Goal: Task Accomplishment & Management: Manage account settings

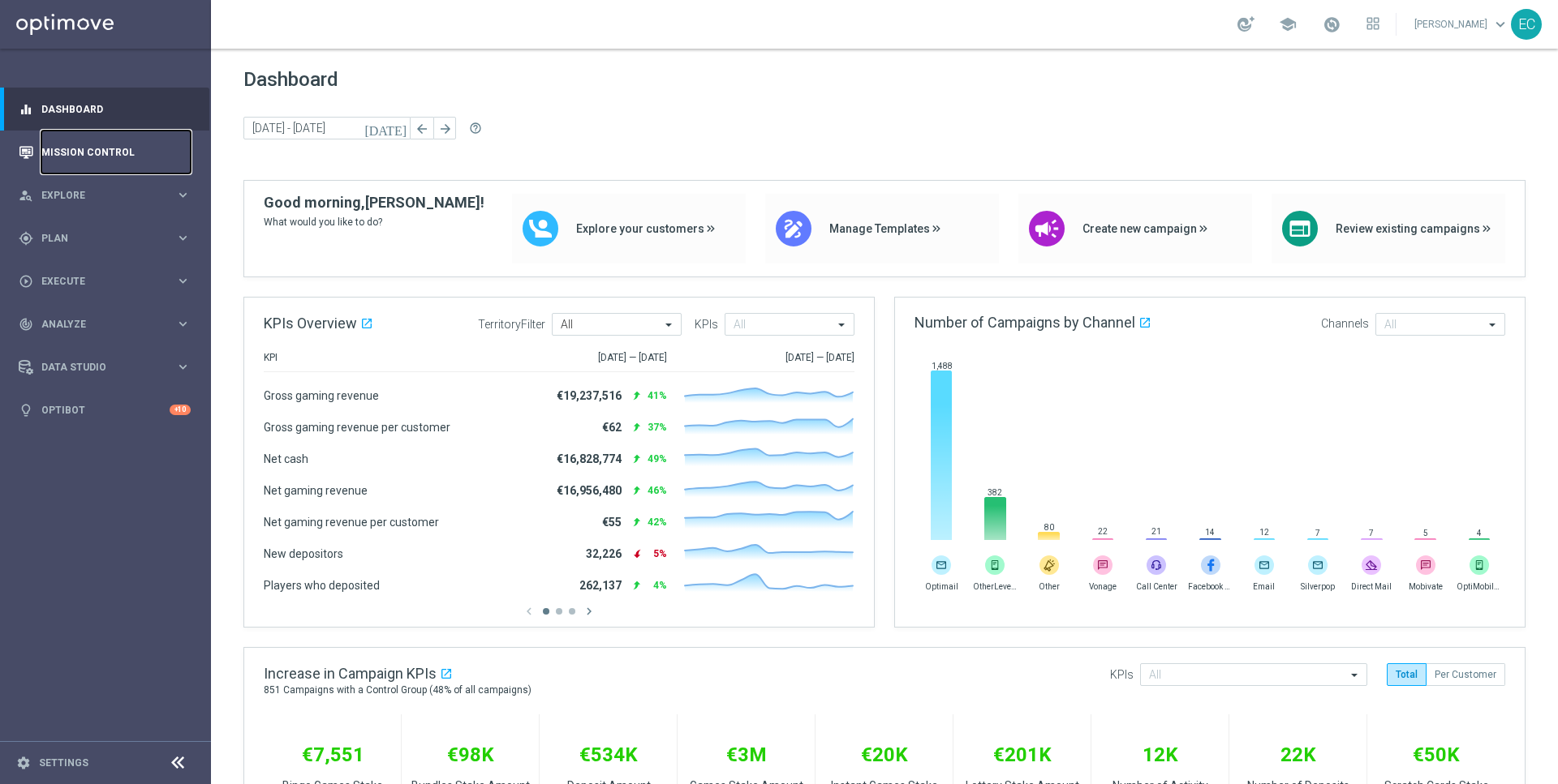
click at [129, 162] on link "Mission Control" at bounding box center [116, 152] width 149 height 43
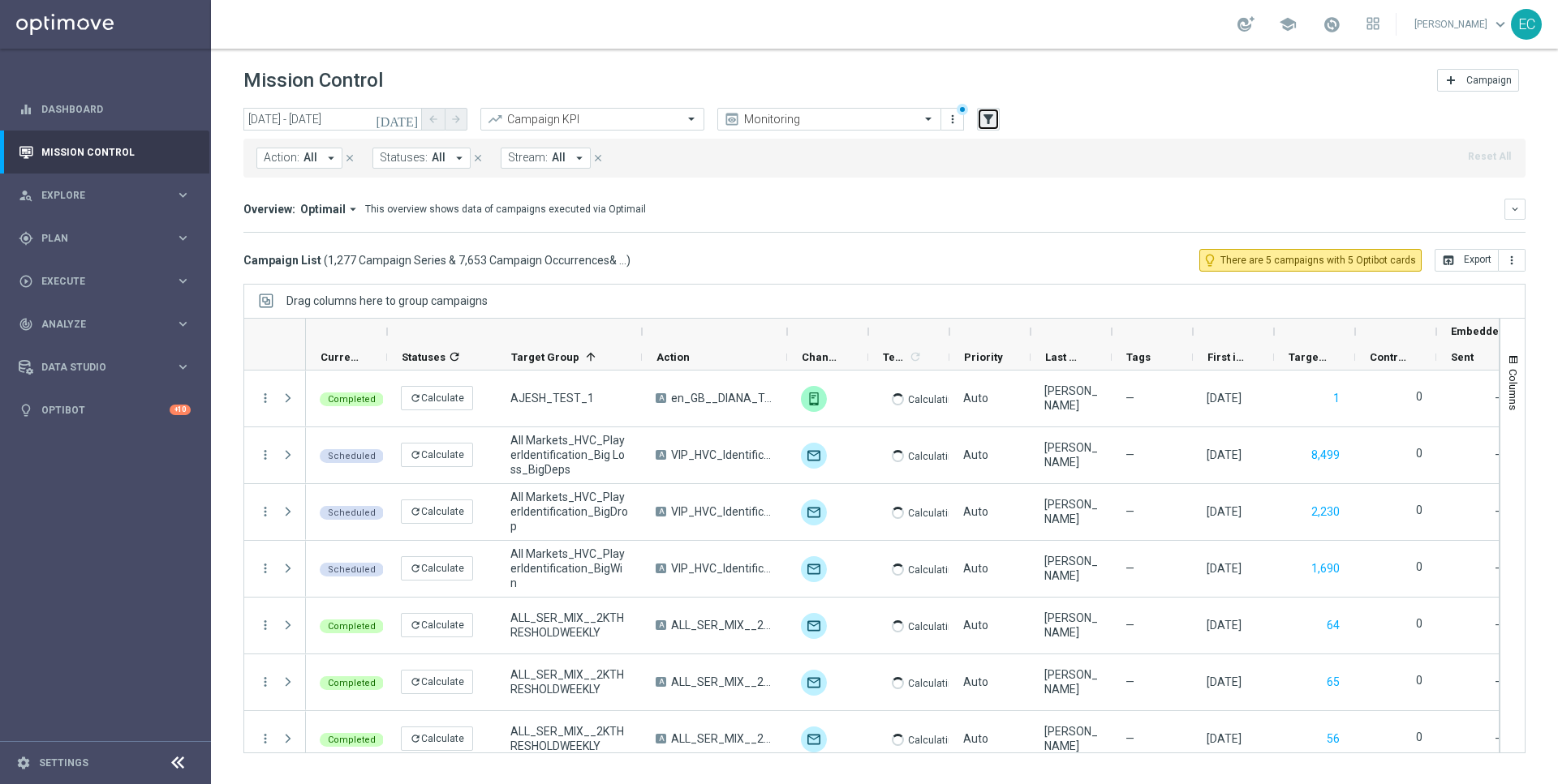
click at [992, 121] on icon "filter_alt" at bounding box center [988, 119] width 15 height 15
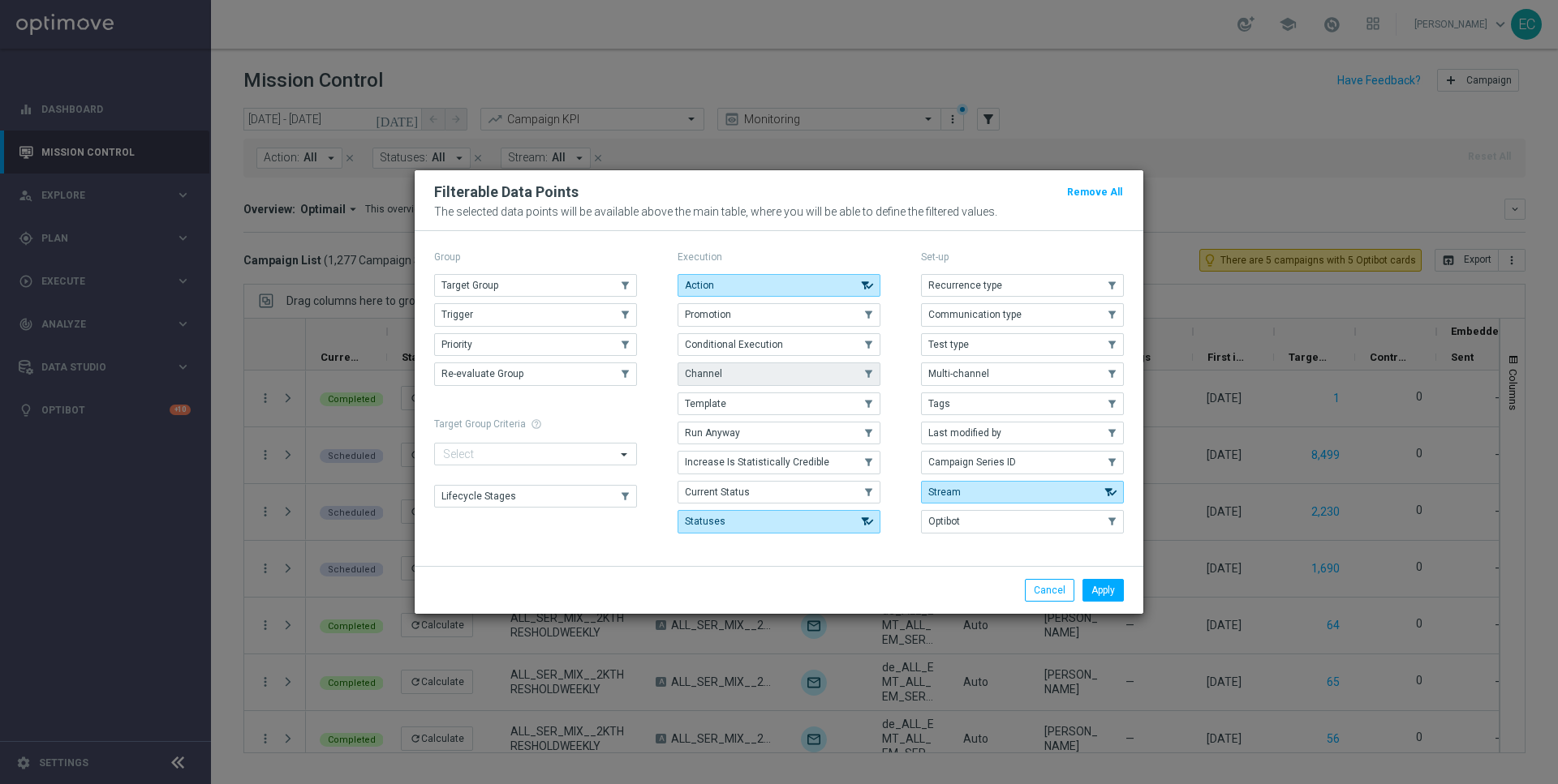
click at [809, 384] on button "Channel" at bounding box center [779, 374] width 203 height 22
click at [1098, 588] on button "Apply" at bounding box center [1103, 590] width 42 height 22
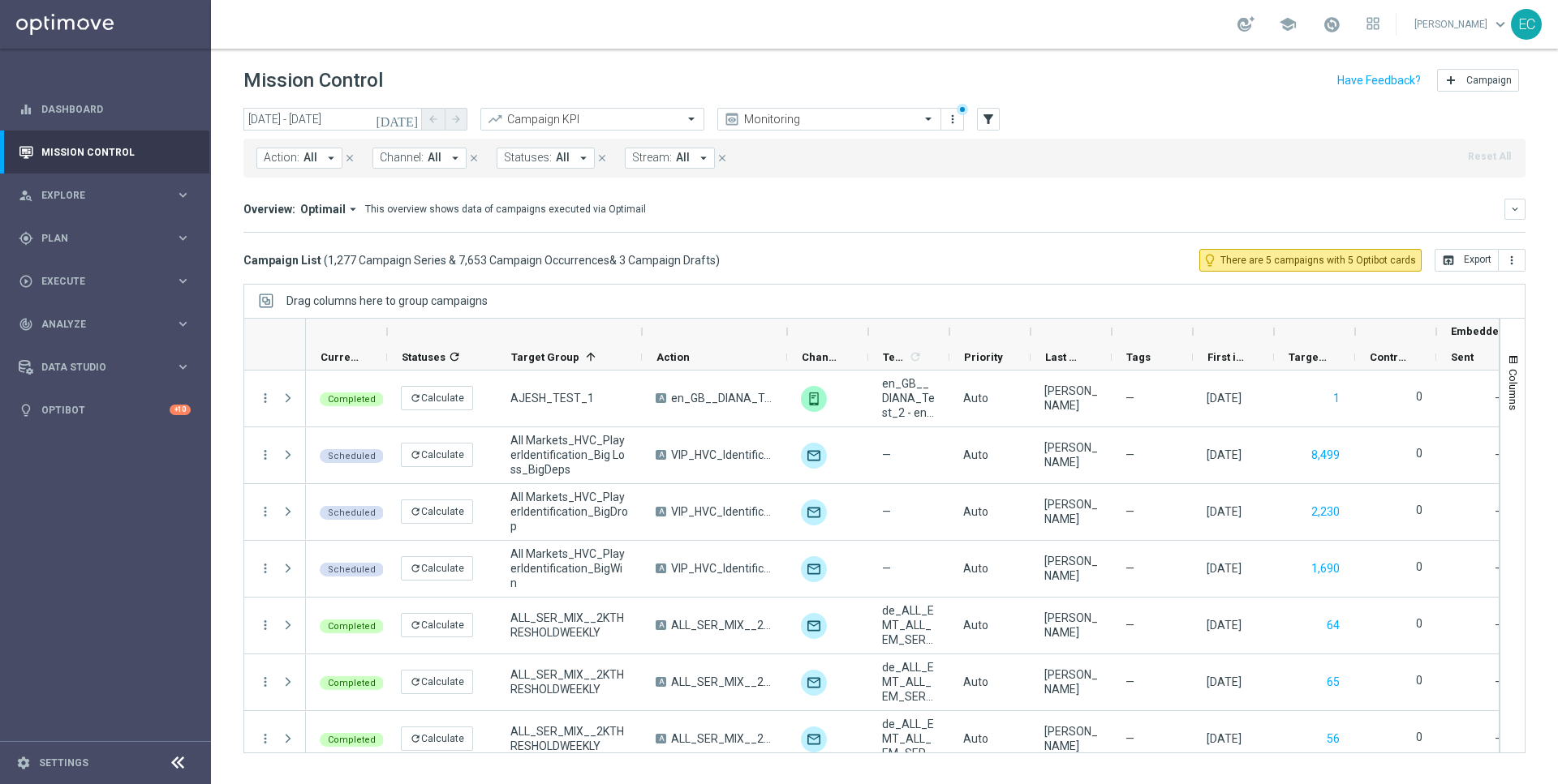
click at [441, 149] on button "Channel: All arrow_drop_down" at bounding box center [419, 157] width 94 height 21
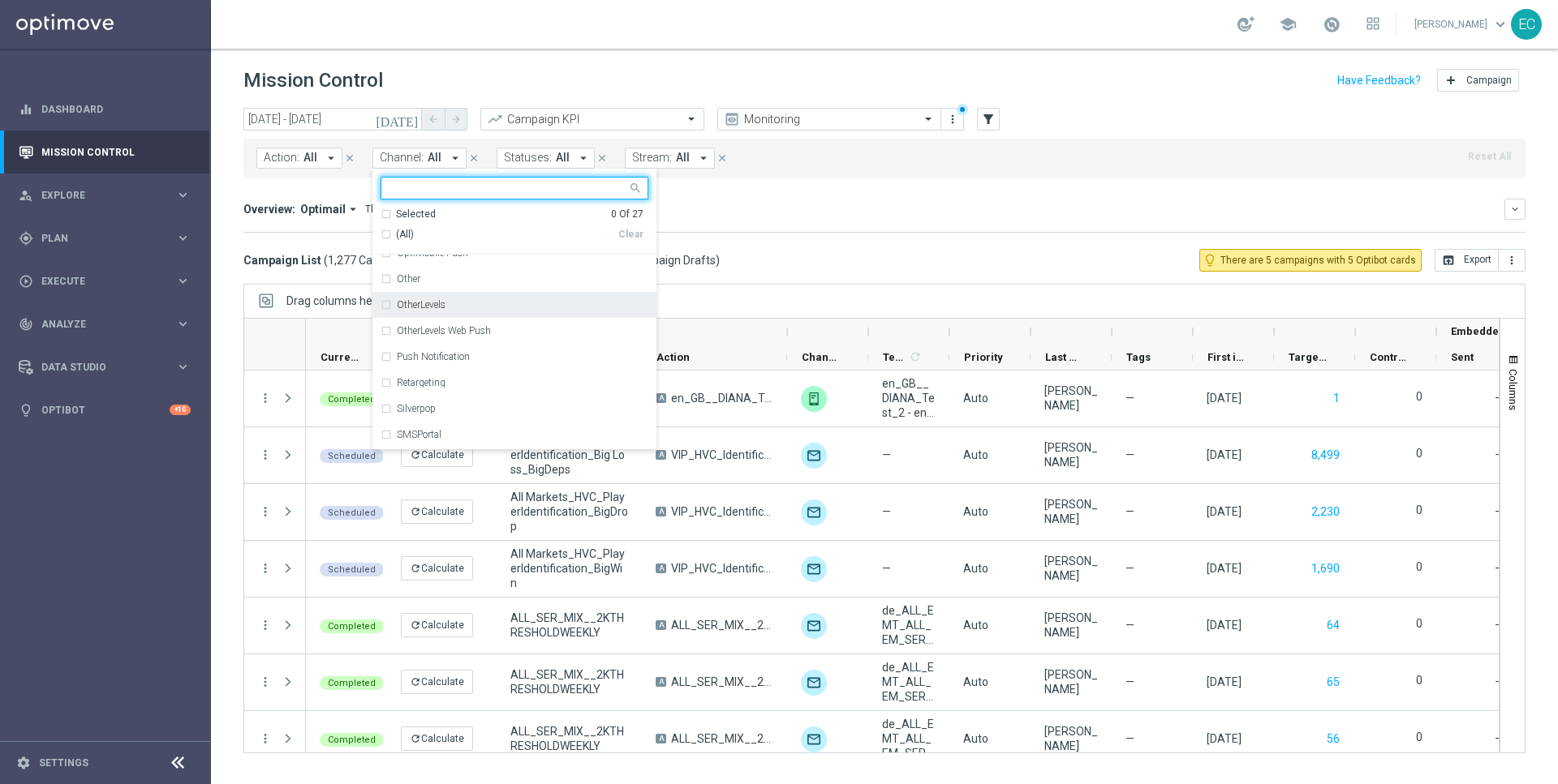
scroll to position [376, 0]
click at [462, 310] on div "OtherLevels" at bounding box center [522, 306] width 251 height 10
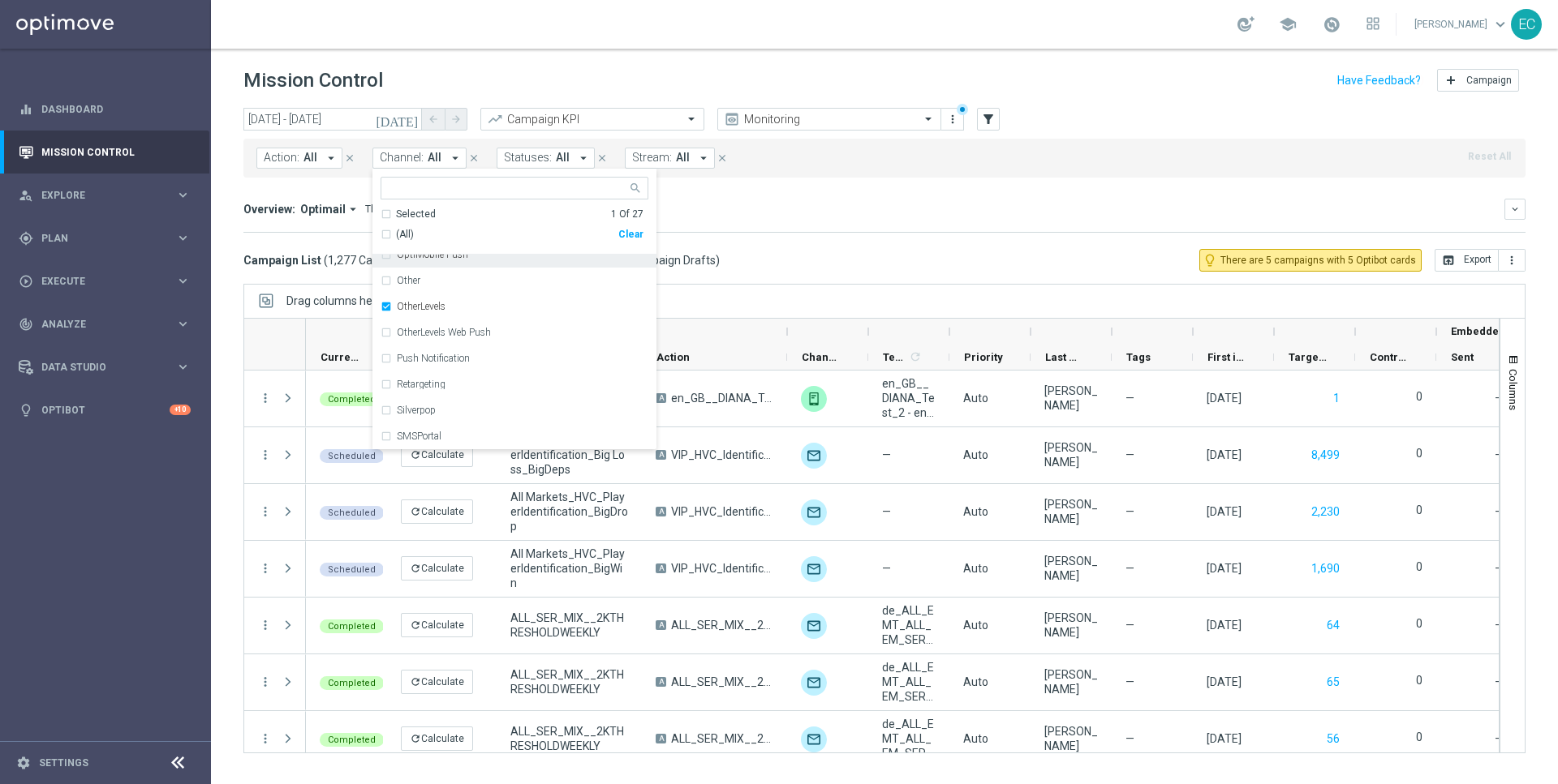
click at [575, 86] on div "Mission Control add Campaign" at bounding box center [884, 81] width 1282 height 32
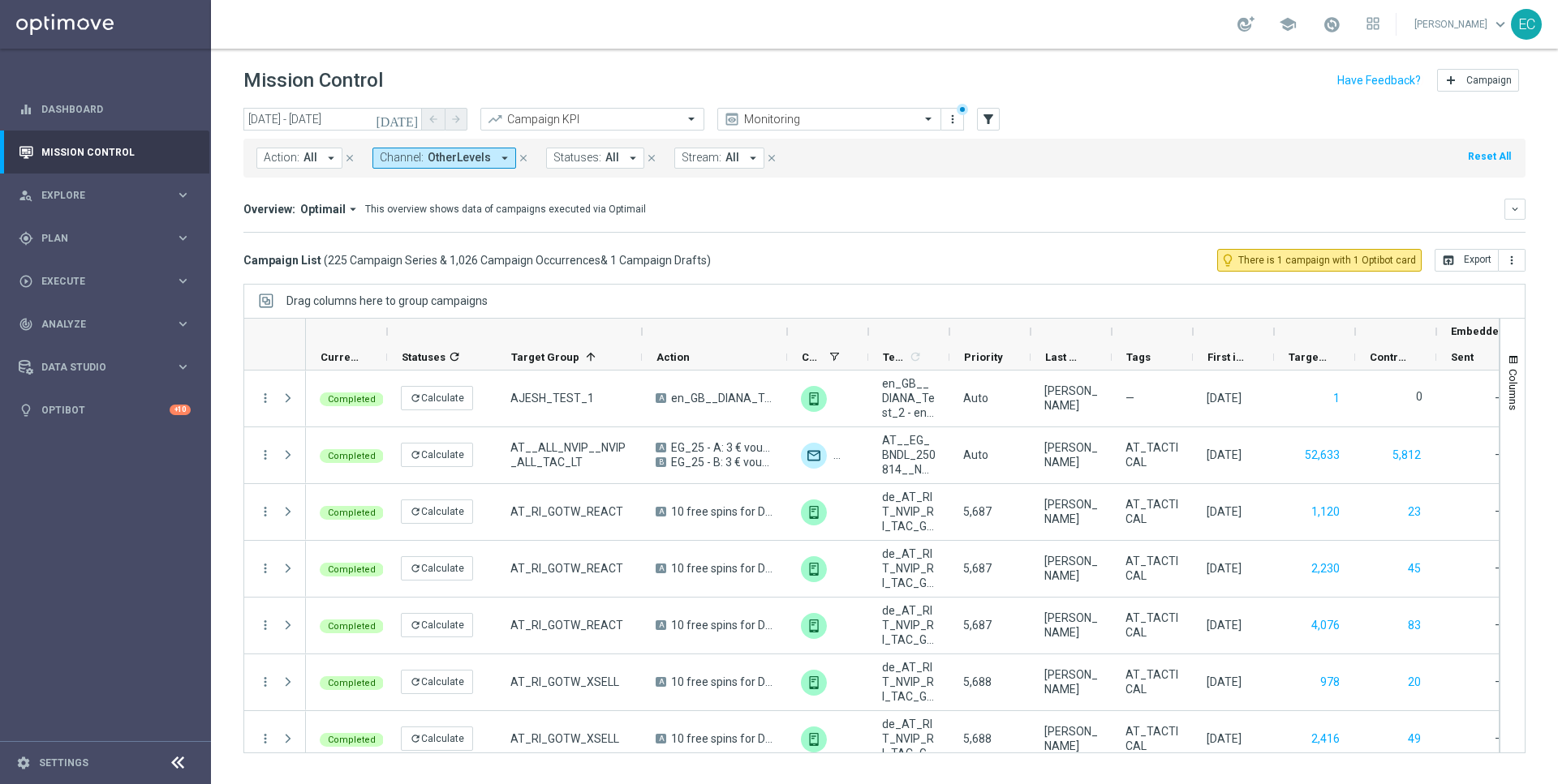
click at [406, 122] on icon "[DATE]" at bounding box center [397, 119] width 44 height 15
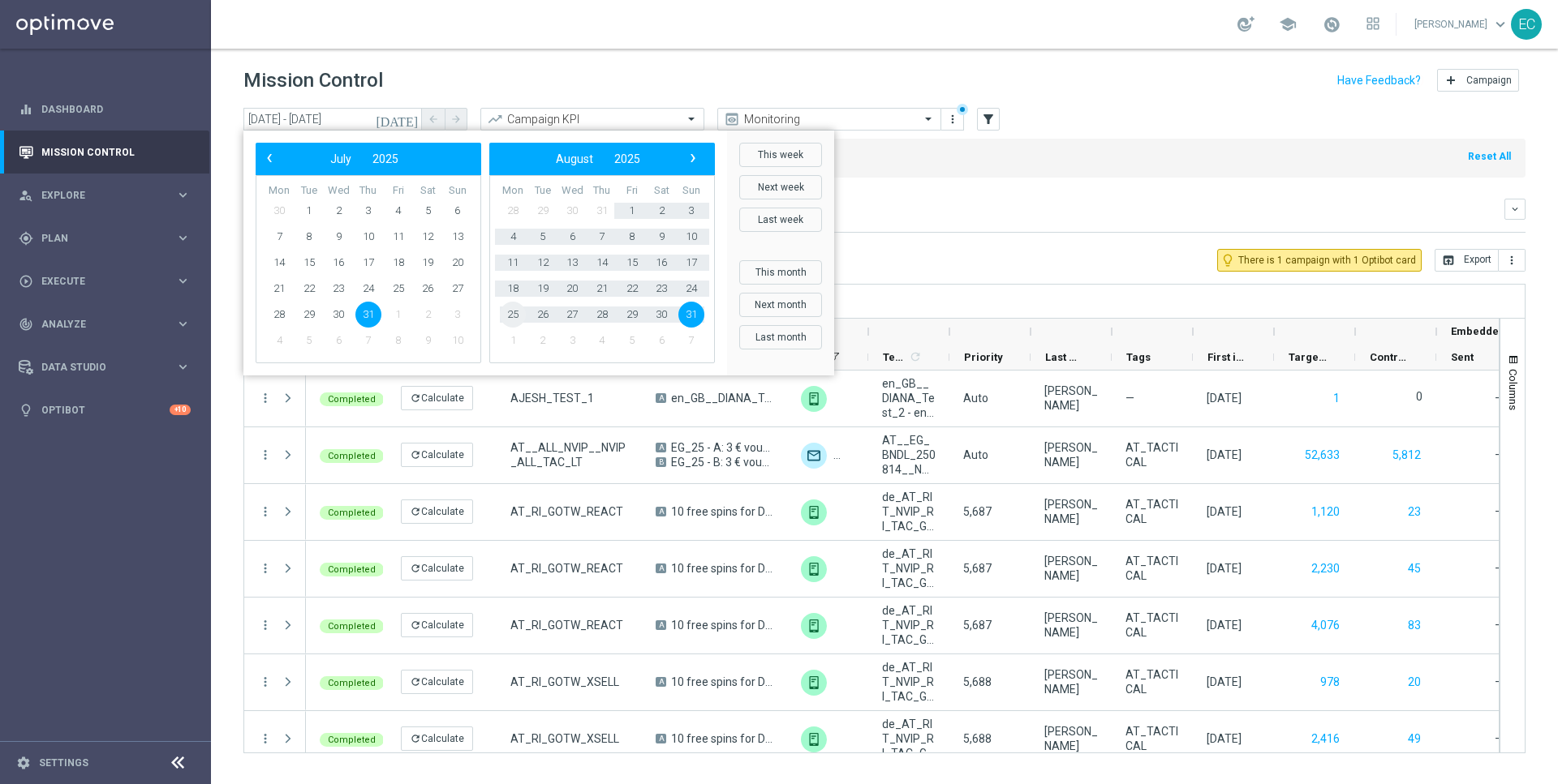
click at [513, 315] on span "25" at bounding box center [512, 314] width 26 height 26
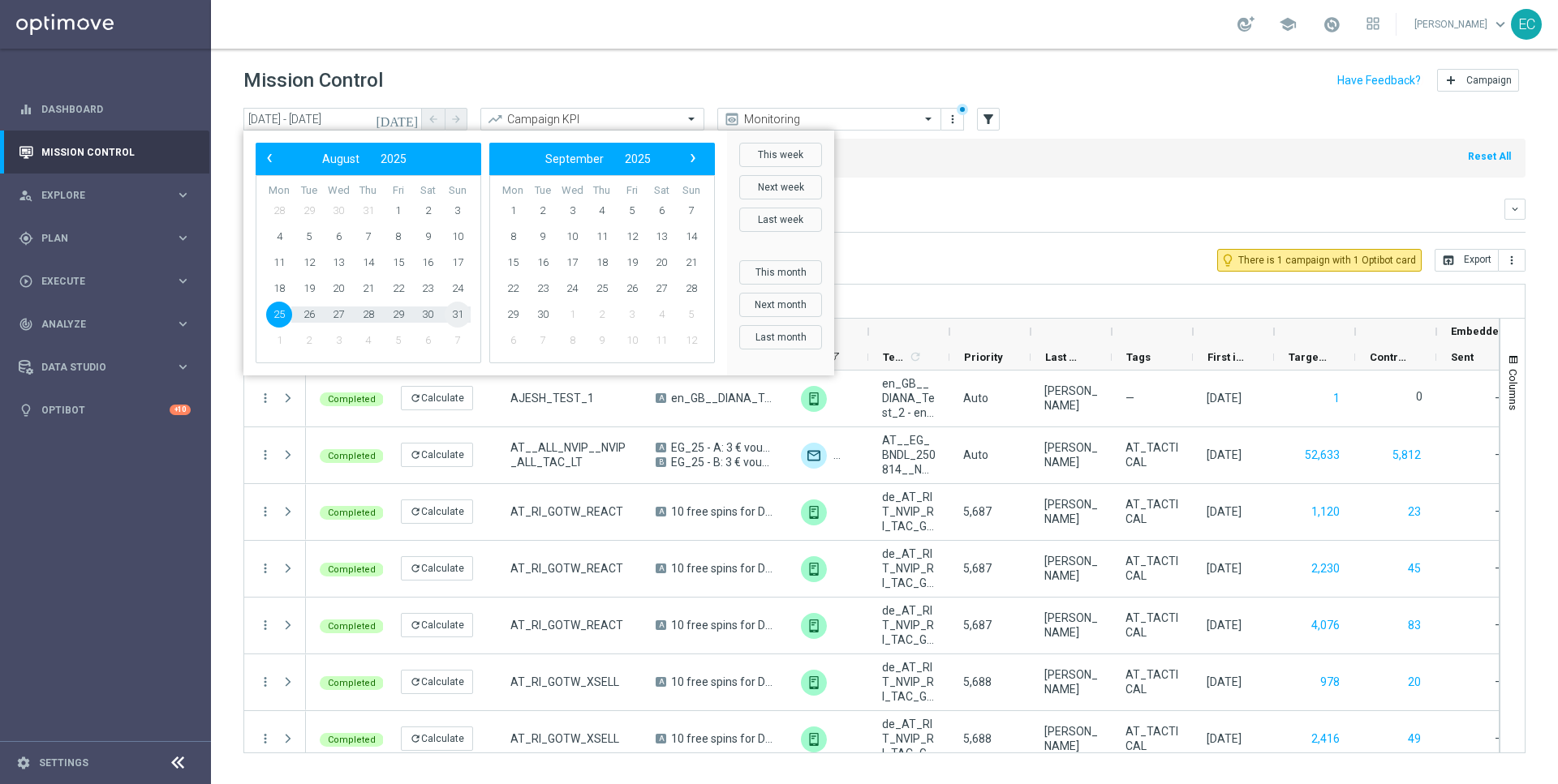
click at [462, 317] on span "31" at bounding box center [457, 314] width 26 height 26
type input "[DATE] - [DATE]"
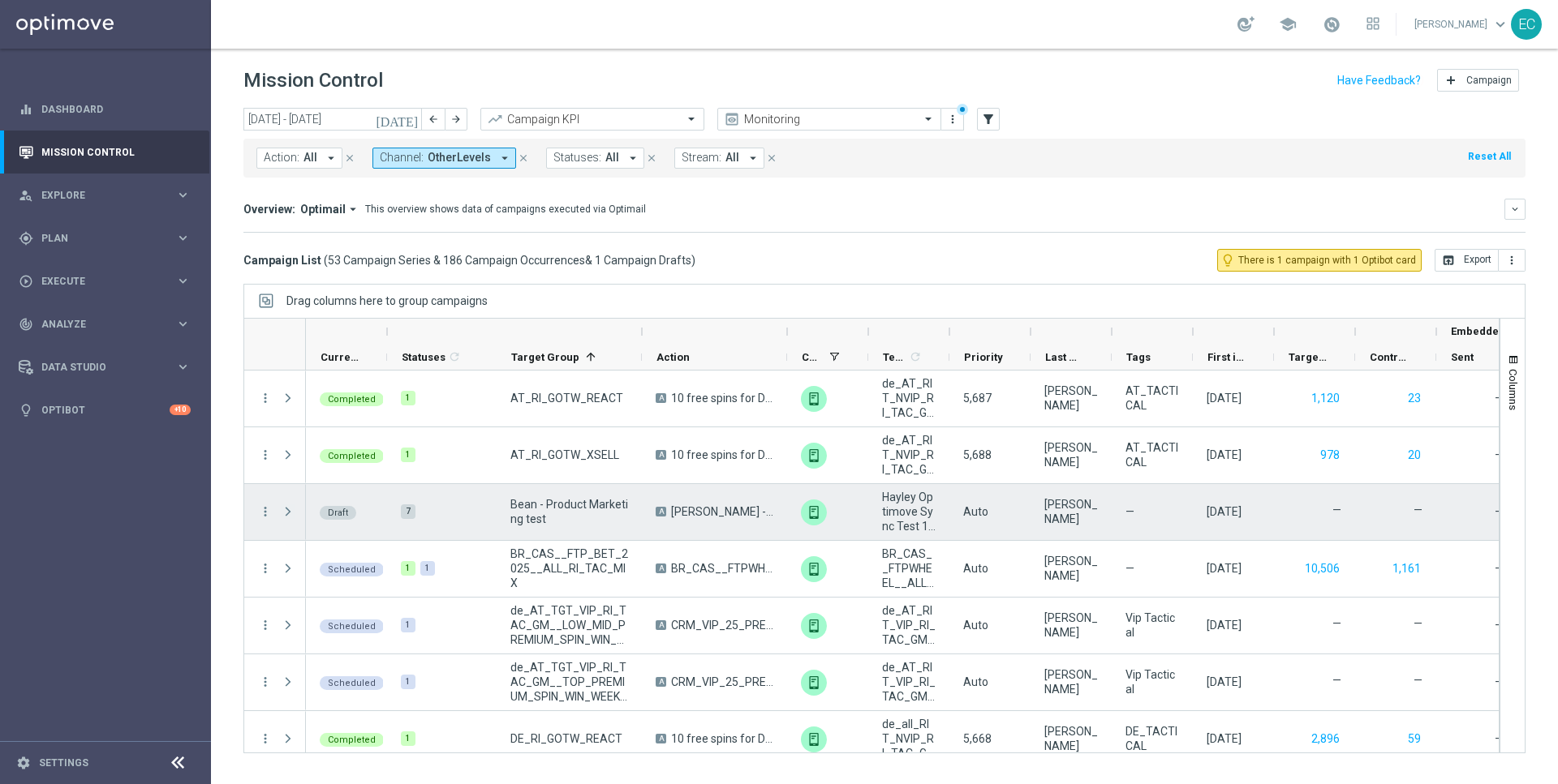
click at [287, 509] on span "Press SPACE to select this row." at bounding box center [288, 512] width 15 height 13
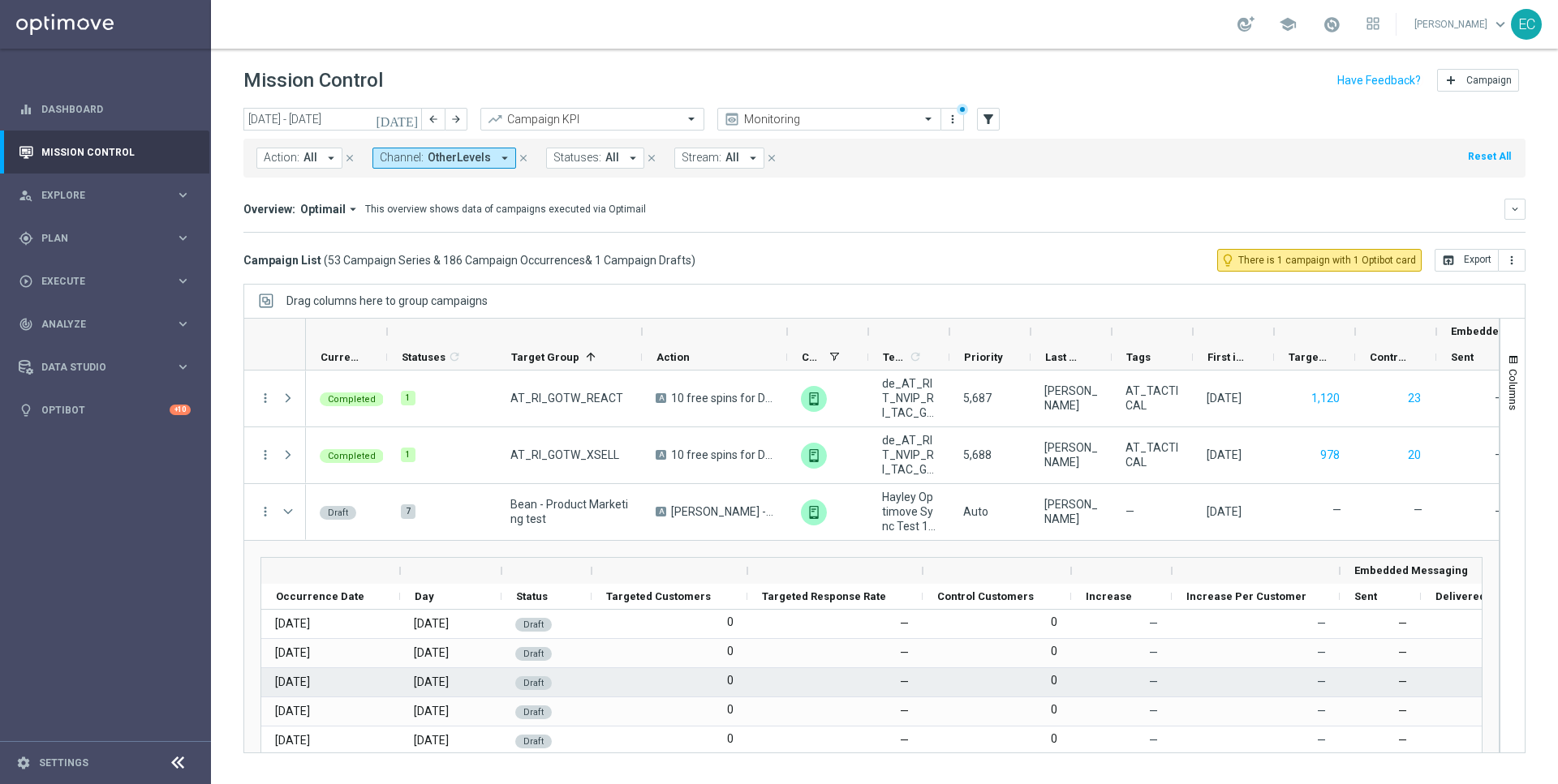
scroll to position [1, 0]
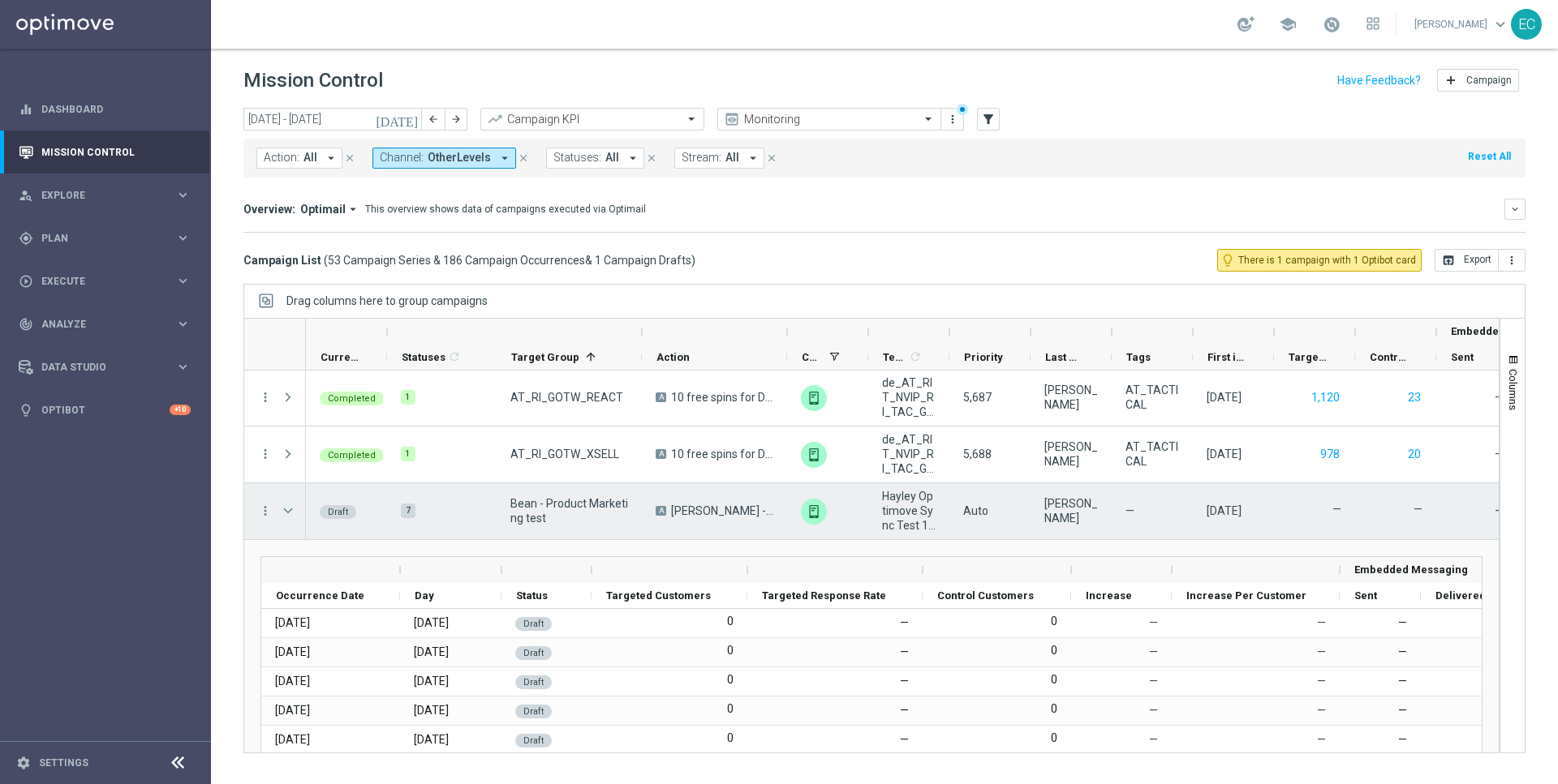
click at [282, 509] on span "Press SPACE to select this row." at bounding box center [288, 511] width 15 height 13
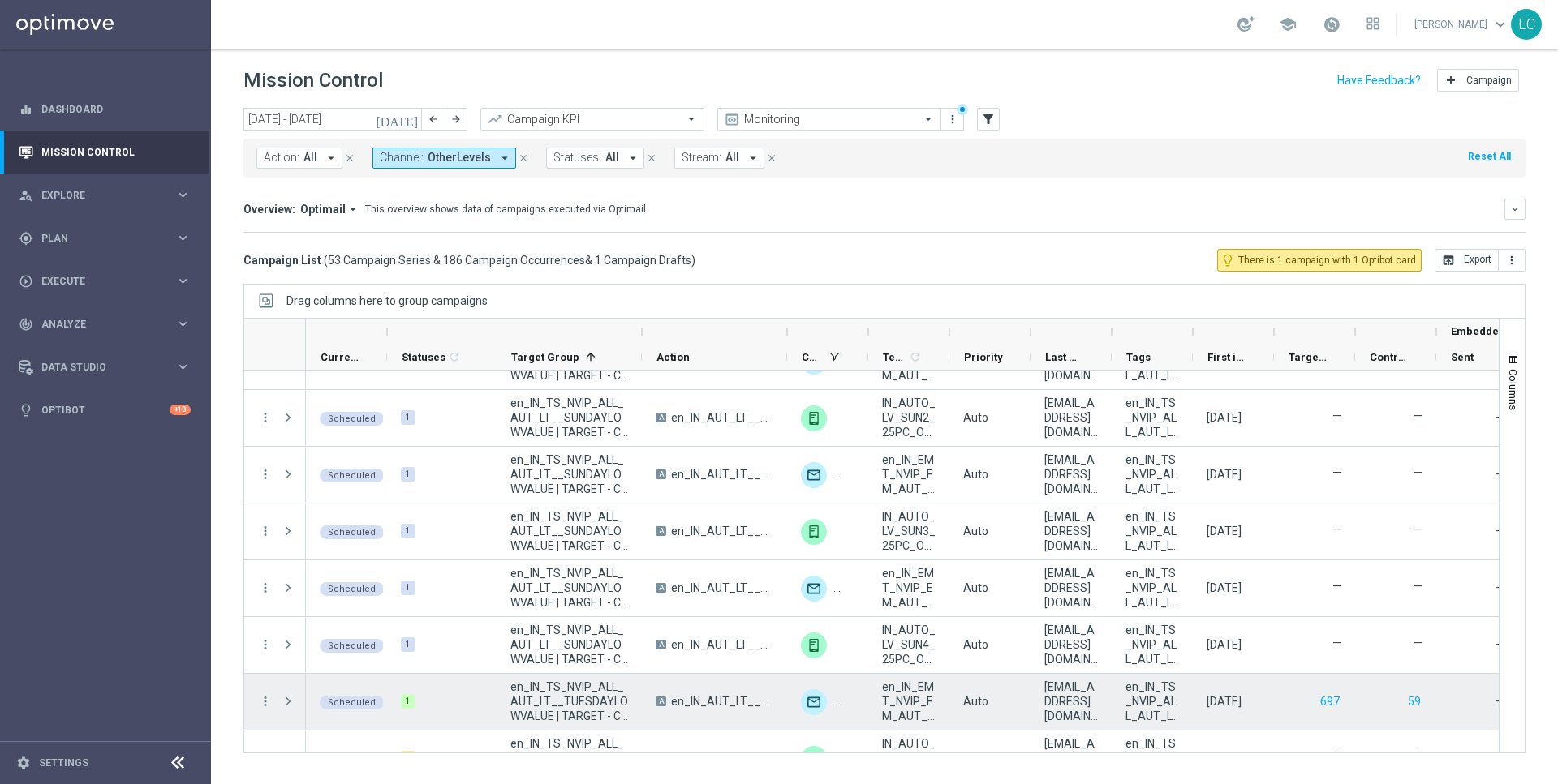
scroll to position [915, 0]
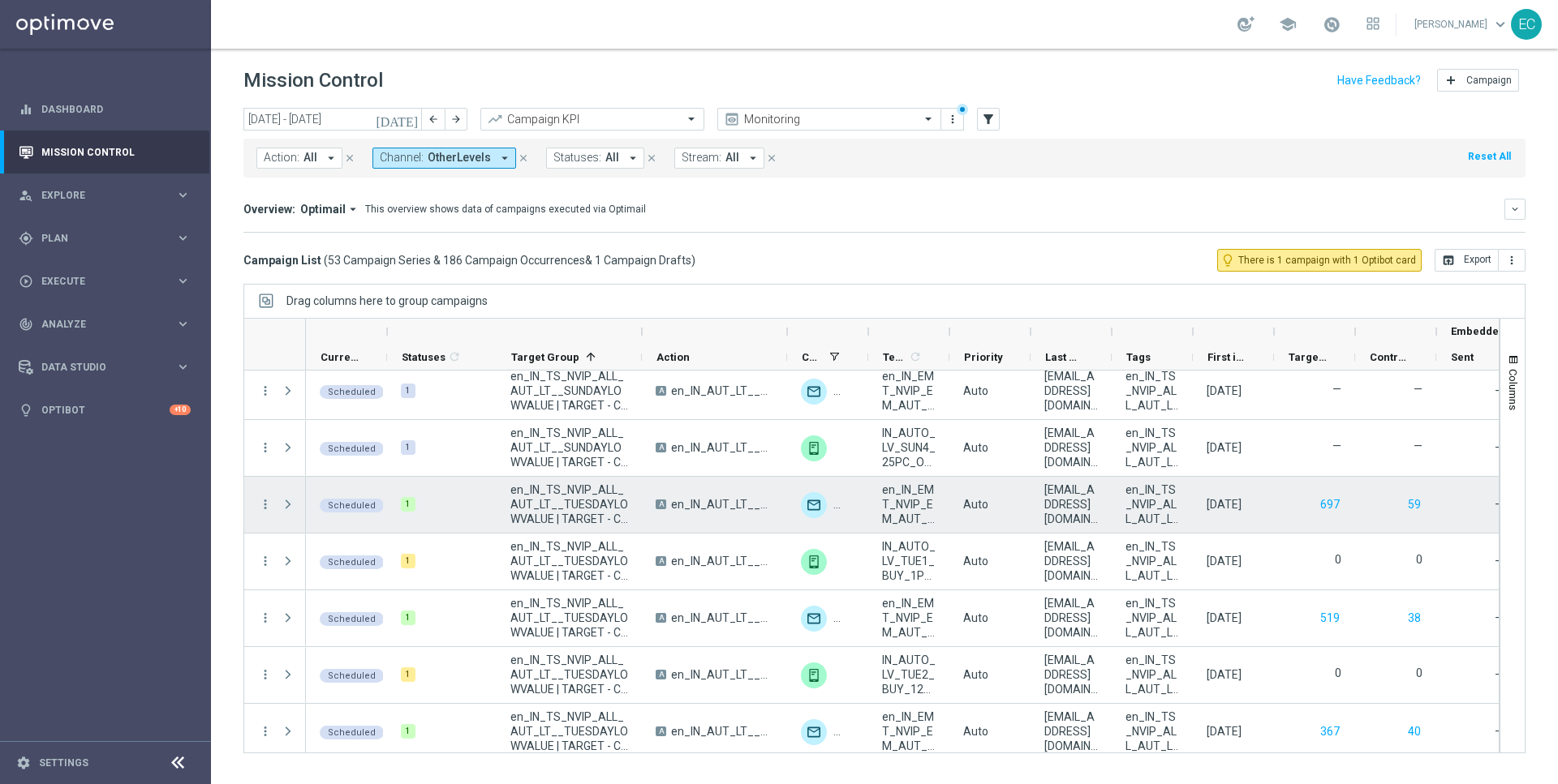
click at [291, 506] on span at bounding box center [288, 504] width 15 height 13
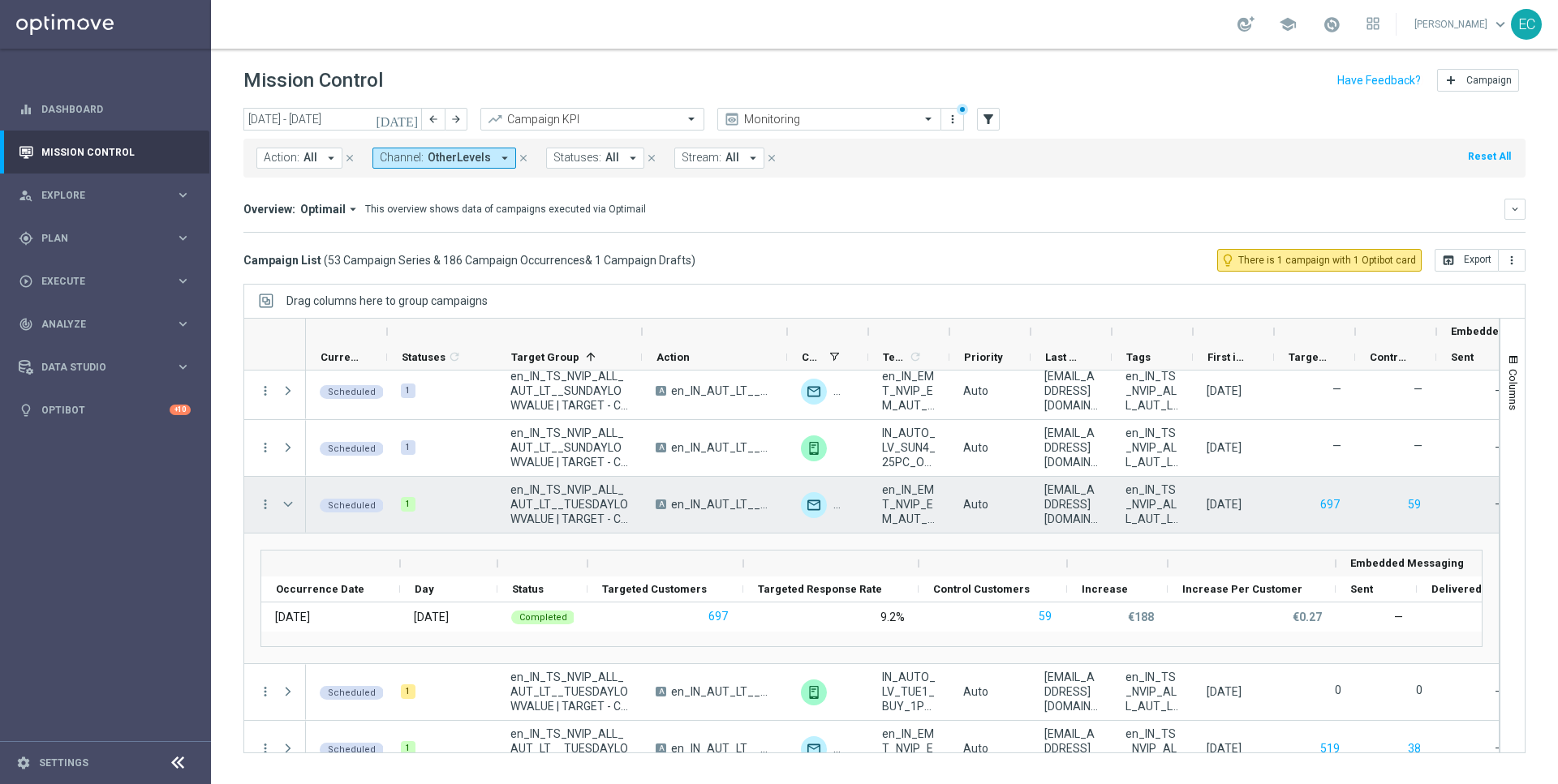
click at [291, 506] on span at bounding box center [288, 504] width 15 height 13
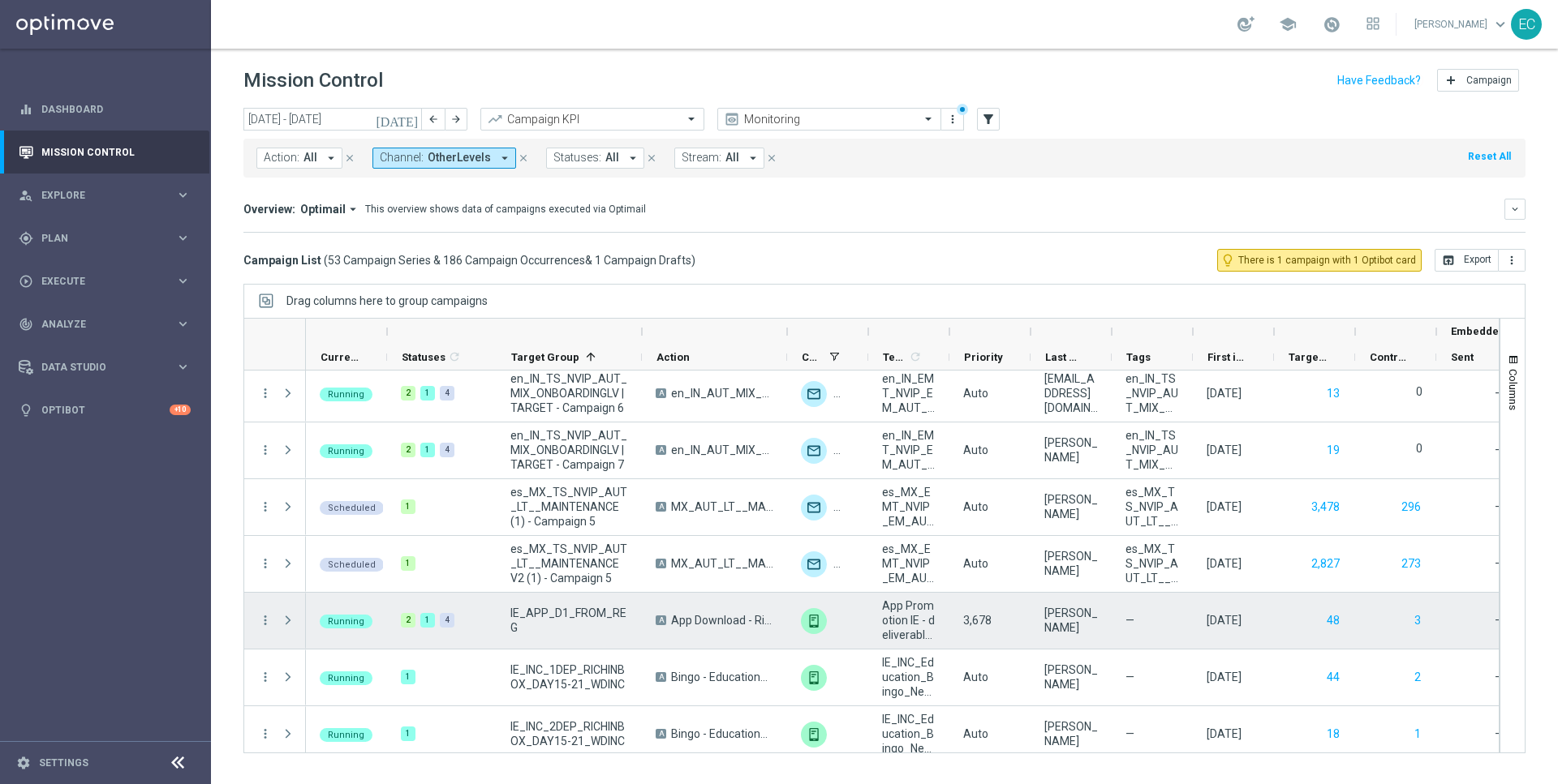
scroll to position [1766, 0]
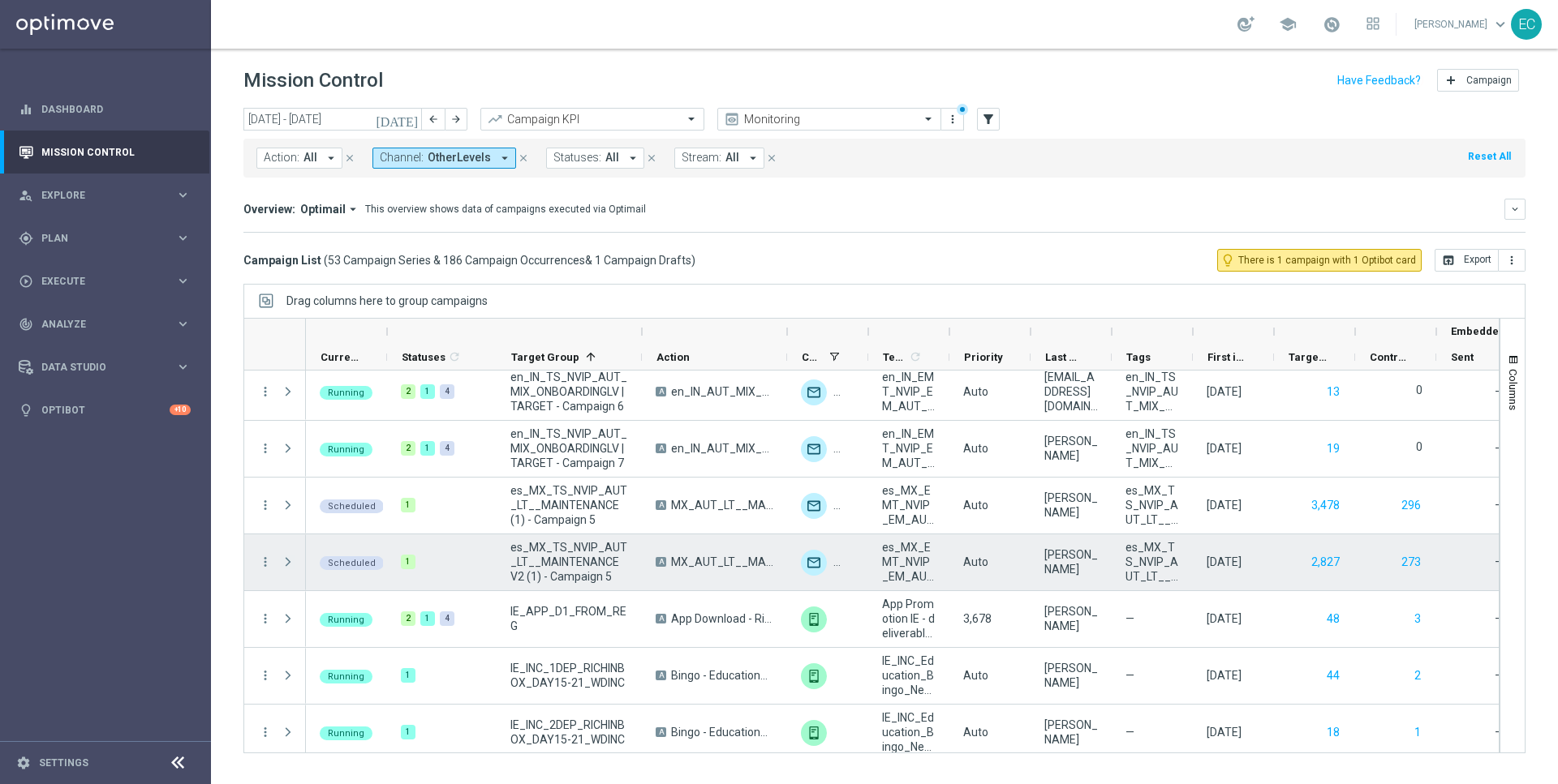
click at [285, 557] on span at bounding box center [288, 562] width 15 height 13
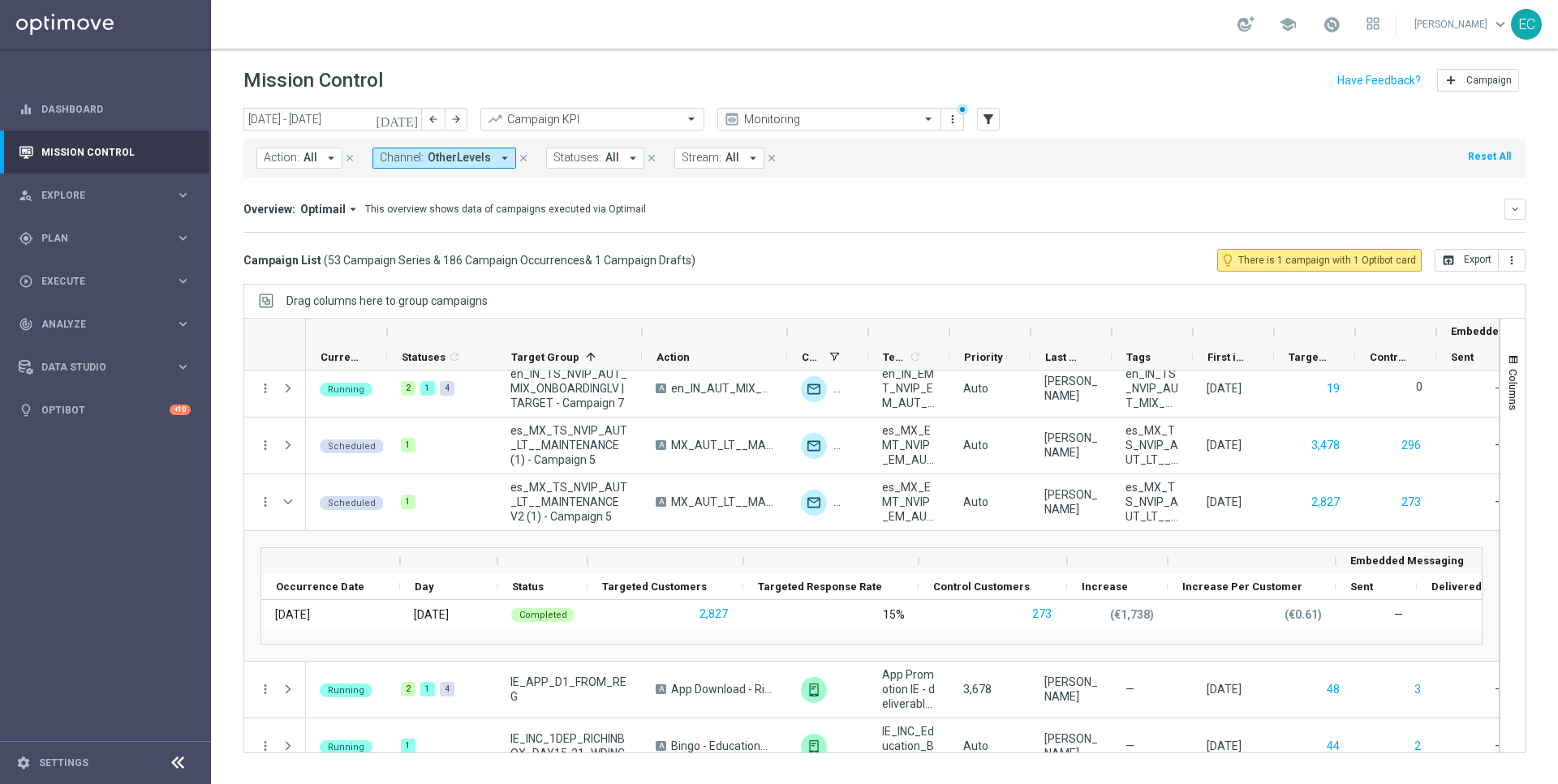
scroll to position [1830, 0]
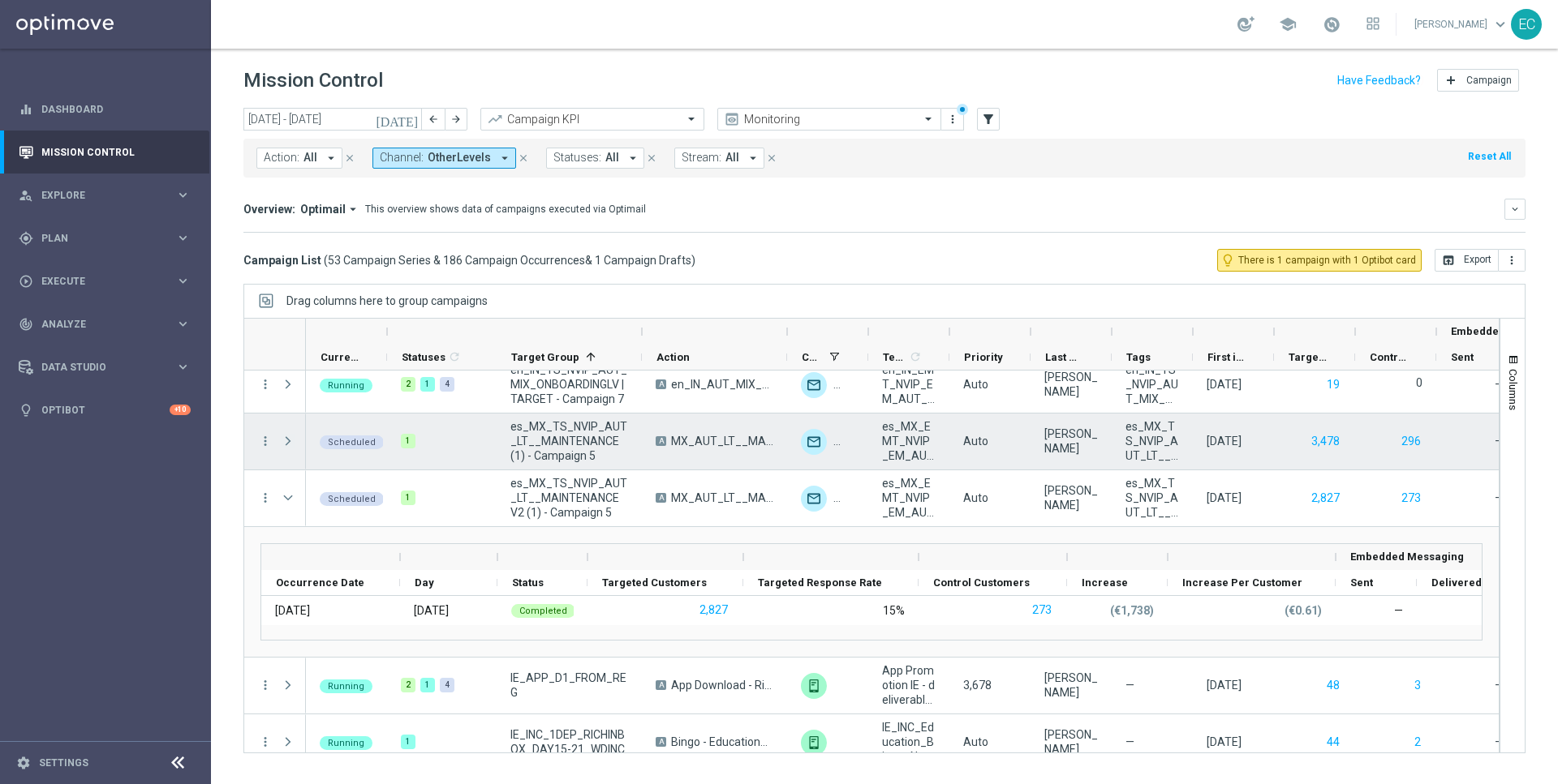
click at [289, 446] on span at bounding box center [288, 441] width 15 height 13
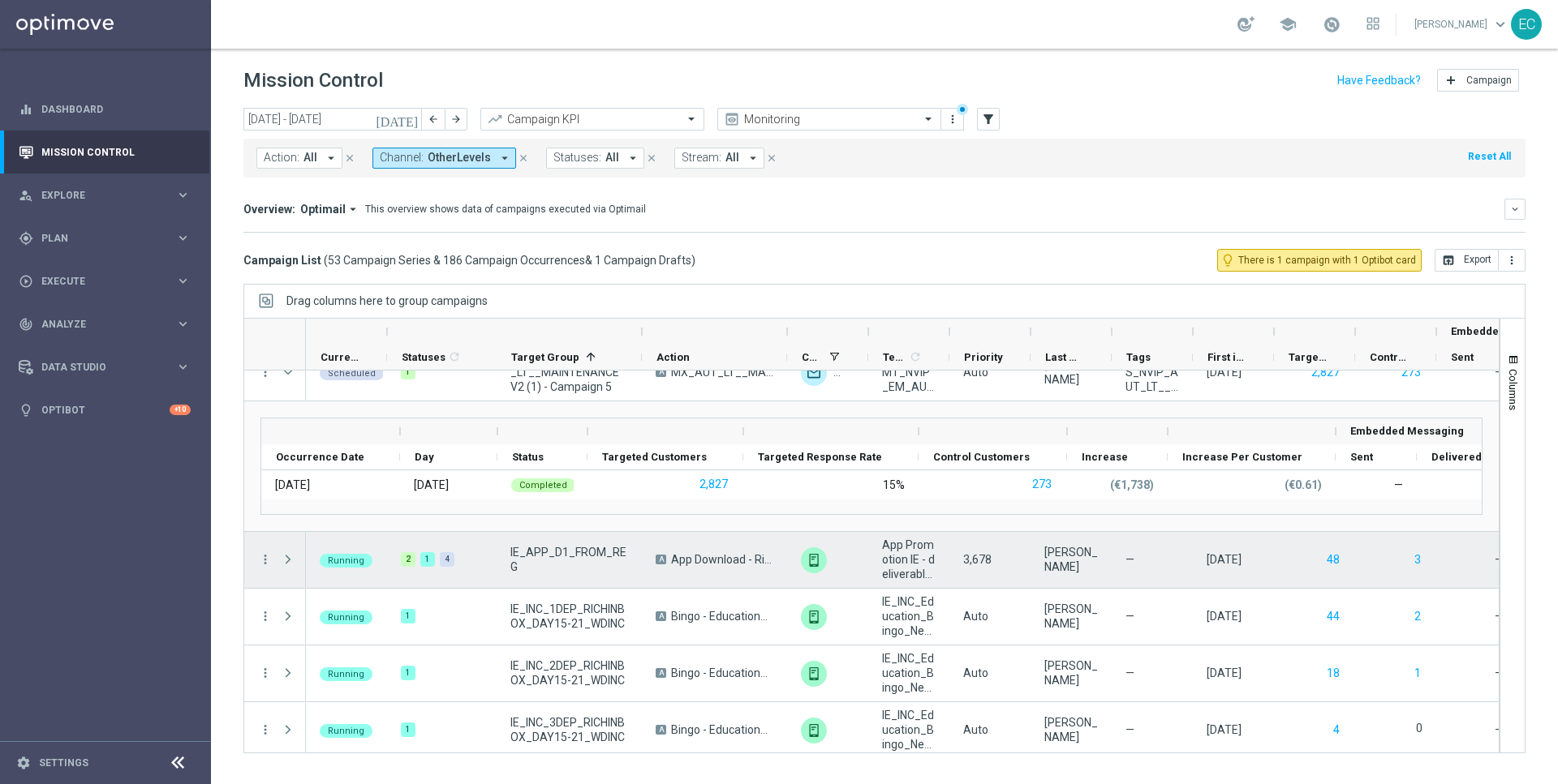
scroll to position [2087, 0]
click at [283, 553] on span at bounding box center [288, 559] width 15 height 13
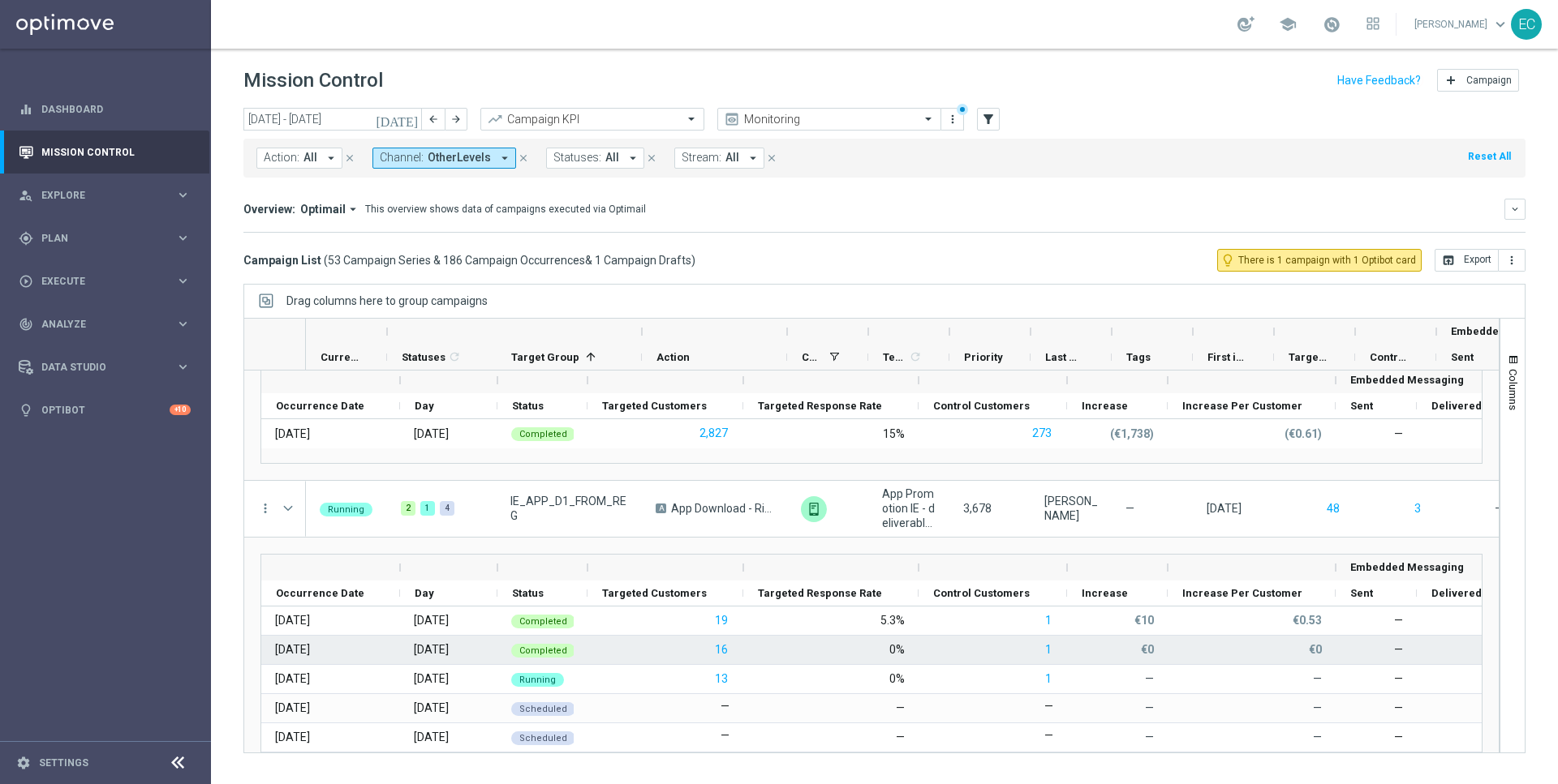
scroll to position [2138, 0]
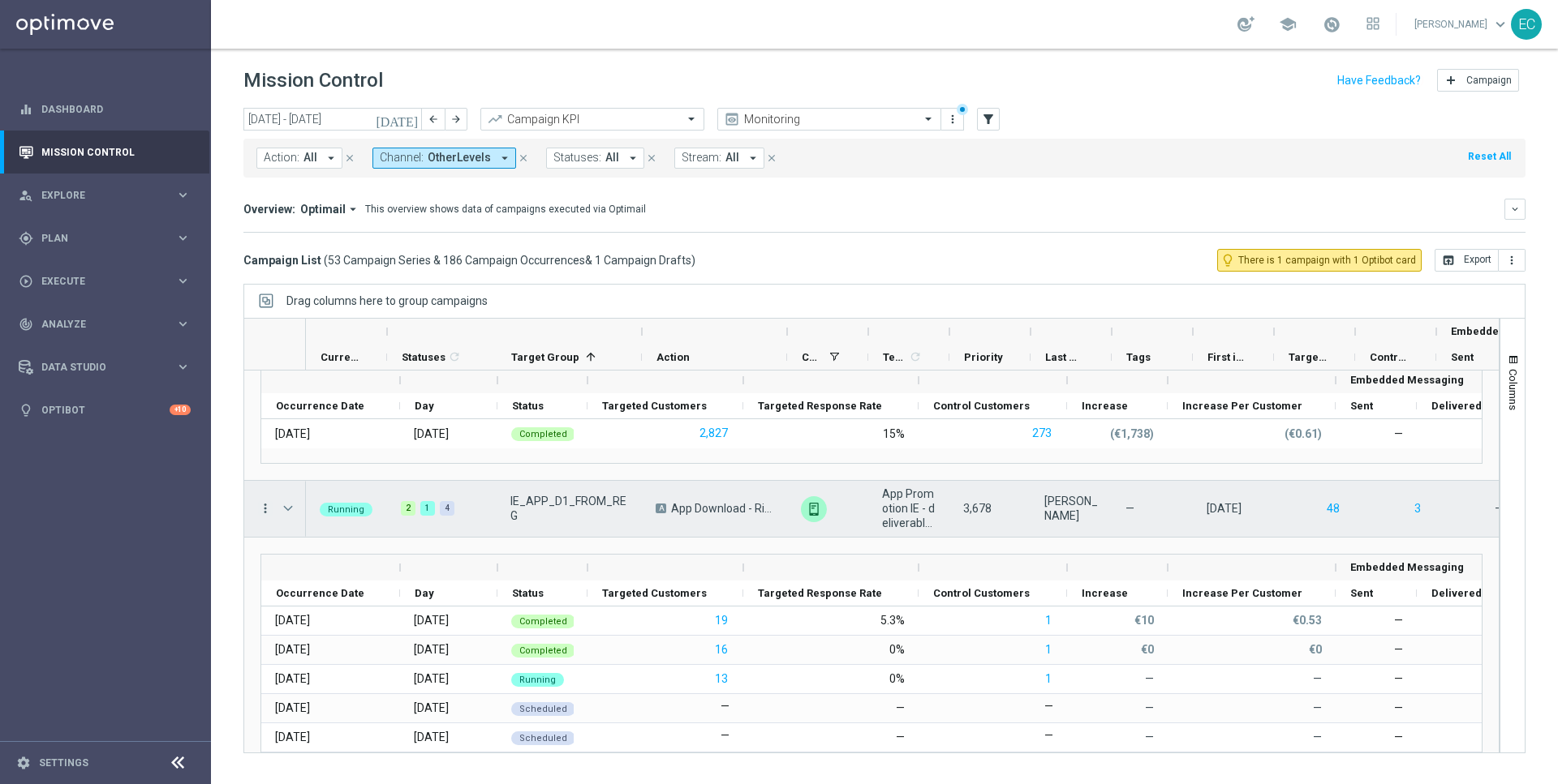
click at [259, 506] on icon "more_vert" at bounding box center [266, 509] width 15 height 15
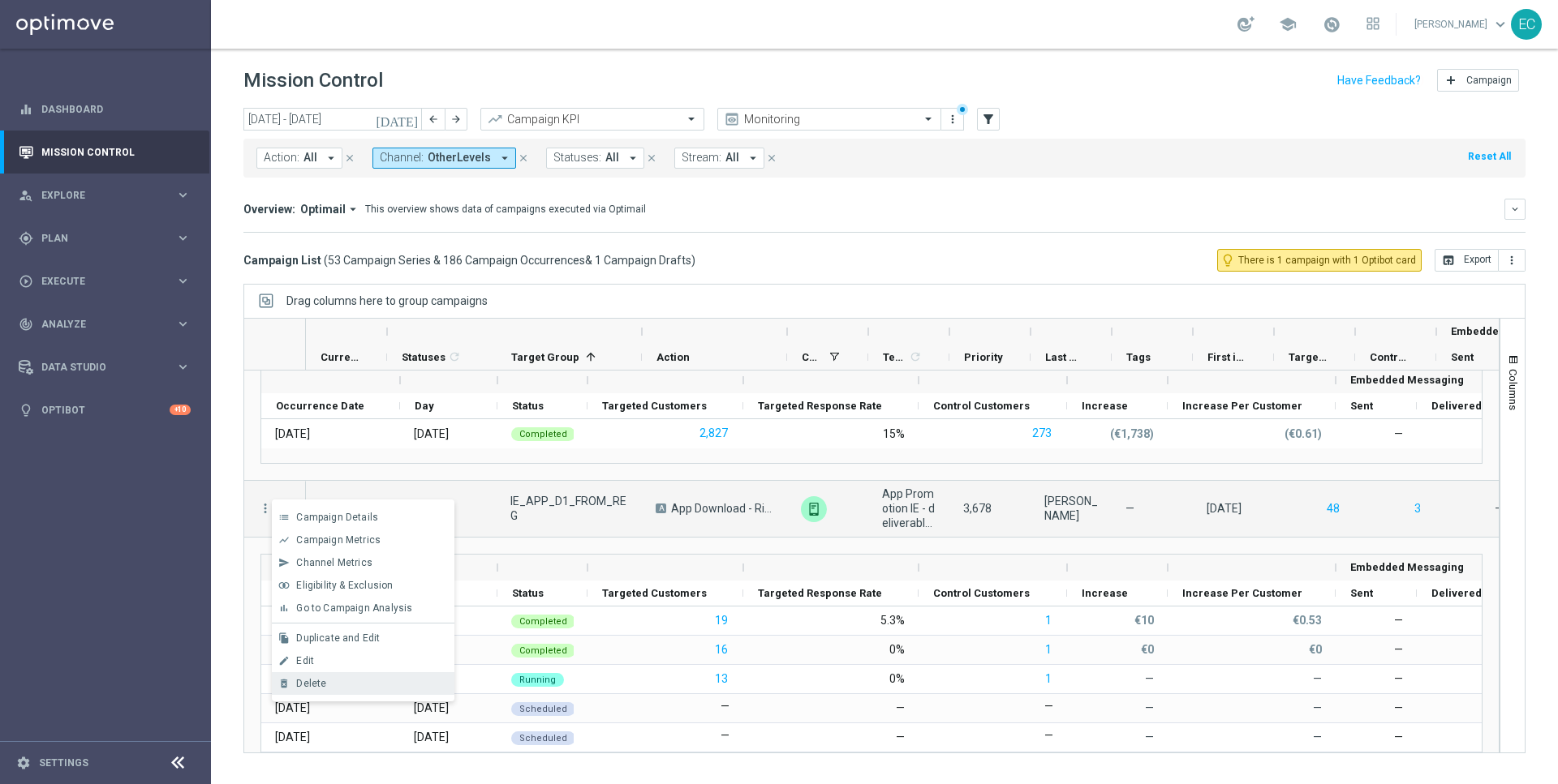
click at [349, 678] on div "Delete" at bounding box center [371, 684] width 151 height 12
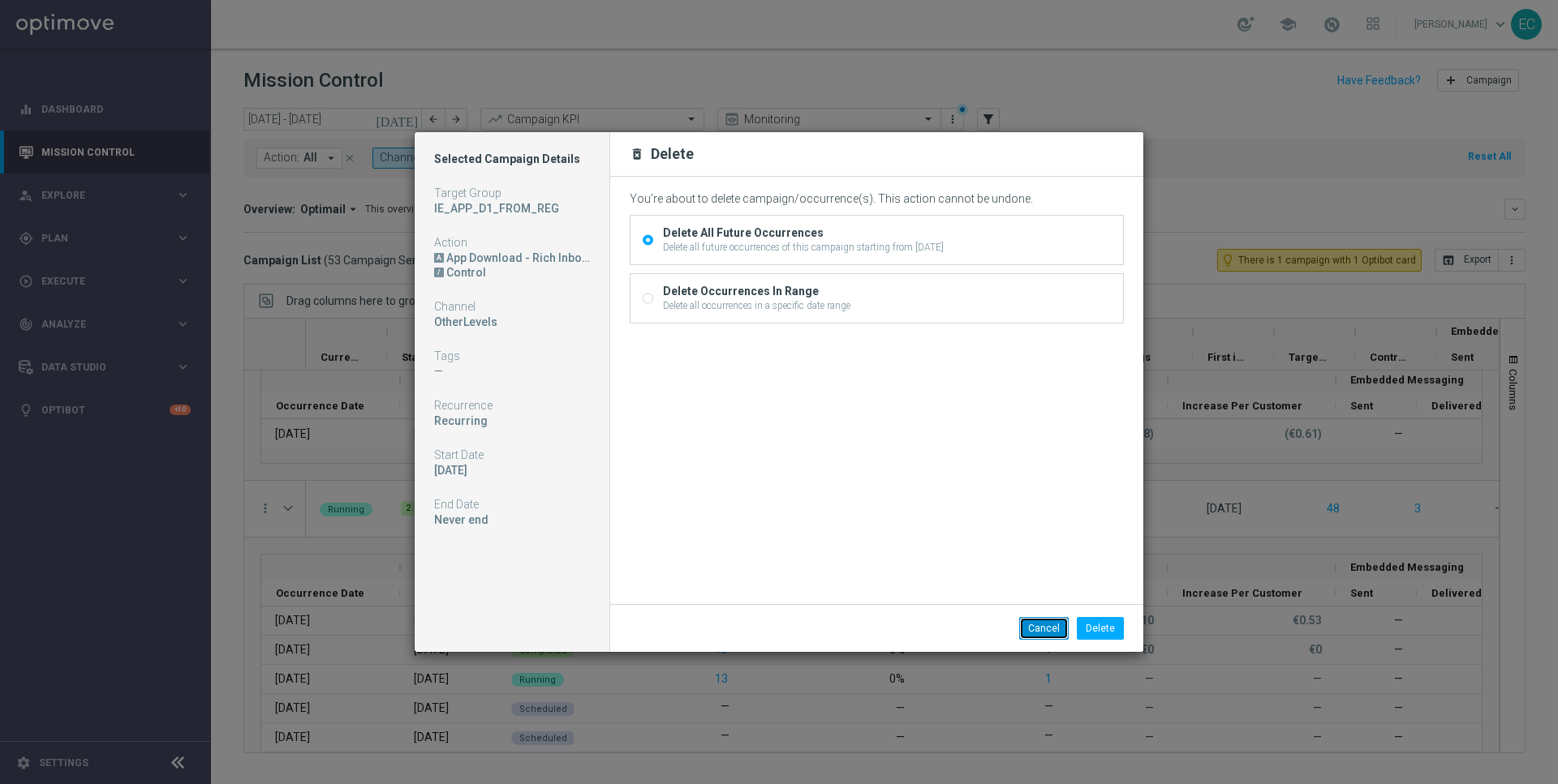
click at [1047, 633] on button "Cancel" at bounding box center [1043, 628] width 49 height 22
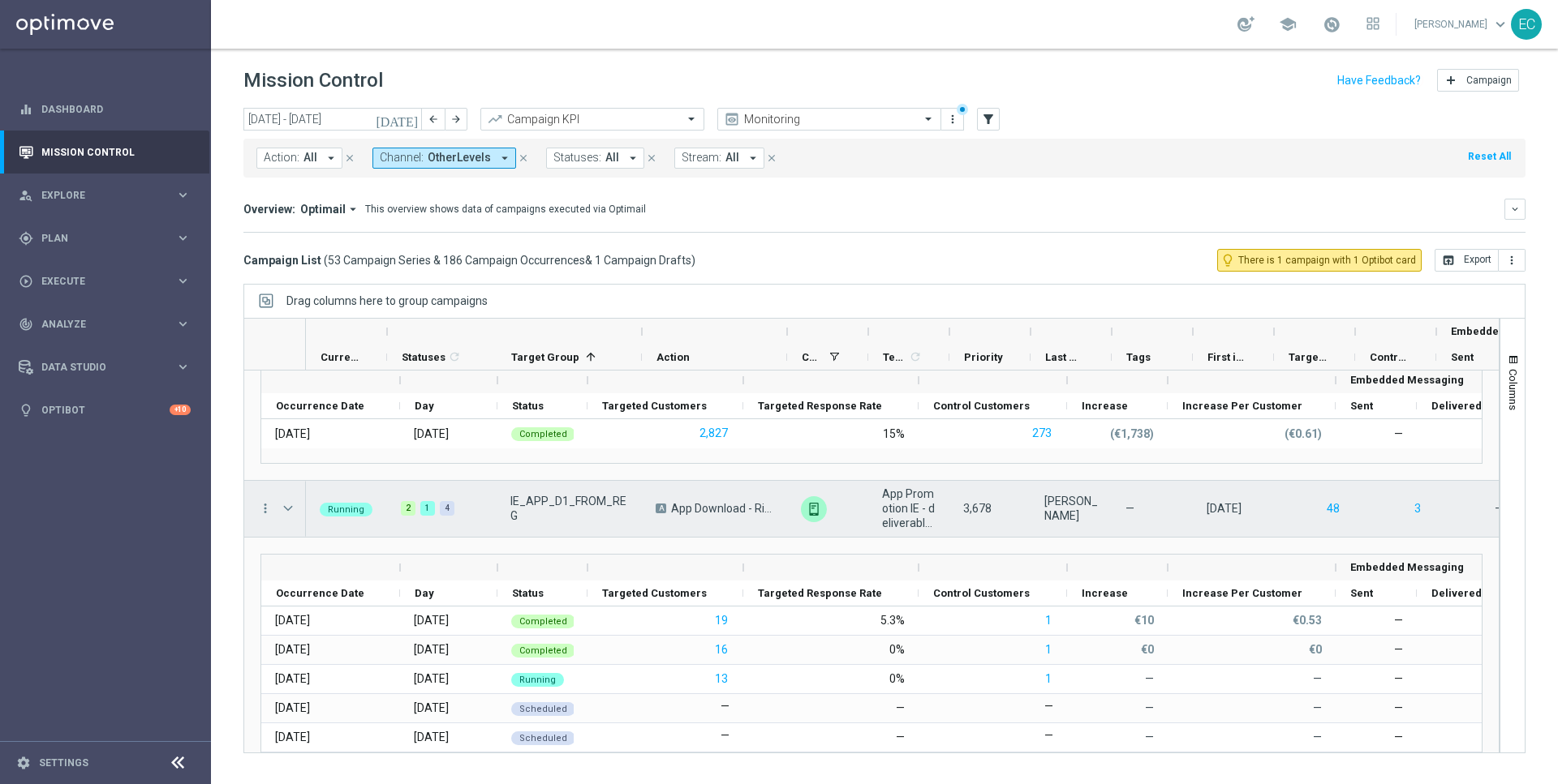
click at [745, 504] on span "App Download - Rich Inbox - Day 1 from reg" at bounding box center [722, 509] width 102 height 15
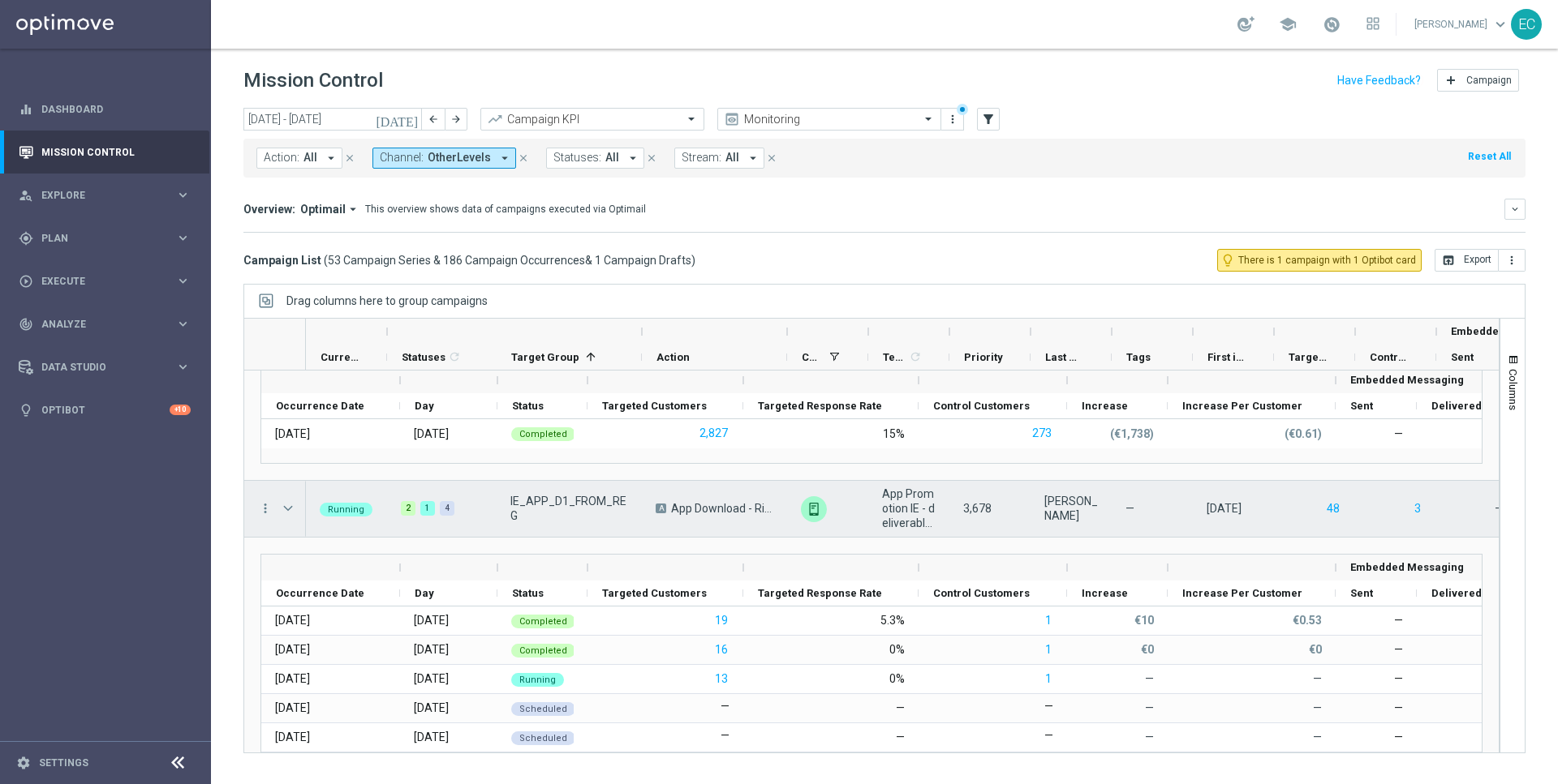
click at [745, 504] on span "App Download - Rich Inbox - Day 1 from reg" at bounding box center [722, 509] width 102 height 15
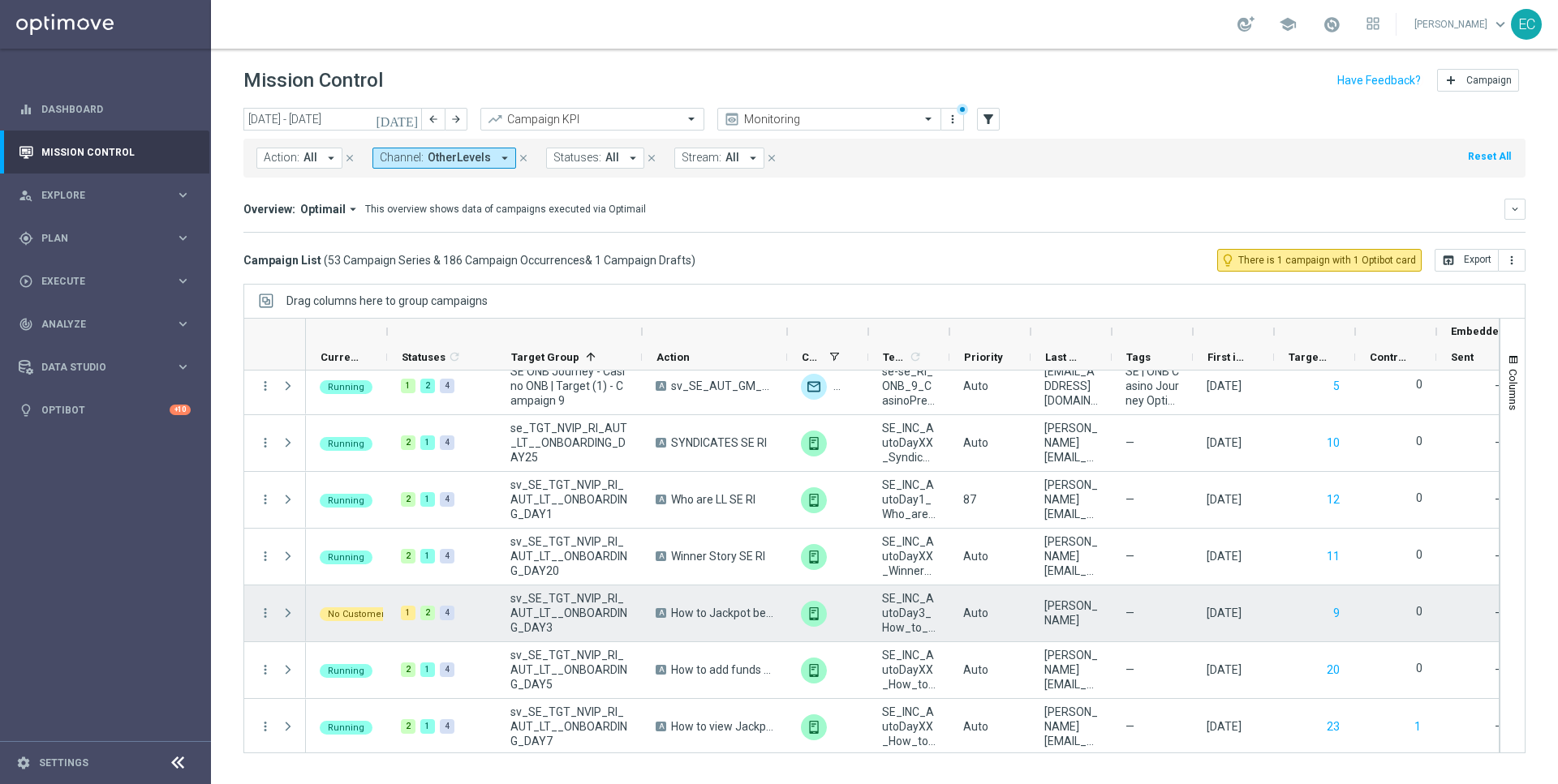
scroll to position [3248, 0]
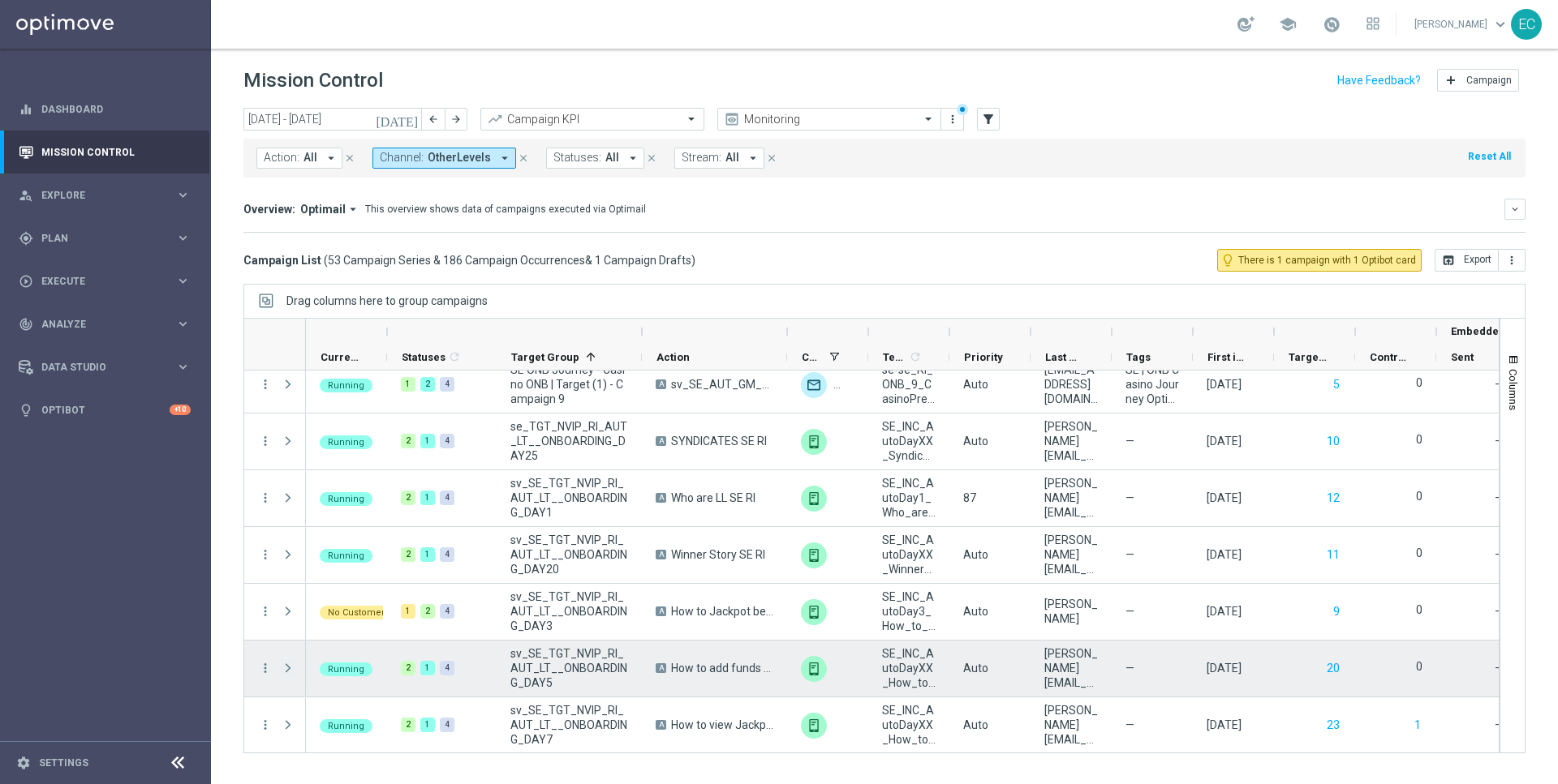
click at [288, 669] on span at bounding box center [288, 668] width 15 height 13
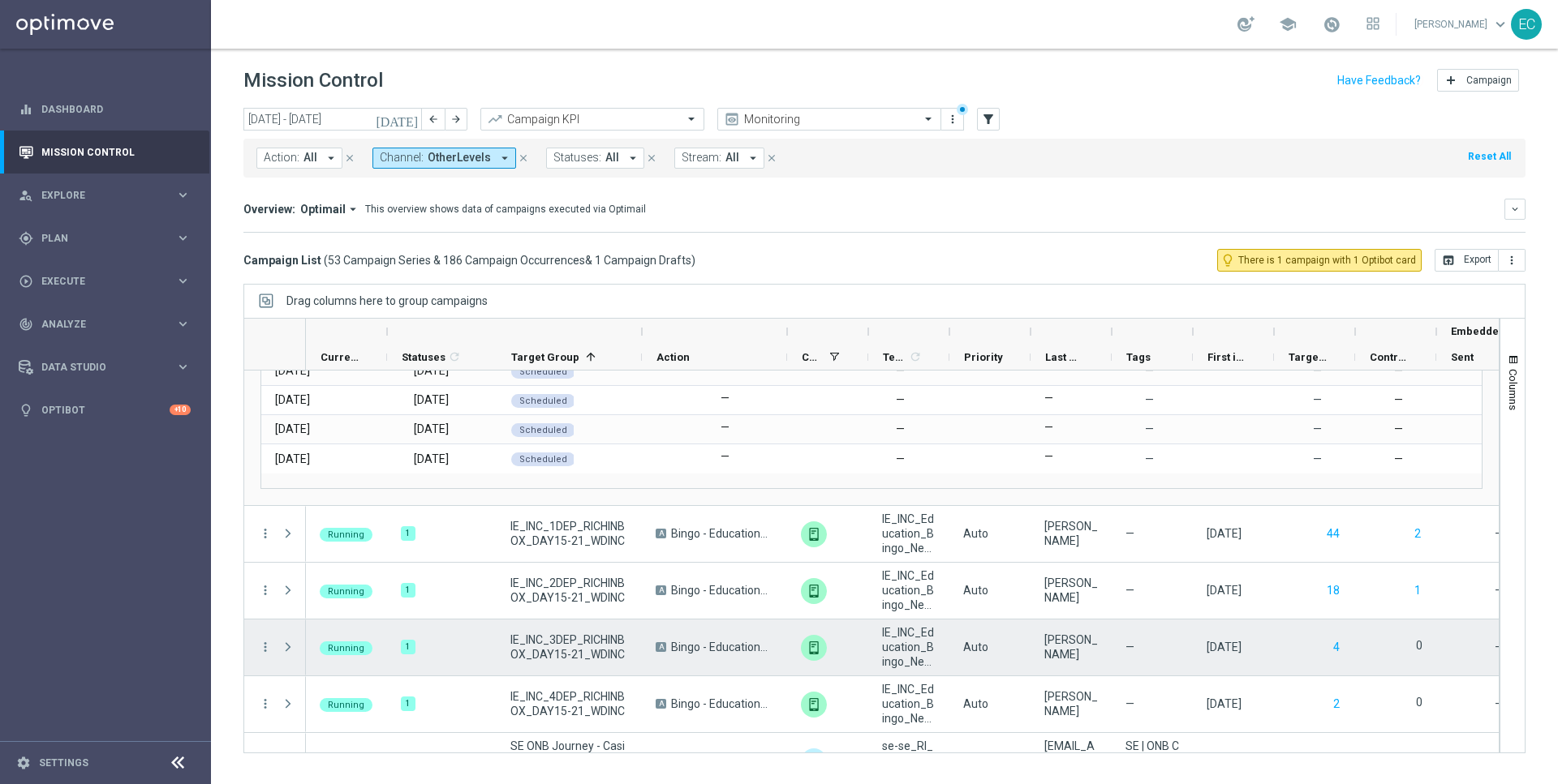
scroll to position [2475, 0]
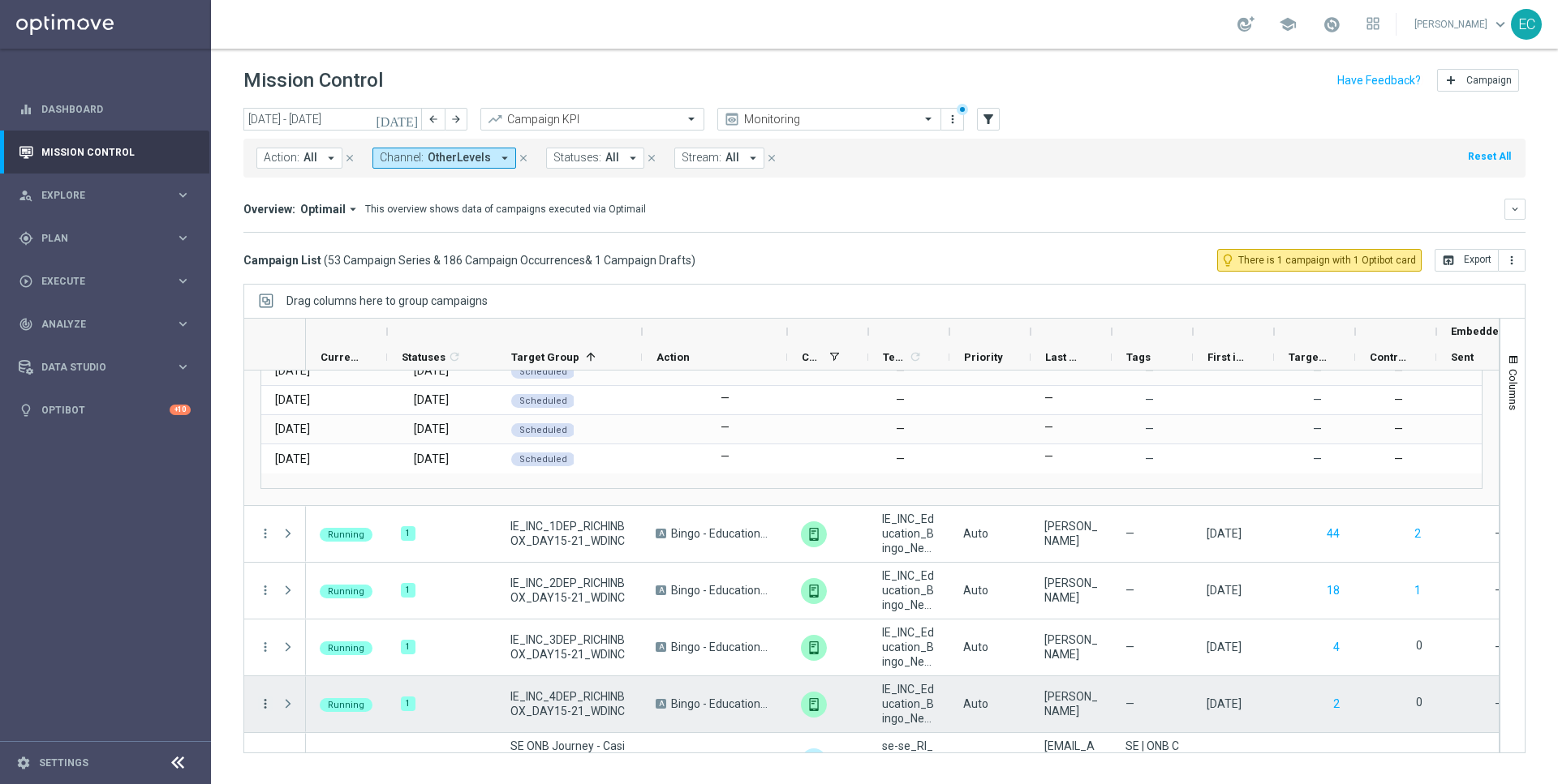
click at [266, 702] on icon "more_vert" at bounding box center [266, 704] width 15 height 15
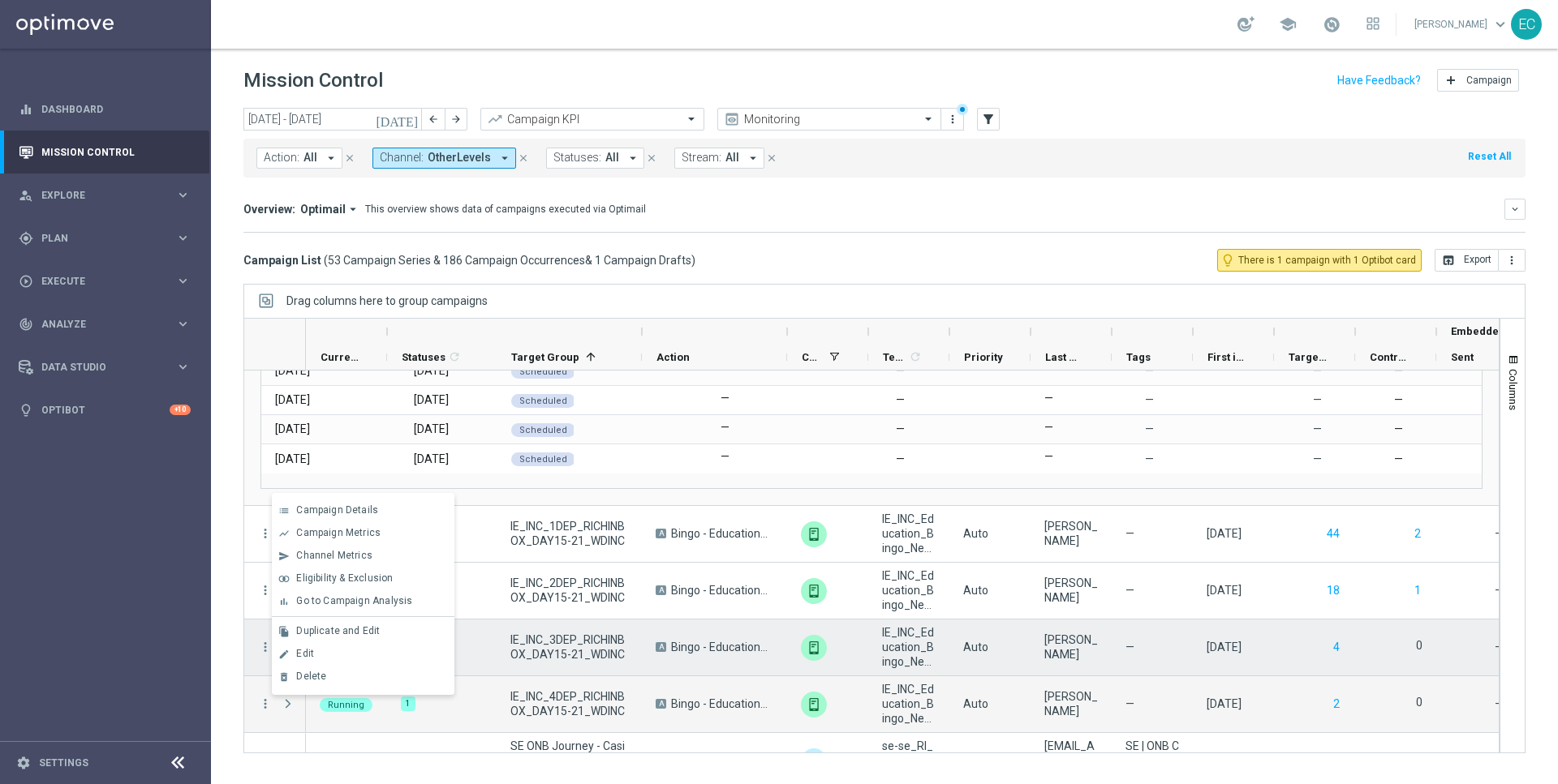
click at [589, 662] on div "IE_INC_3DEP_RICHINBOX_DAY15-21_WDINC" at bounding box center [569, 647] width 145 height 56
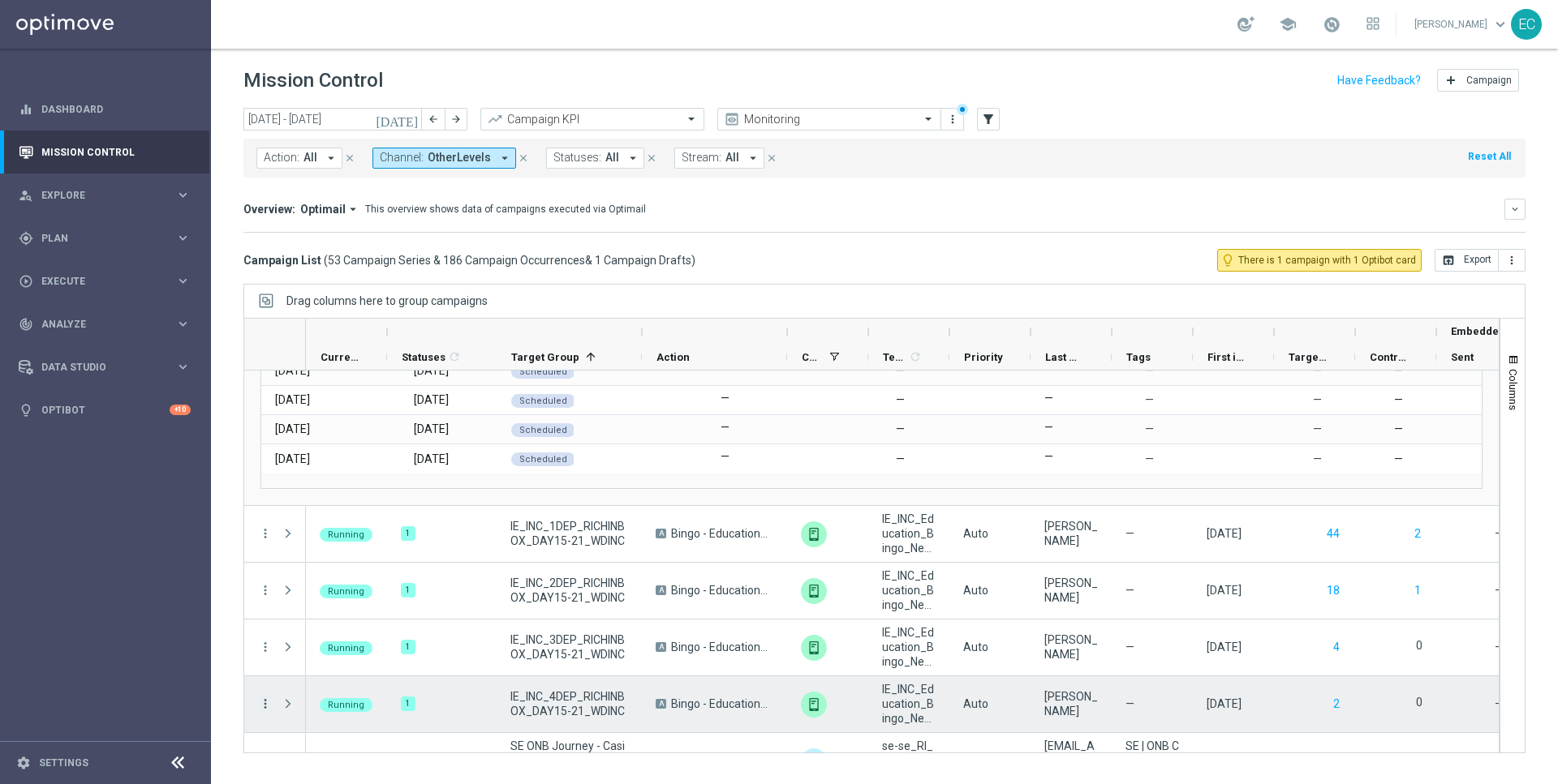
click at [266, 701] on icon "more_vert" at bounding box center [266, 704] width 15 height 15
click at [330, 672] on div "Delete" at bounding box center [371, 677] width 151 height 12
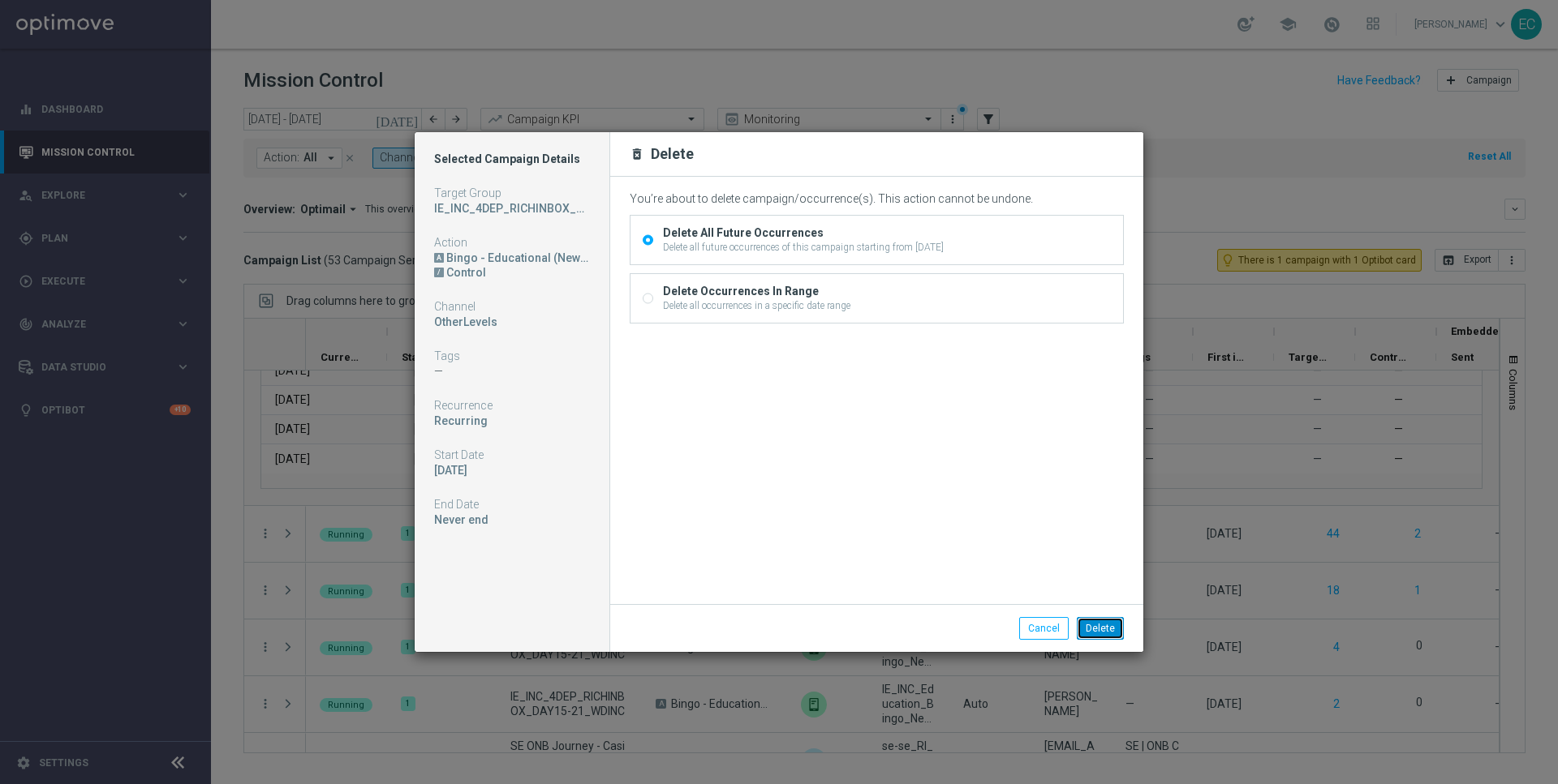
click at [1098, 626] on button "Delete" at bounding box center [1100, 628] width 47 height 22
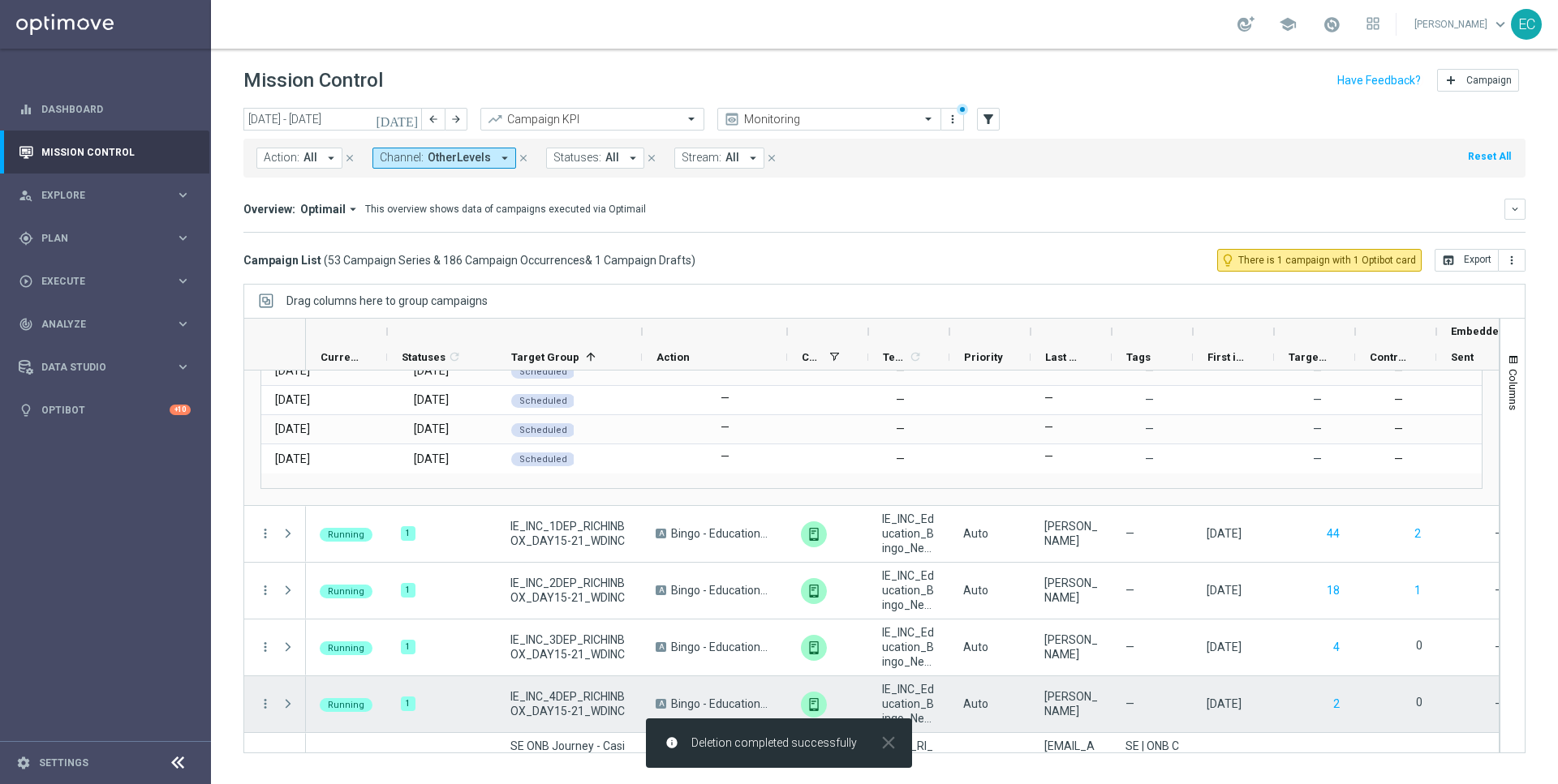
scroll to position [2511, 0]
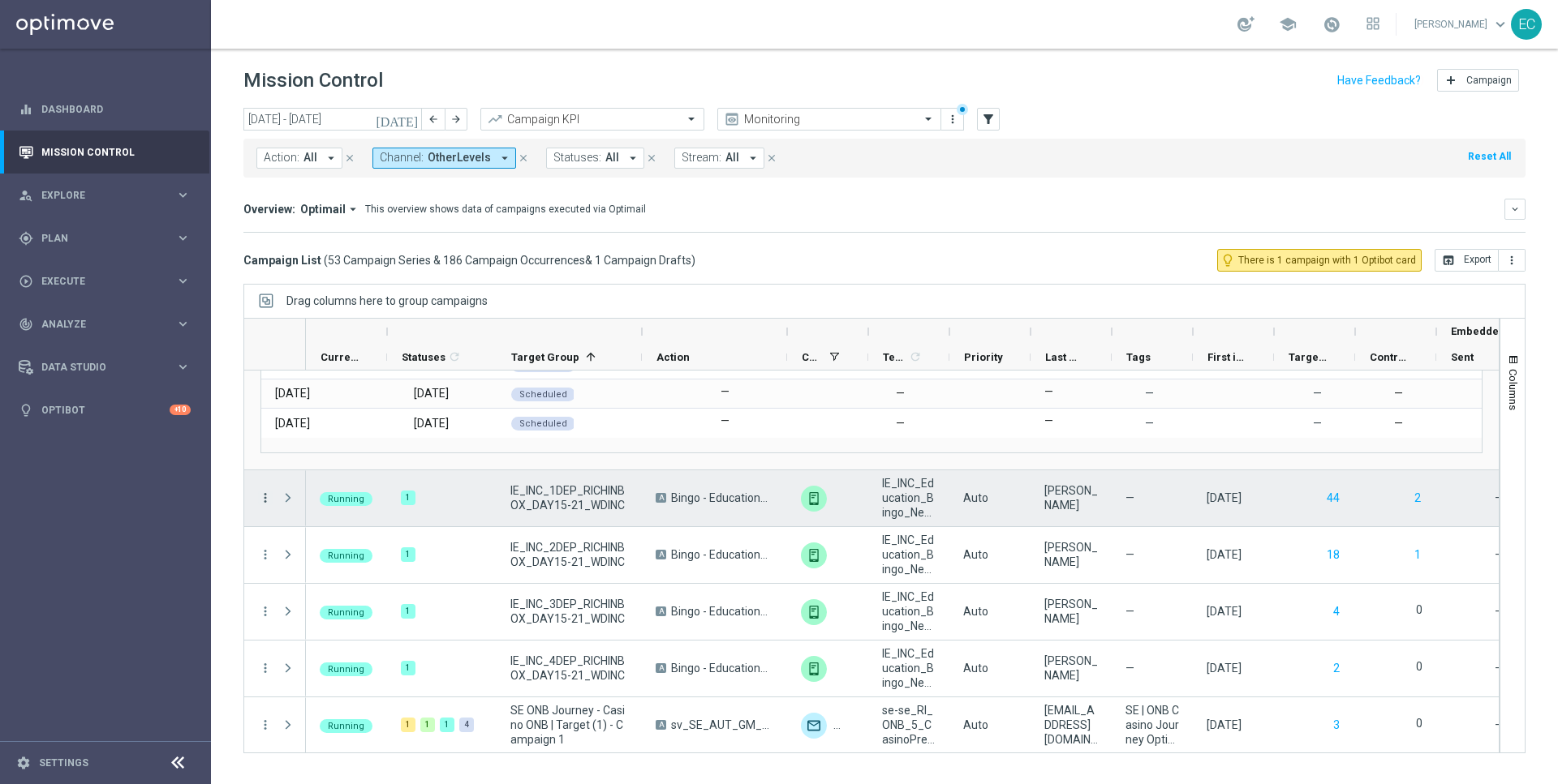
click at [265, 498] on icon "more_vert" at bounding box center [266, 499] width 15 height 15
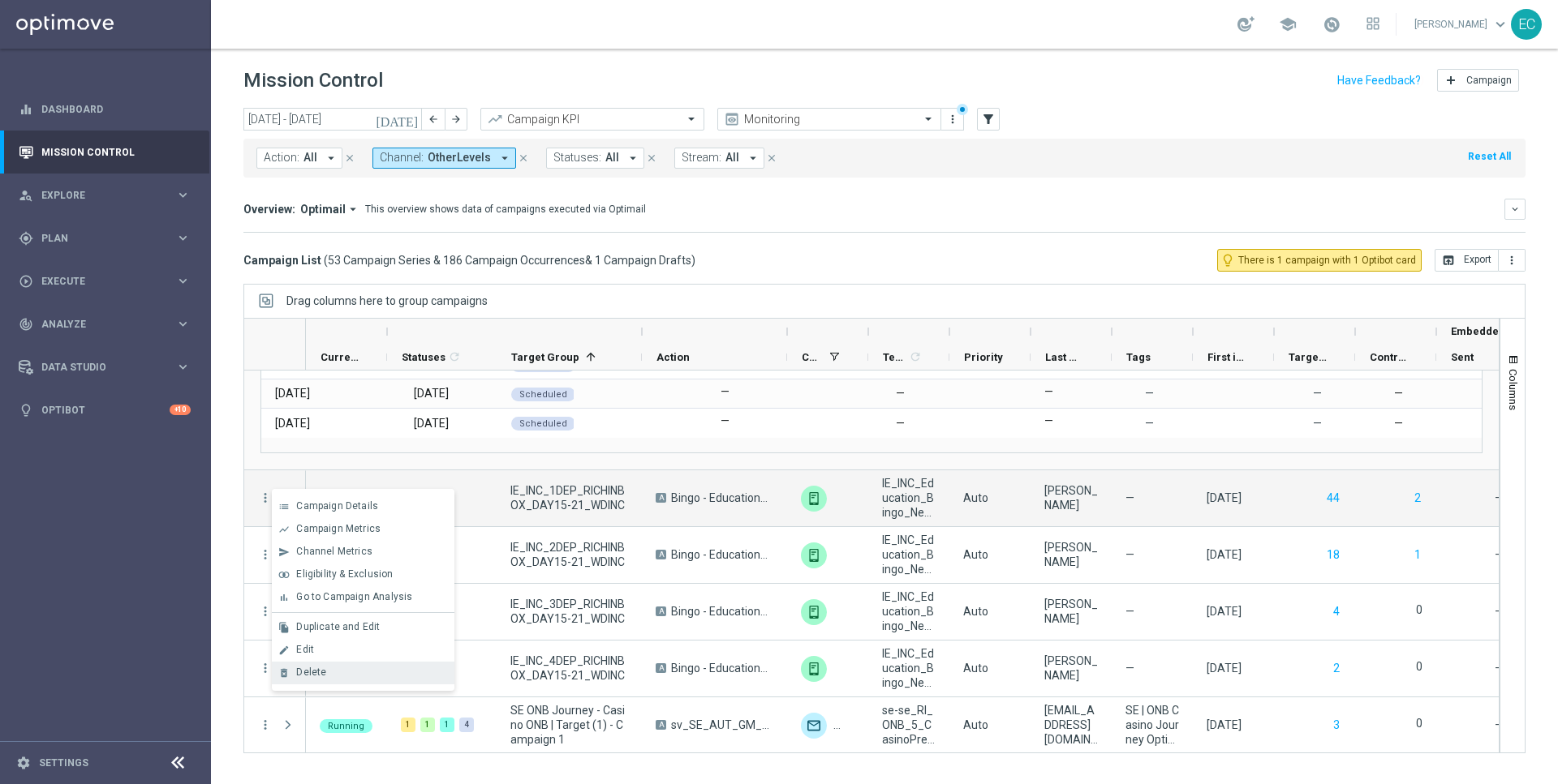
click at [310, 667] on span "Delete" at bounding box center [311, 672] width 30 height 12
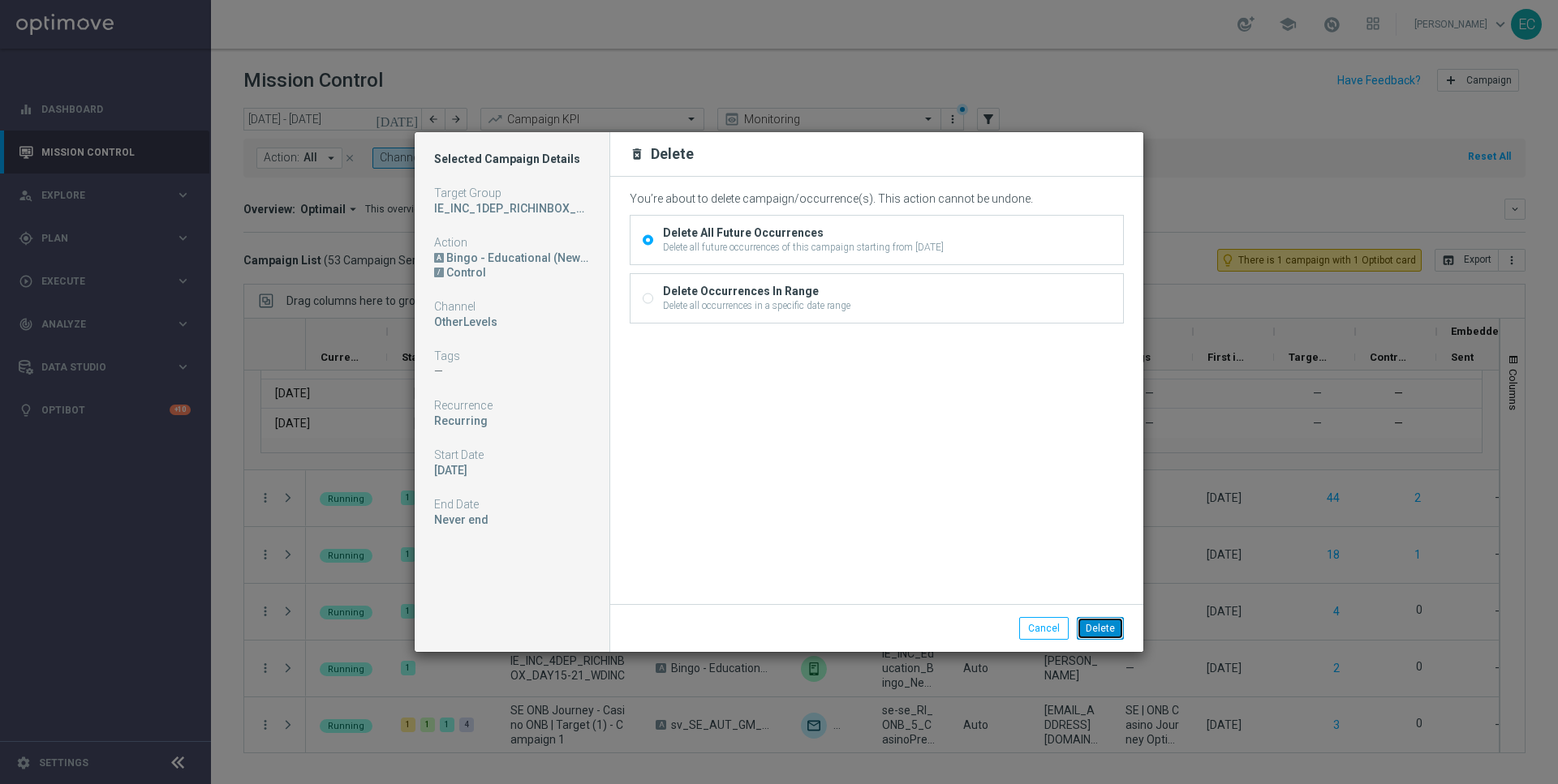
click at [1101, 625] on button "Delete" at bounding box center [1100, 628] width 47 height 22
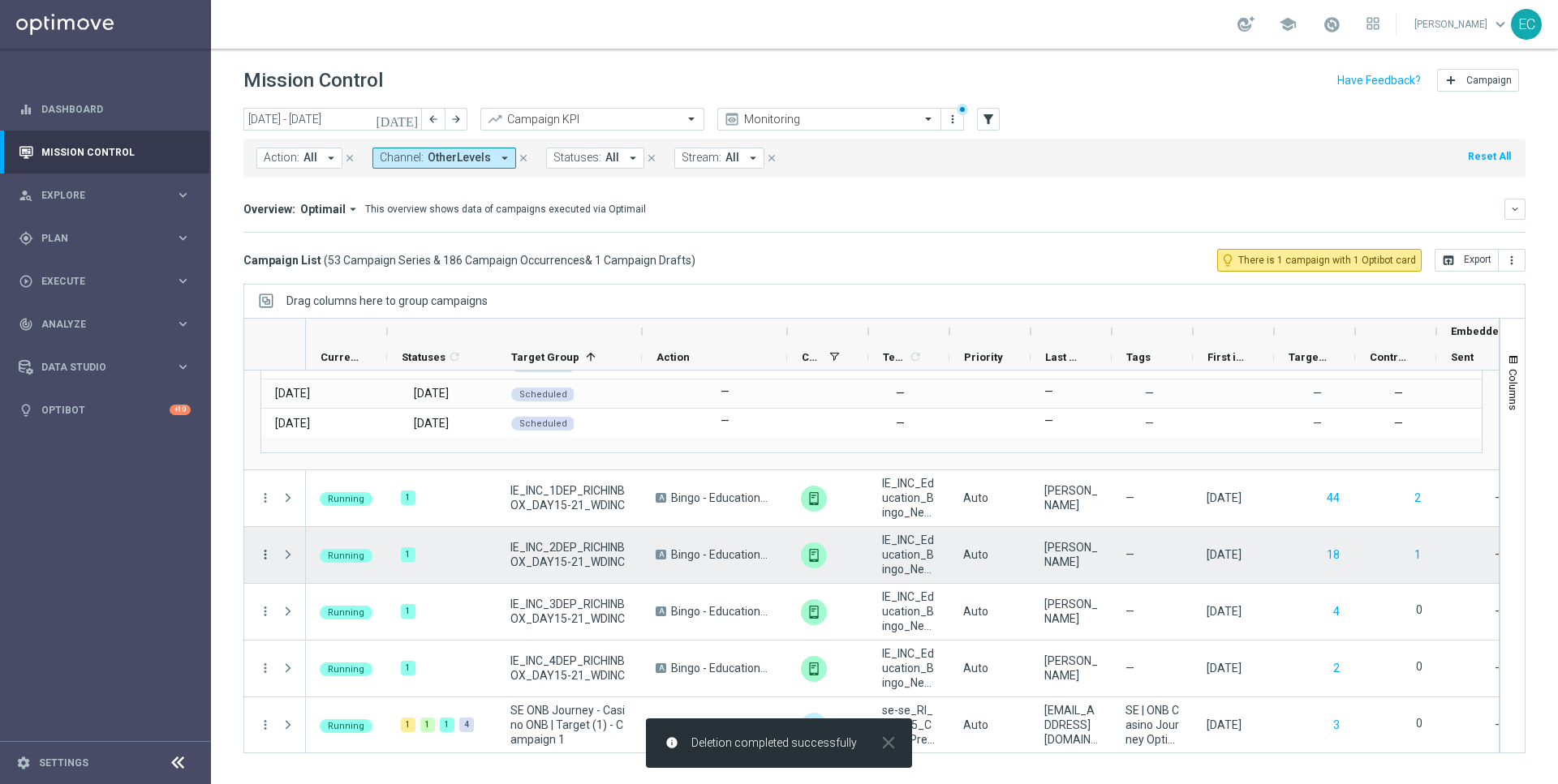
click at [266, 548] on icon "more_vert" at bounding box center [266, 555] width 15 height 15
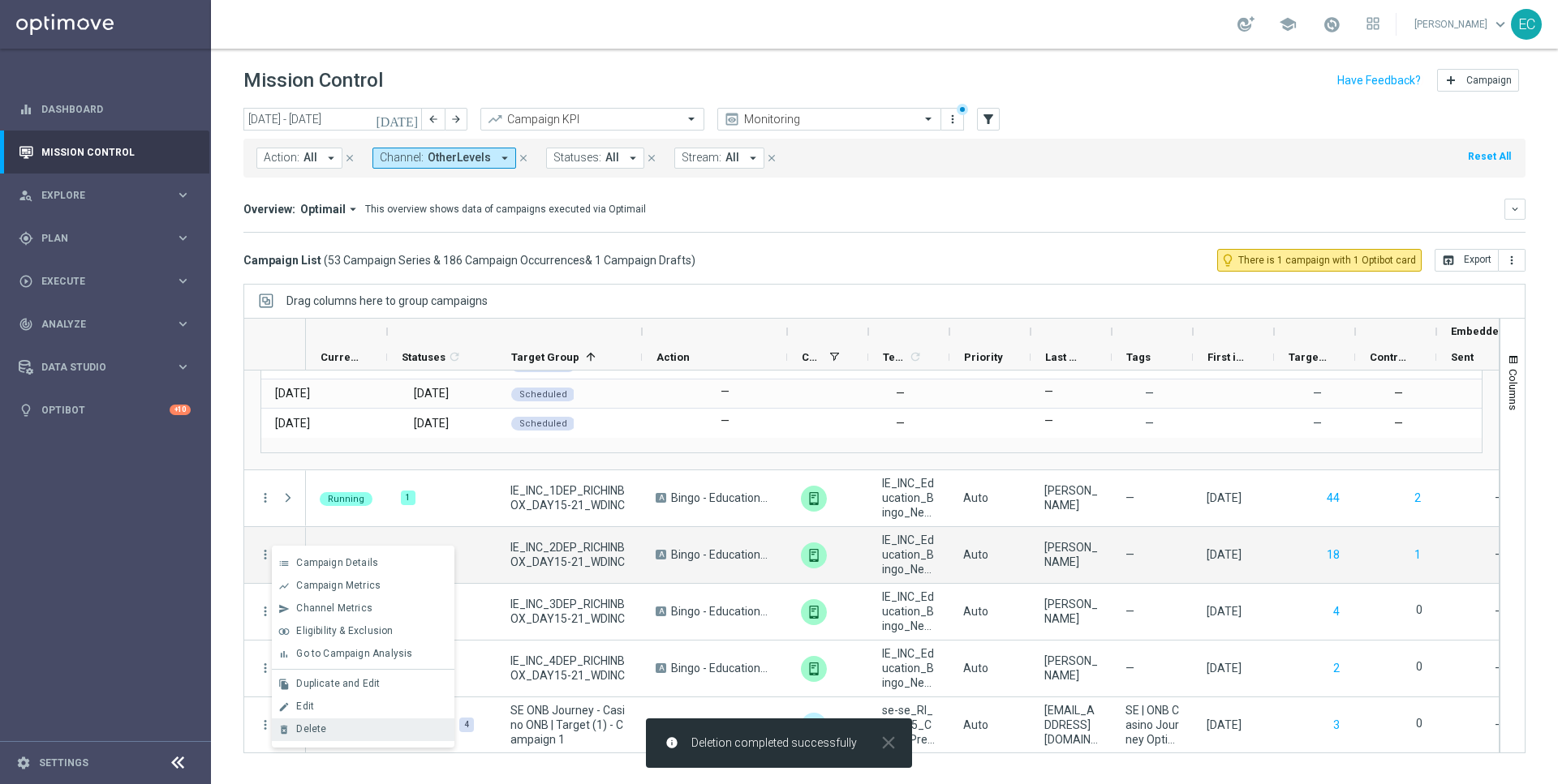
click at [373, 720] on div "delete_forever [GEOGRAPHIC_DATA]" at bounding box center [362, 729] width 182 height 22
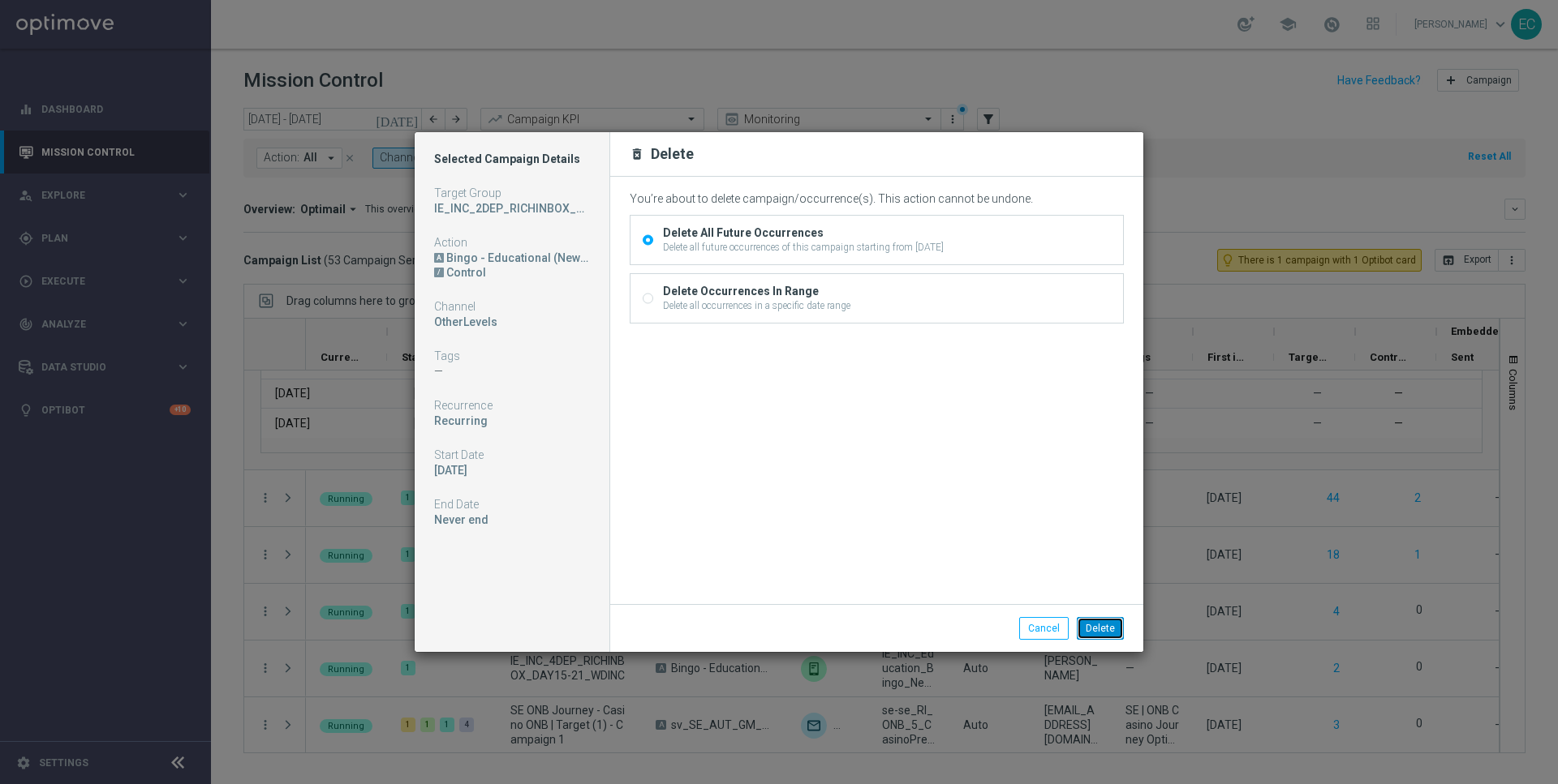
click at [1094, 629] on button "Delete" at bounding box center [1100, 628] width 47 height 22
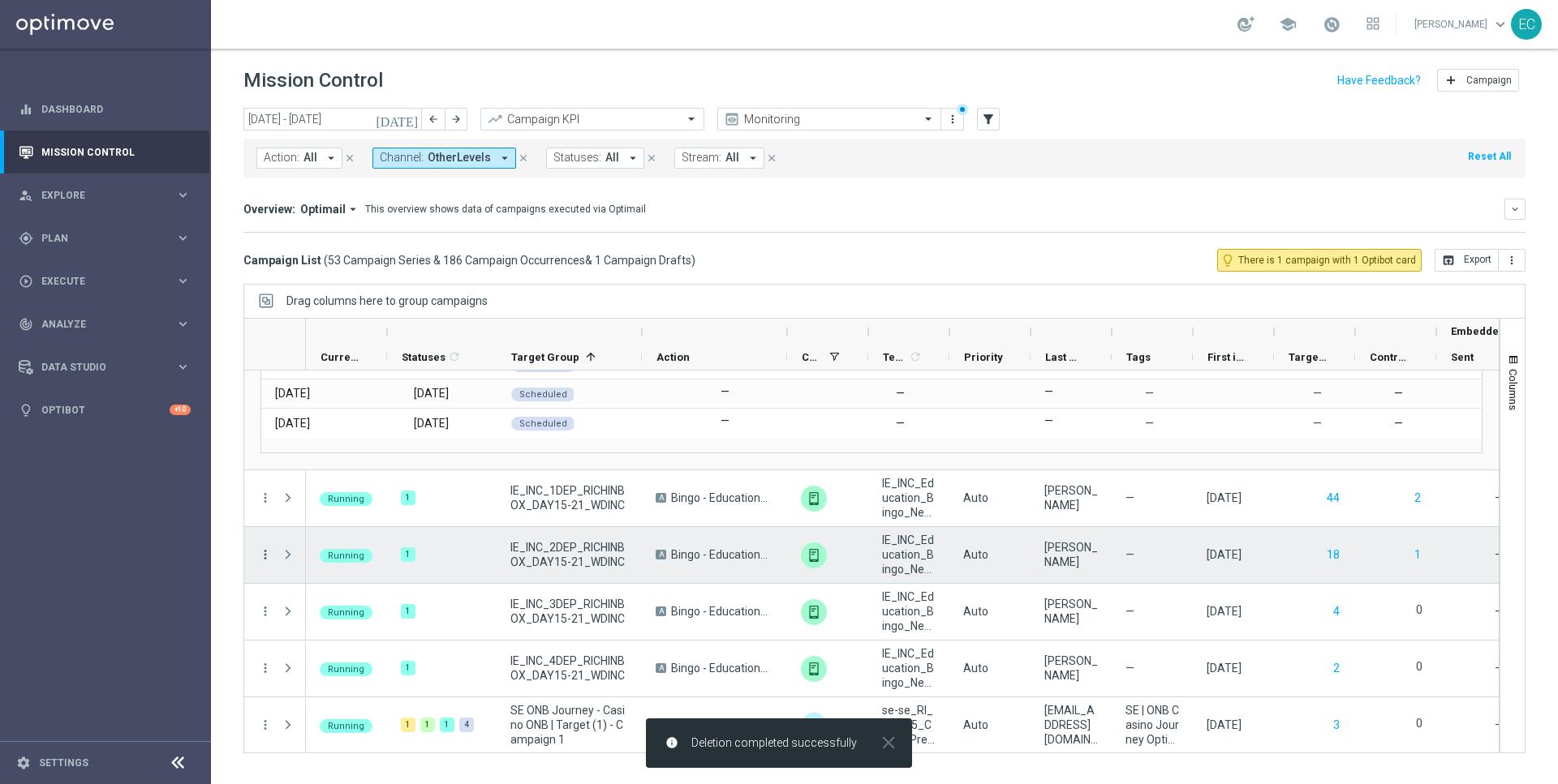
click at [264, 553] on icon "more_vert" at bounding box center [266, 555] width 15 height 15
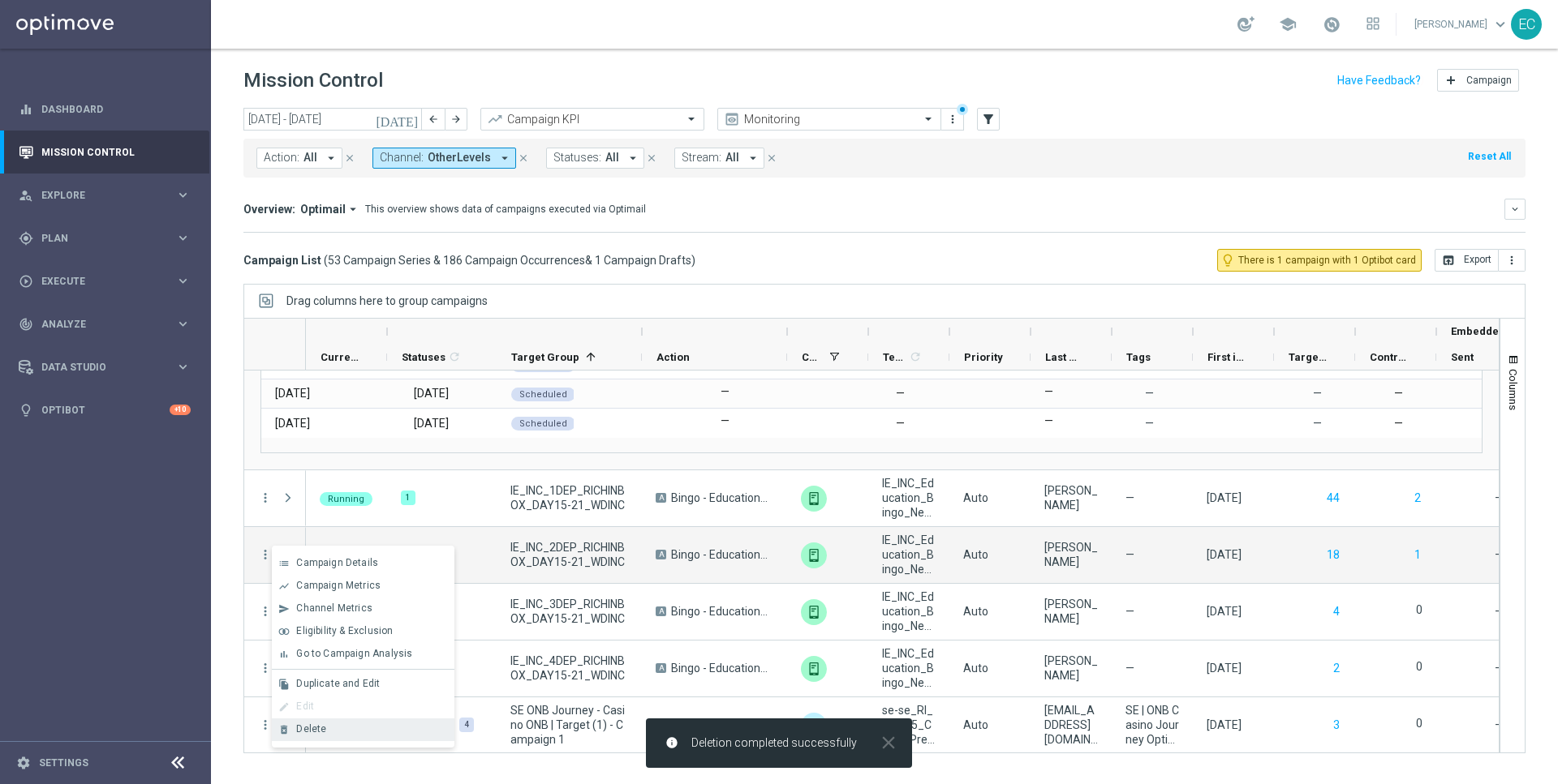
click at [380, 726] on div "Delete" at bounding box center [371, 729] width 151 height 12
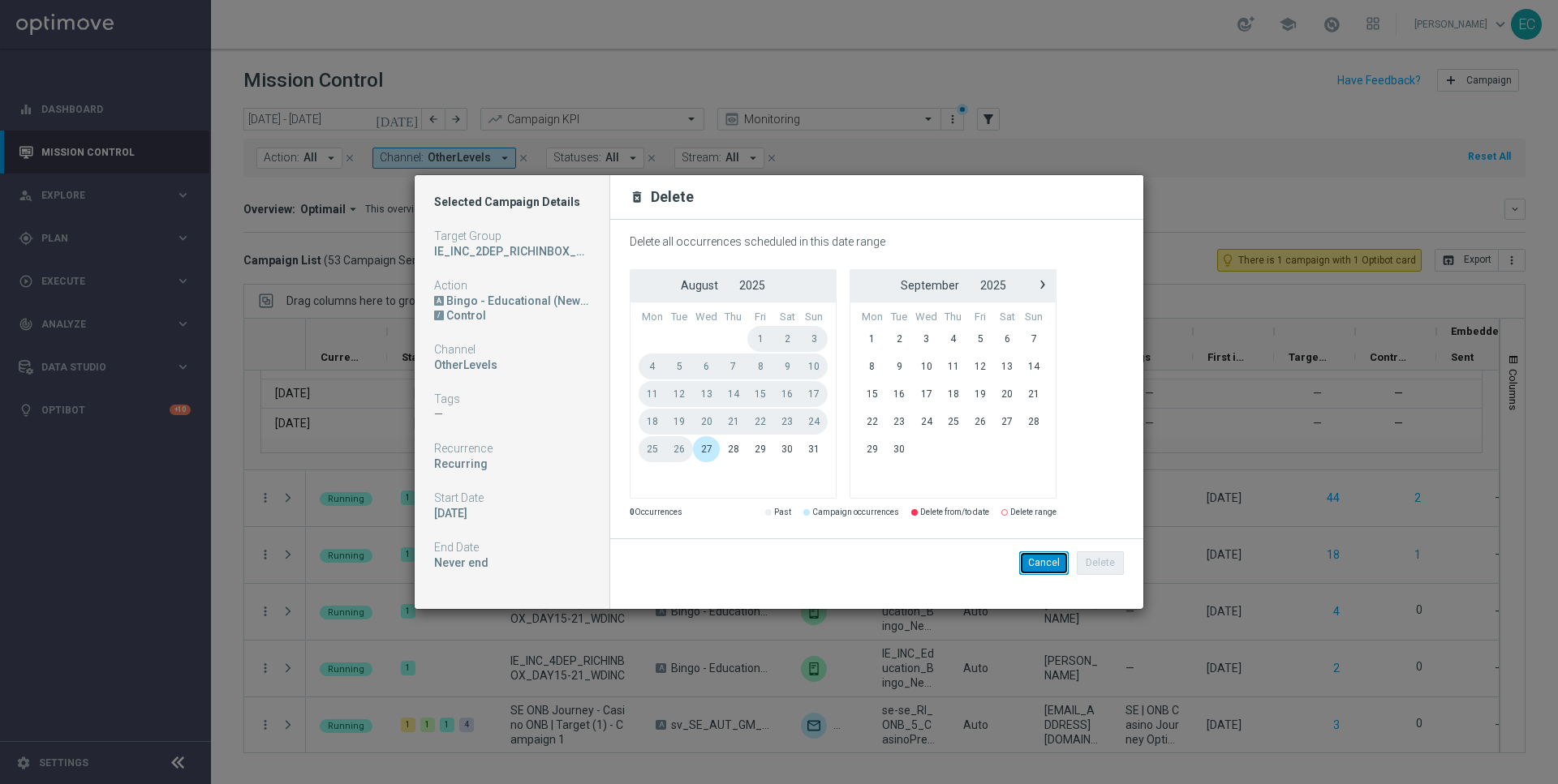
click at [1039, 552] on button "Cancel" at bounding box center [1043, 563] width 49 height 22
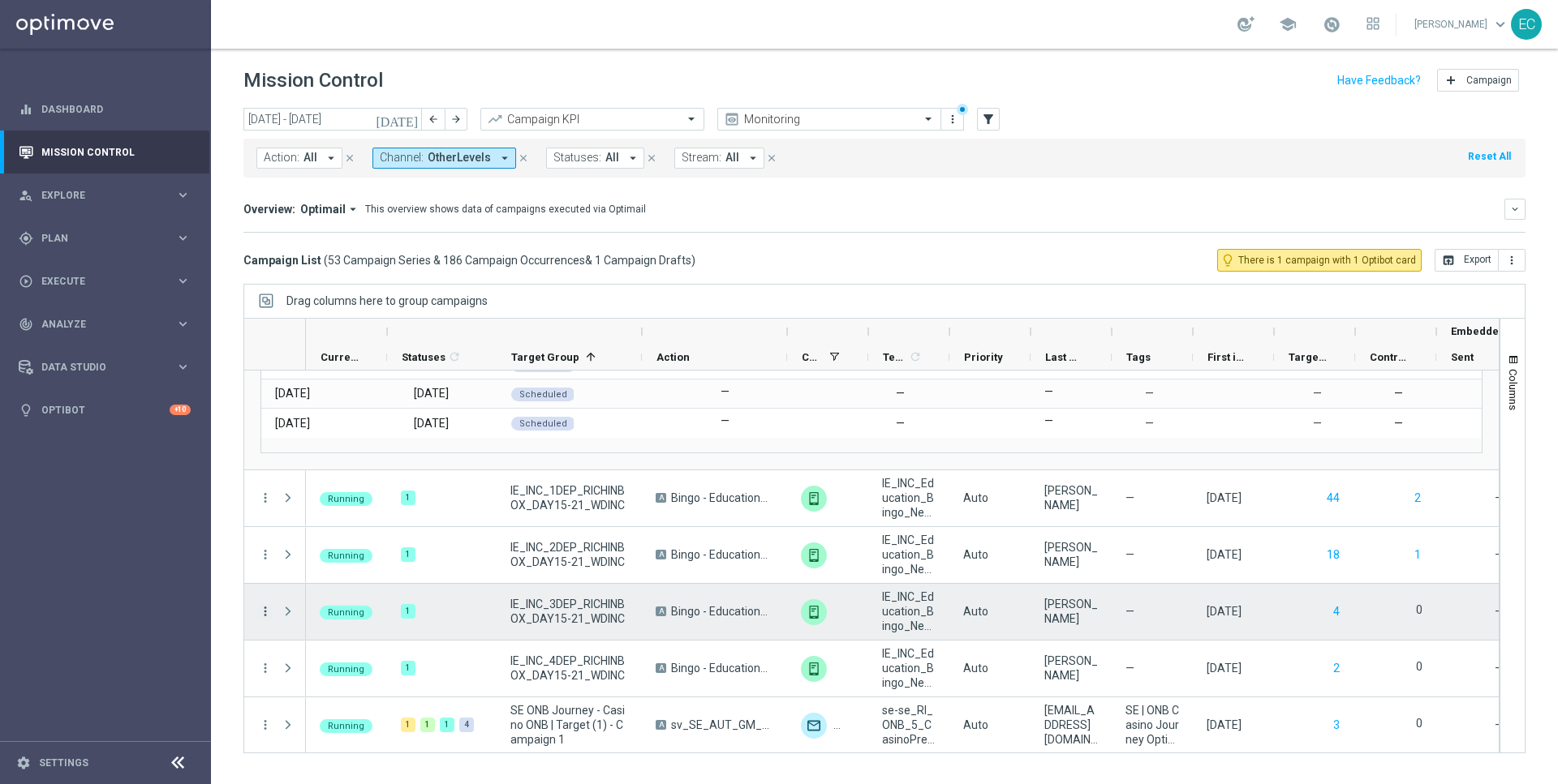
click at [264, 615] on icon "more_vert" at bounding box center [266, 612] width 15 height 15
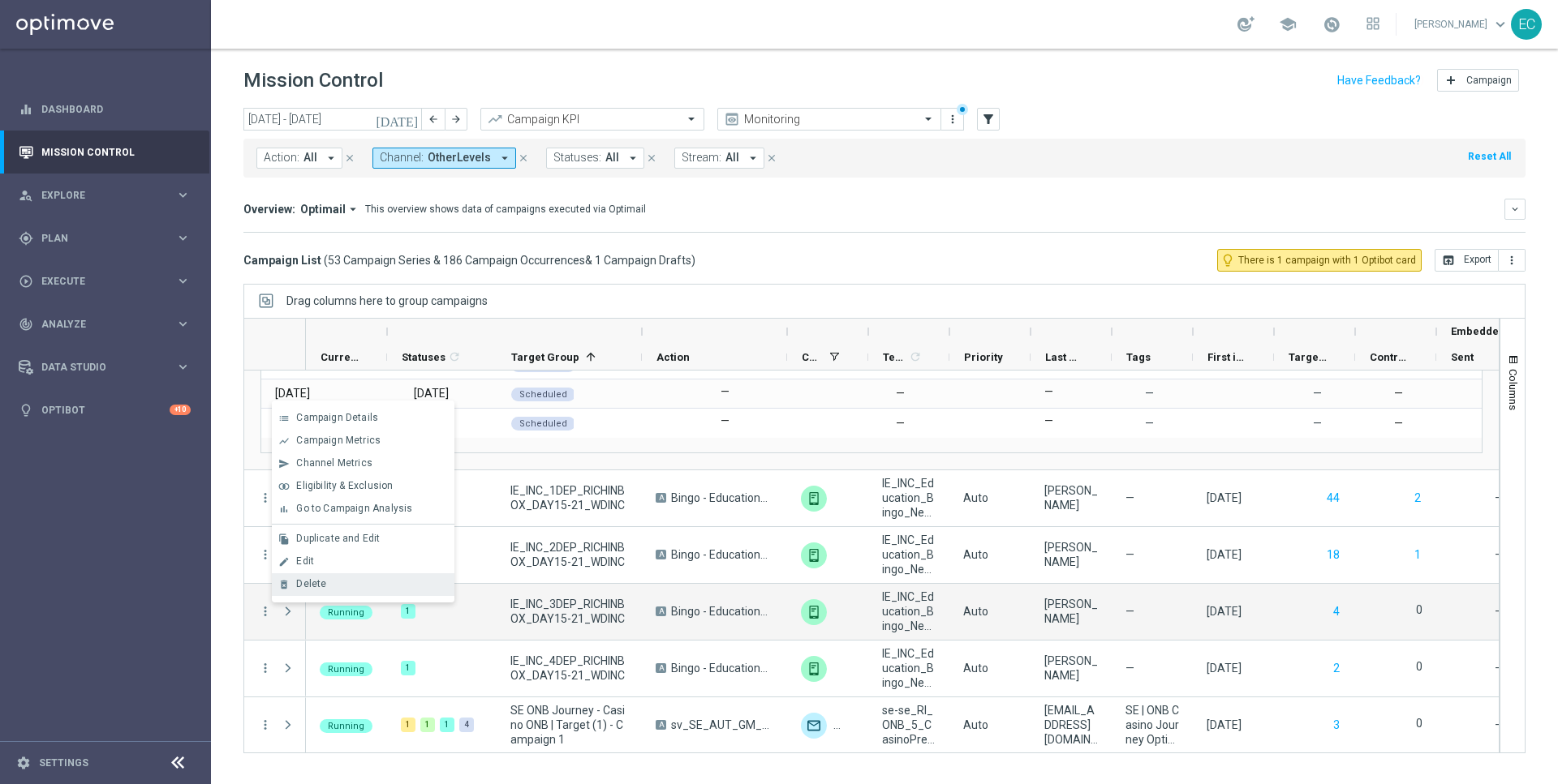
click at [356, 579] on div "Delete" at bounding box center [371, 584] width 151 height 12
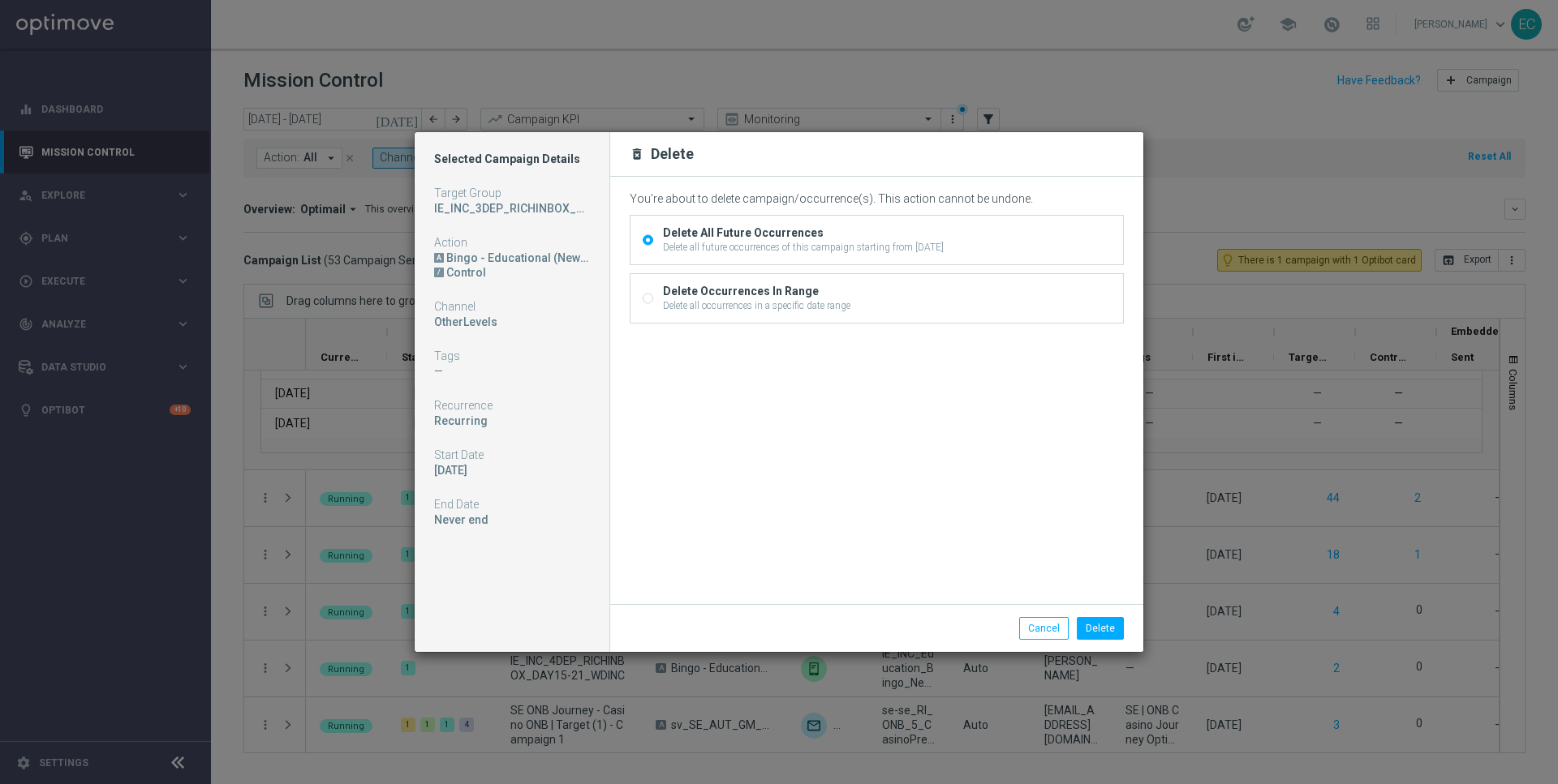
click at [1127, 625] on div "Delete Cancel" at bounding box center [963, 628] width 346 height 22
click at [1098, 628] on button "Delete" at bounding box center [1100, 628] width 47 height 22
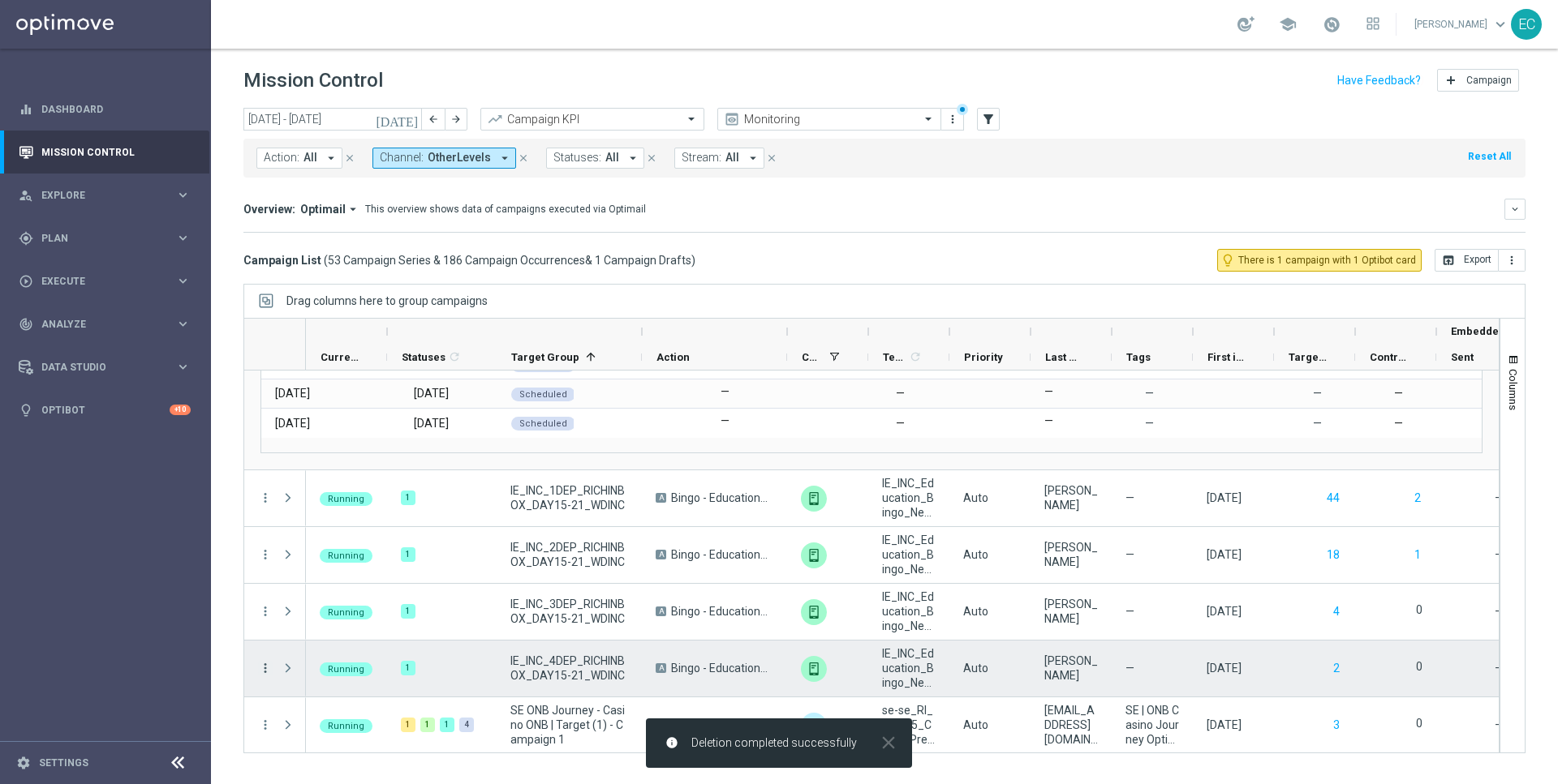
click at [266, 667] on icon "more_vert" at bounding box center [266, 668] width 15 height 15
click at [316, 643] on span "Delete" at bounding box center [311, 641] width 30 height 12
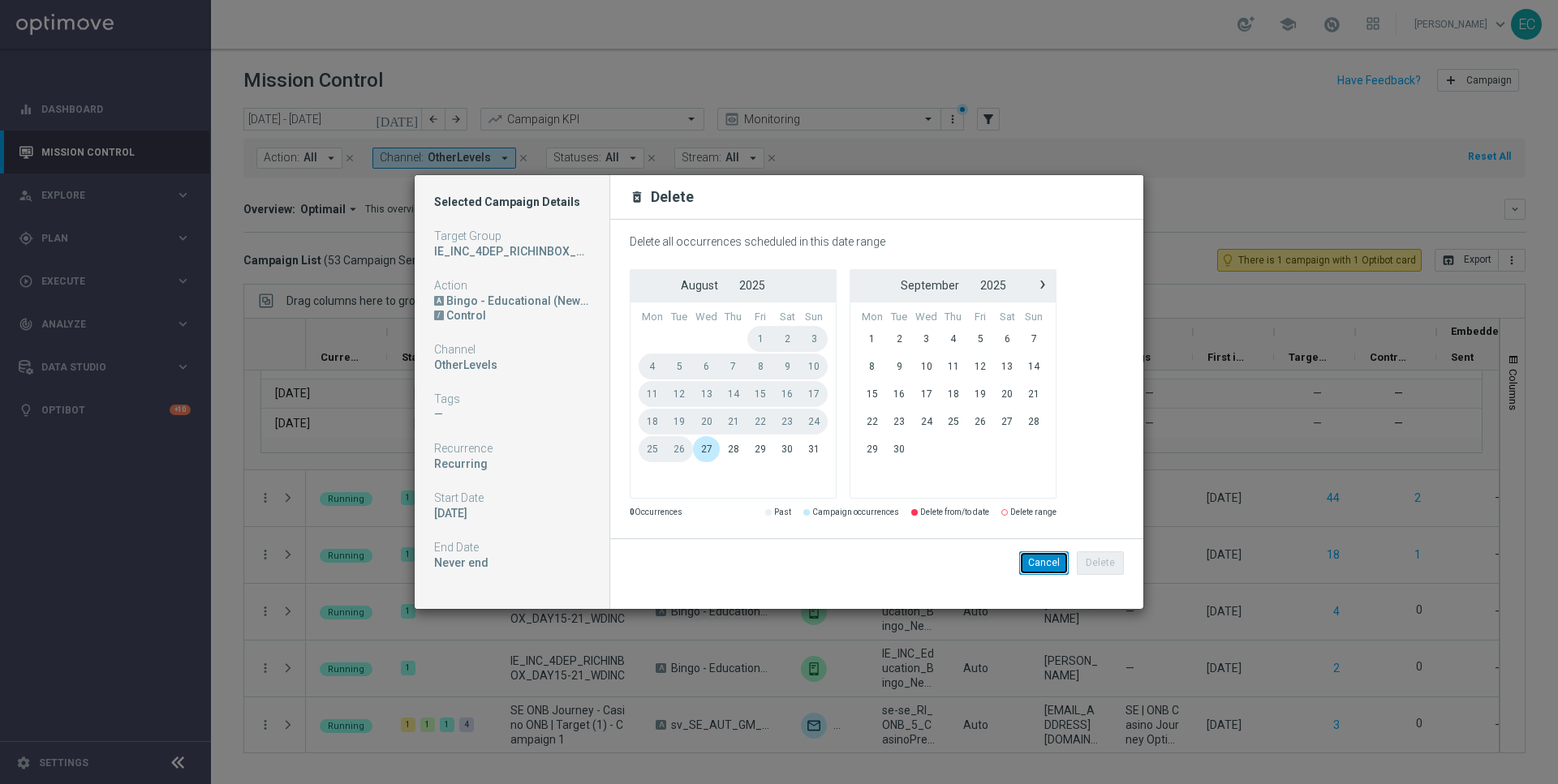
click at [1053, 566] on button "Cancel" at bounding box center [1043, 563] width 49 height 22
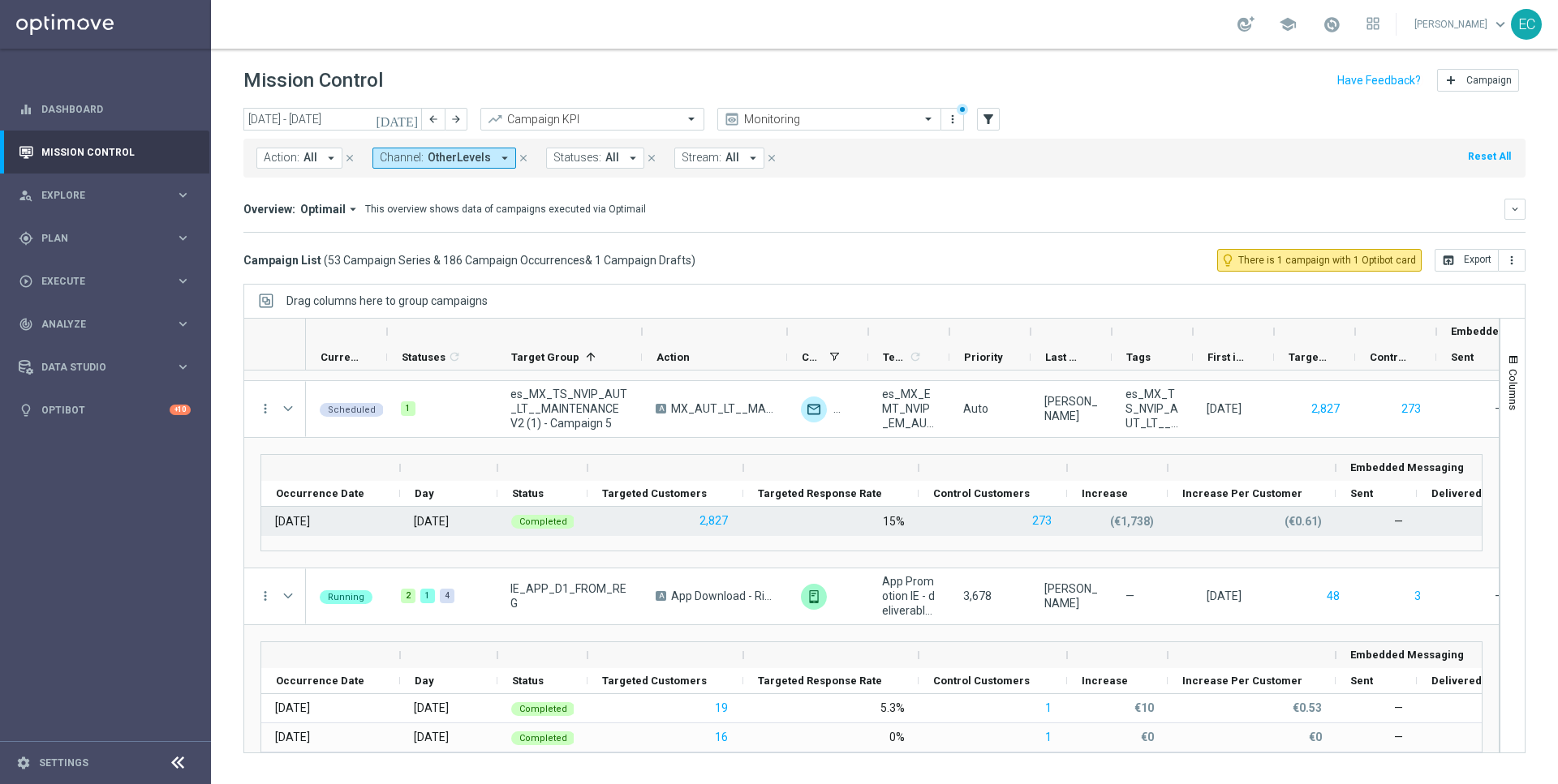
scroll to position [2048, 0]
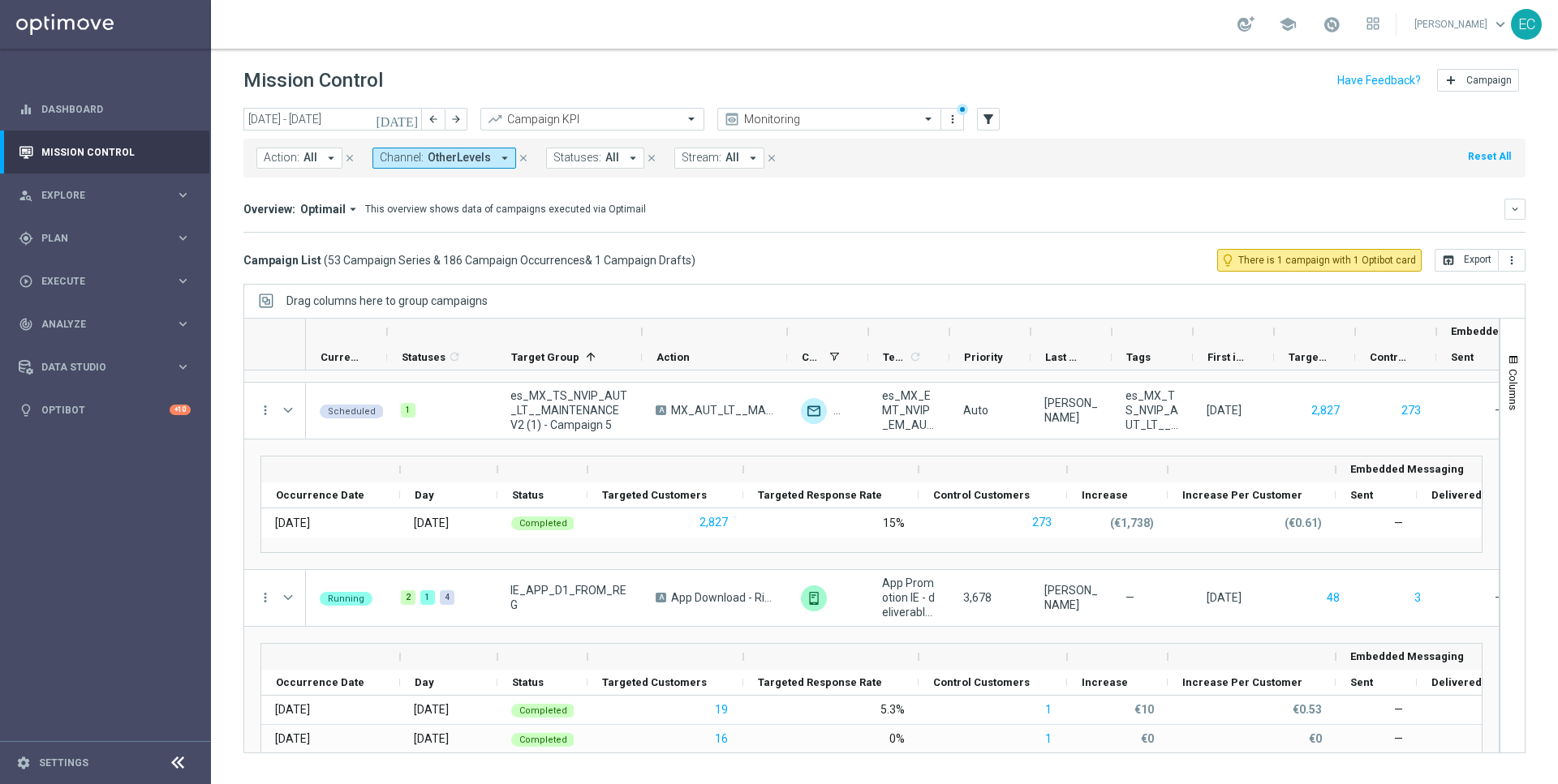
drag, startPoint x: 782, startPoint y: 560, endPoint x: 864, endPoint y: 561, distance: 82.0
click at [864, 561] on div "Drag here to set row groups Drag here to set column labels Embedded Messaging O…" at bounding box center [871, 504] width 1254 height 130
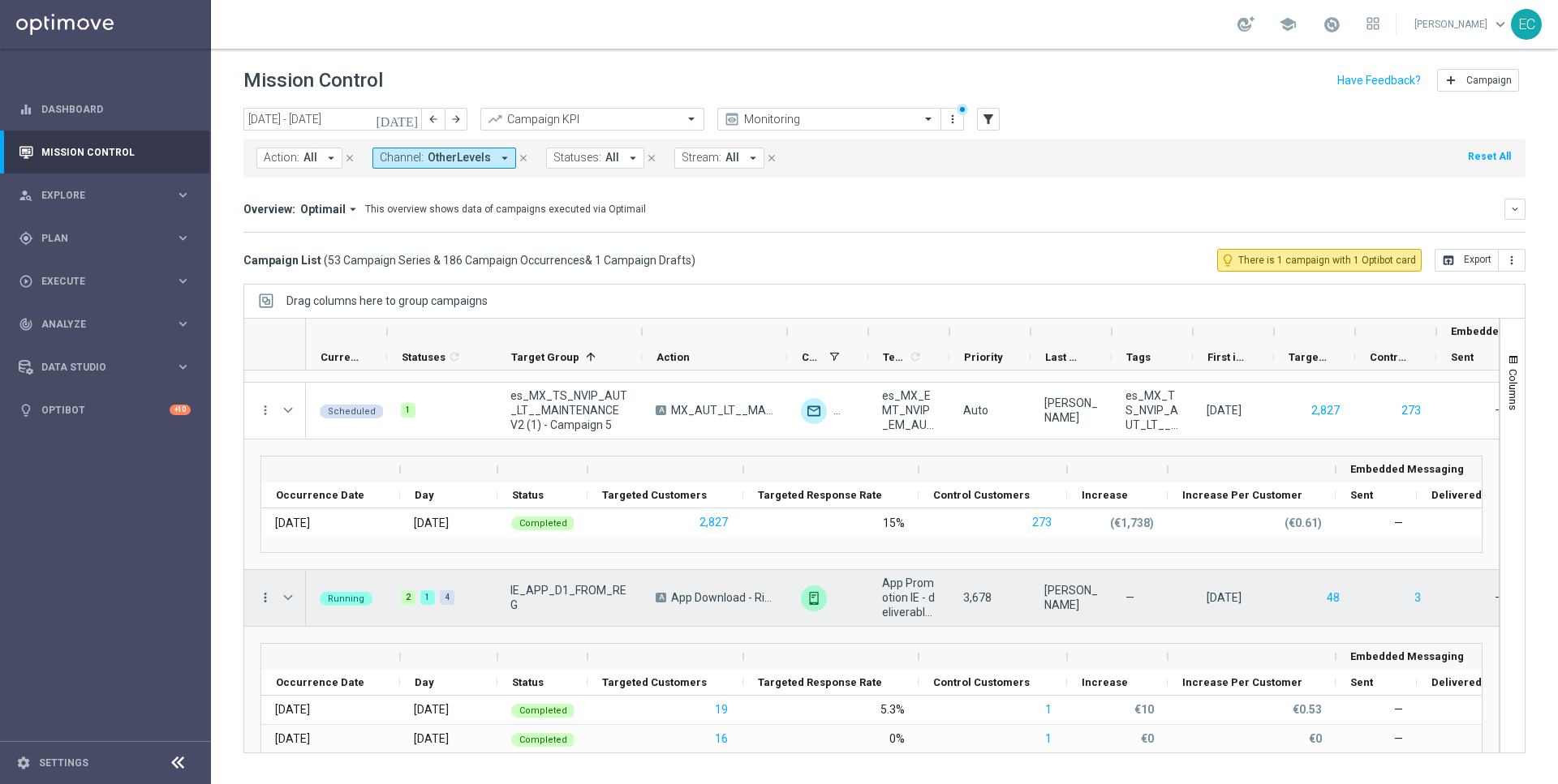
click at [267, 593] on icon "more_vert" at bounding box center [266, 598] width 15 height 15
click at [352, 569] on div "Delete" at bounding box center [371, 571] width 151 height 12
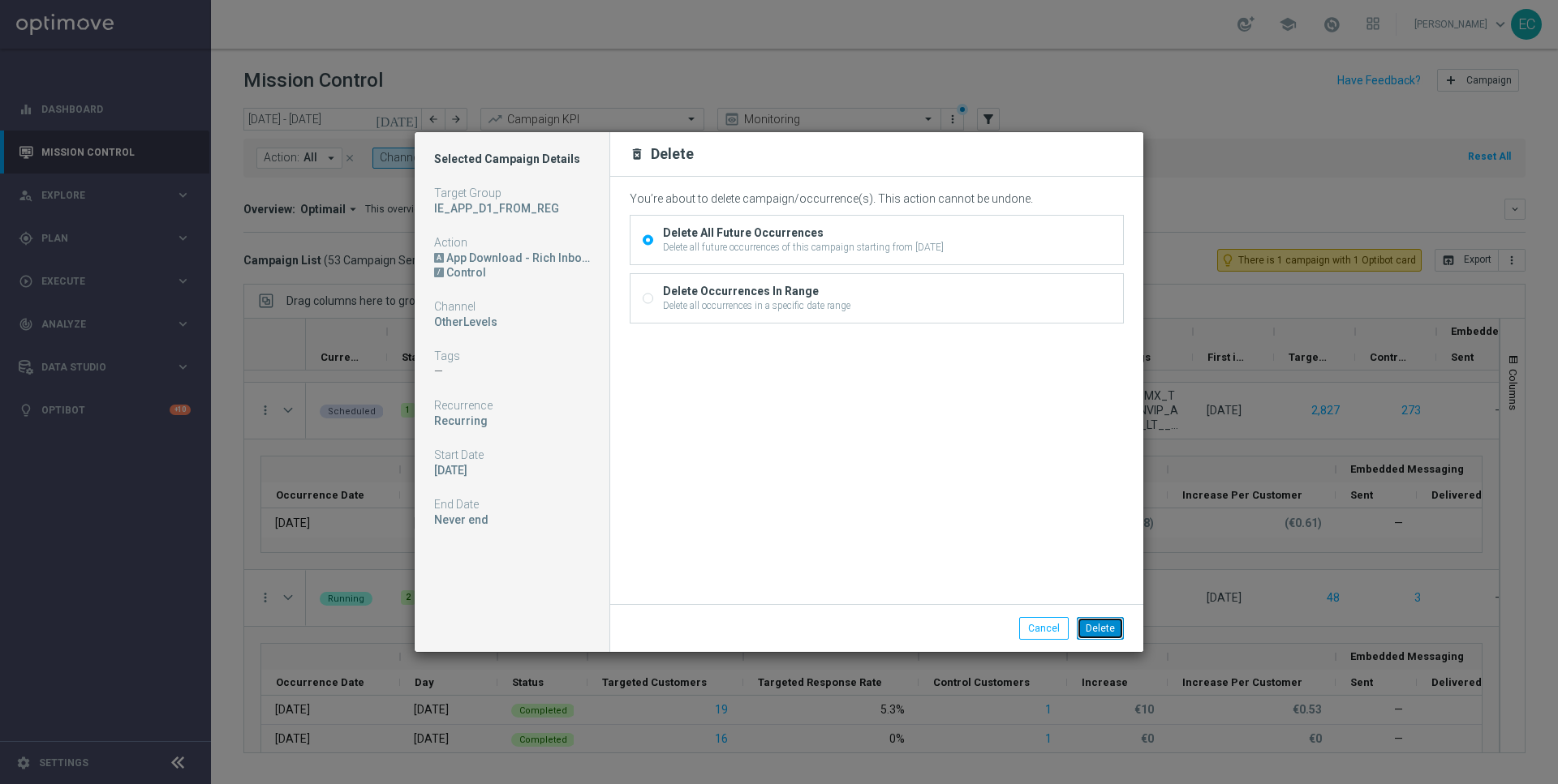
click at [1104, 631] on button "Delete" at bounding box center [1100, 628] width 47 height 22
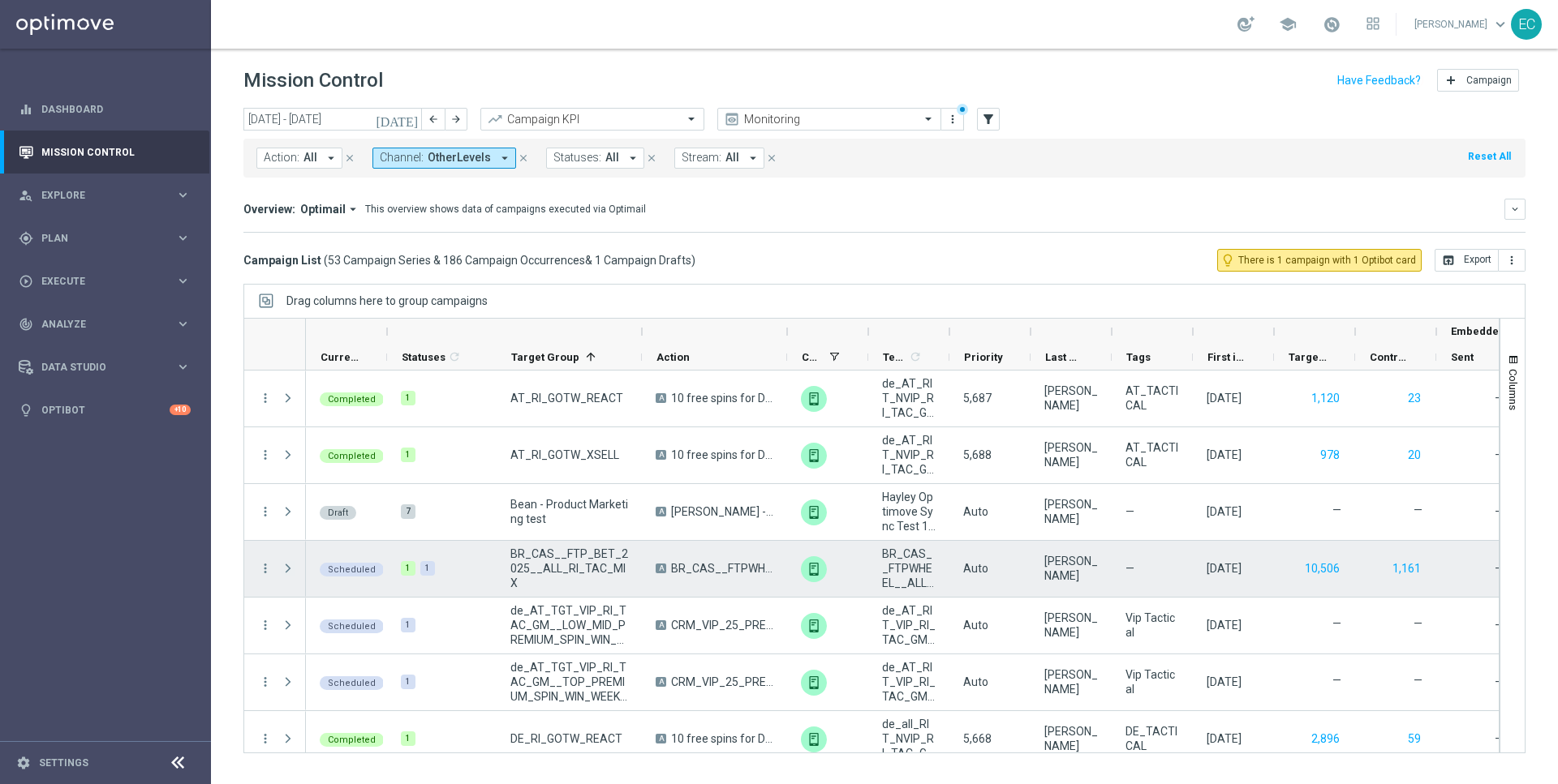
click at [286, 566] on span at bounding box center [288, 568] width 15 height 13
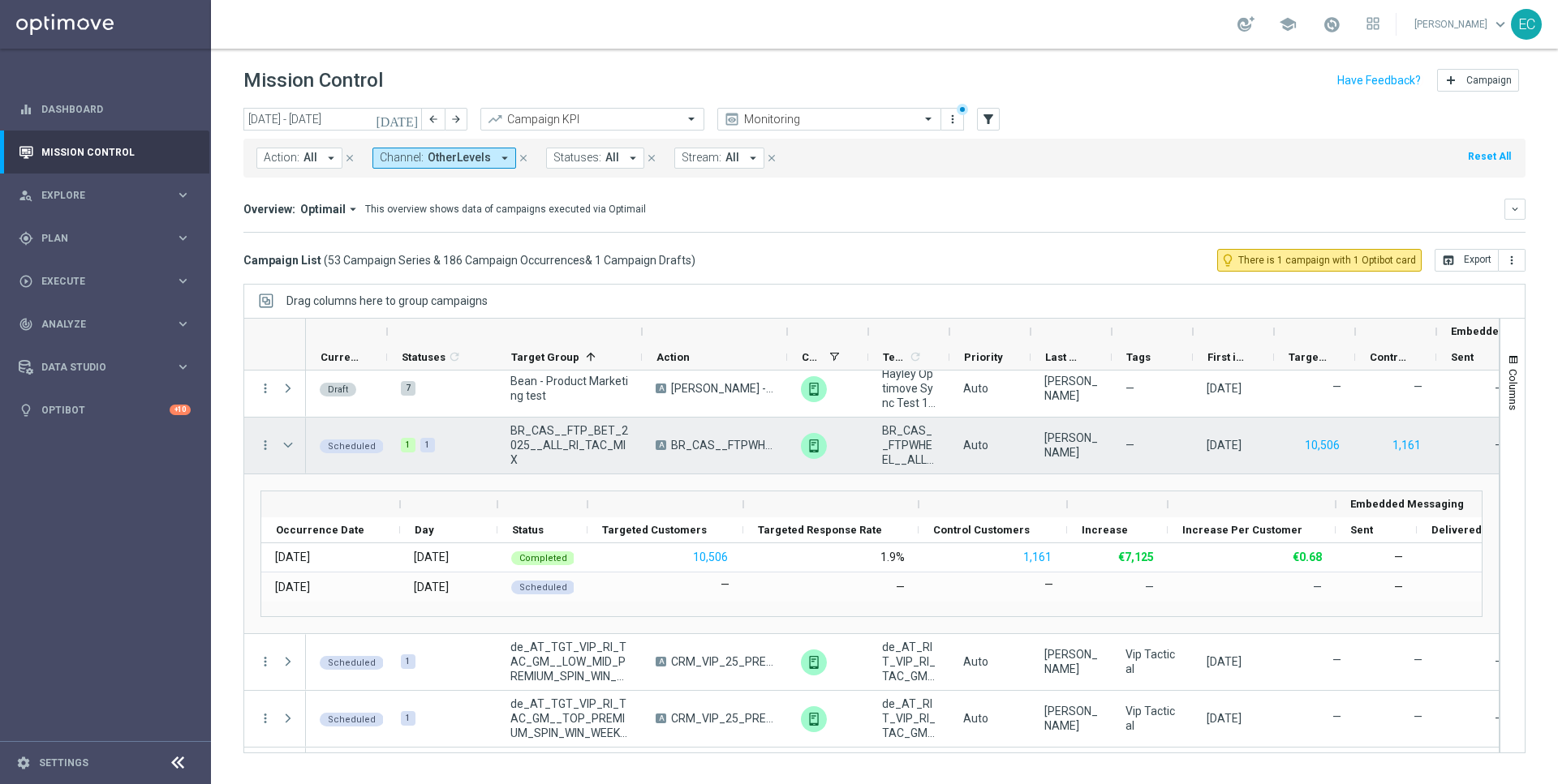
scroll to position [127, 0]
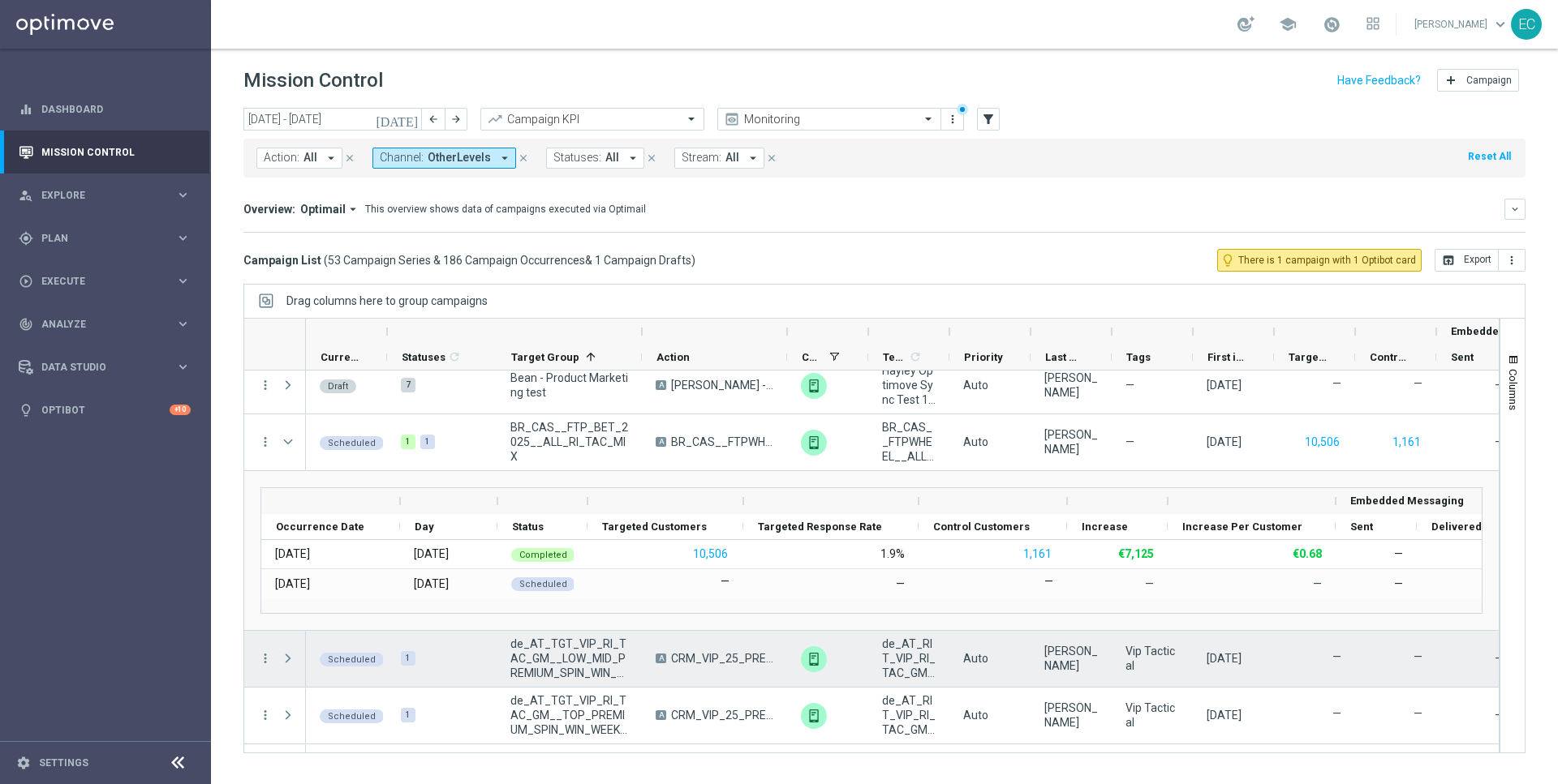
click at [288, 665] on span at bounding box center [289, 658] width 17 height 32
click at [286, 653] on span at bounding box center [288, 658] width 15 height 13
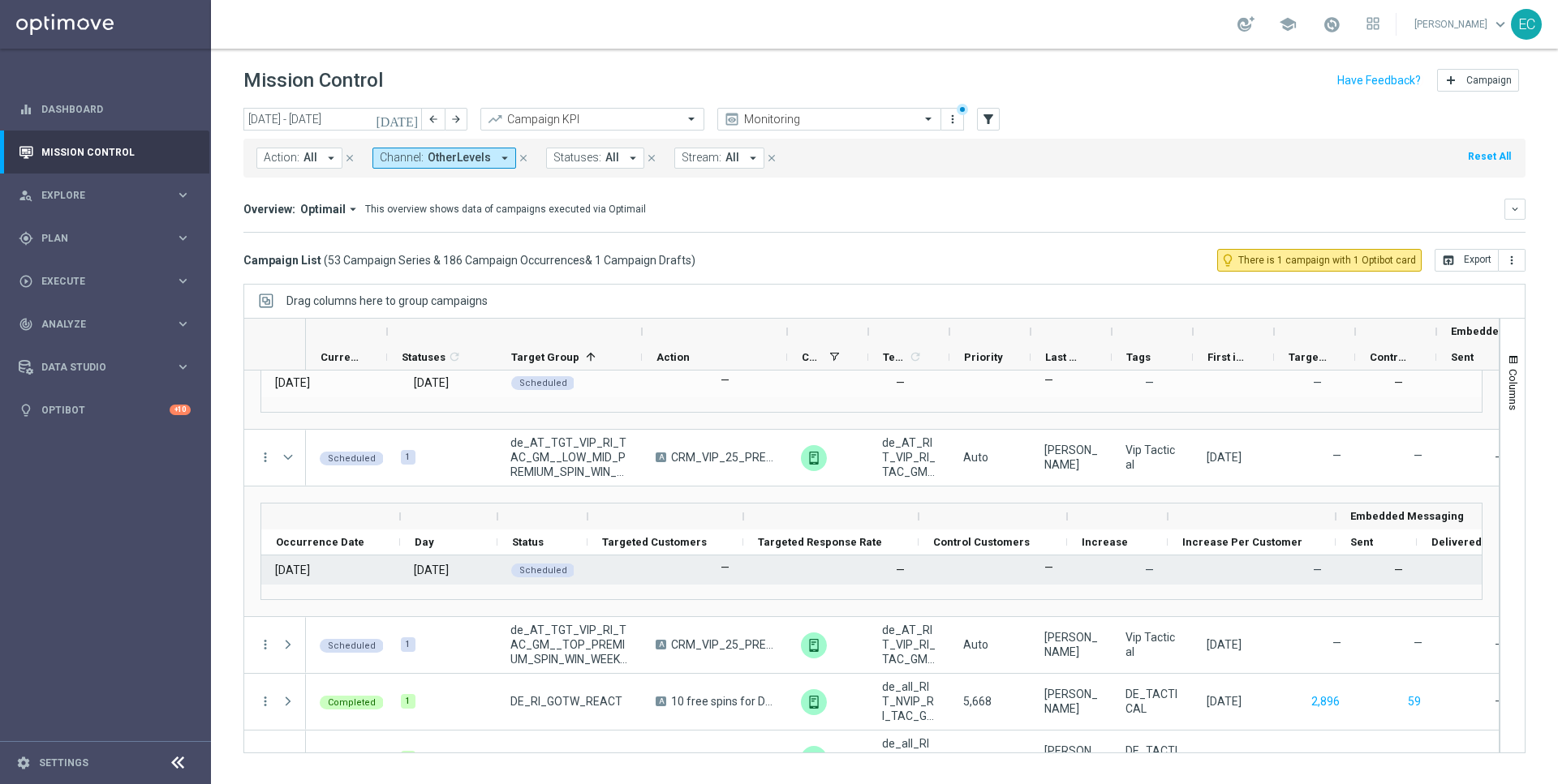
scroll to position [333, 0]
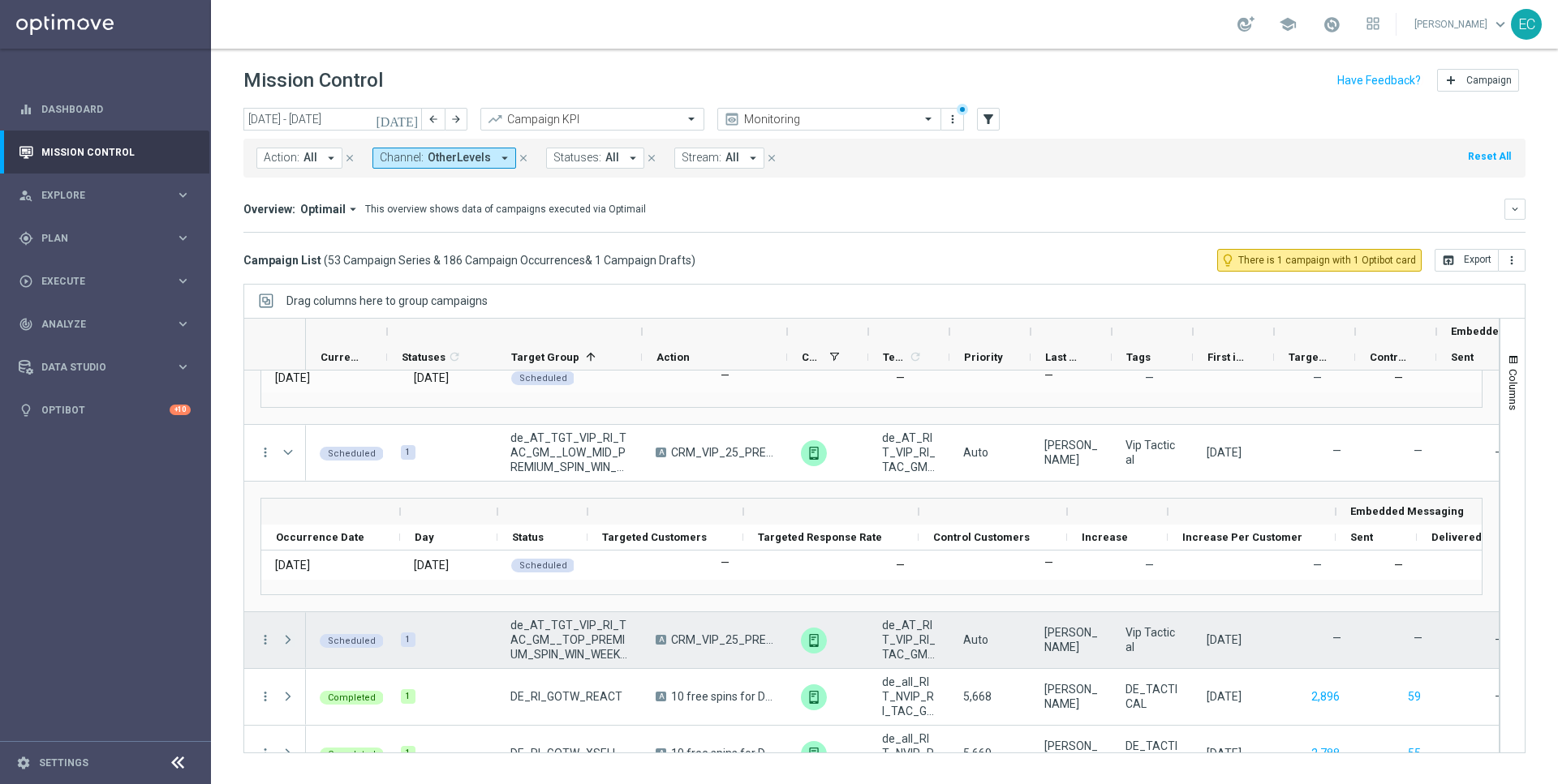
click at [291, 636] on span at bounding box center [288, 640] width 15 height 13
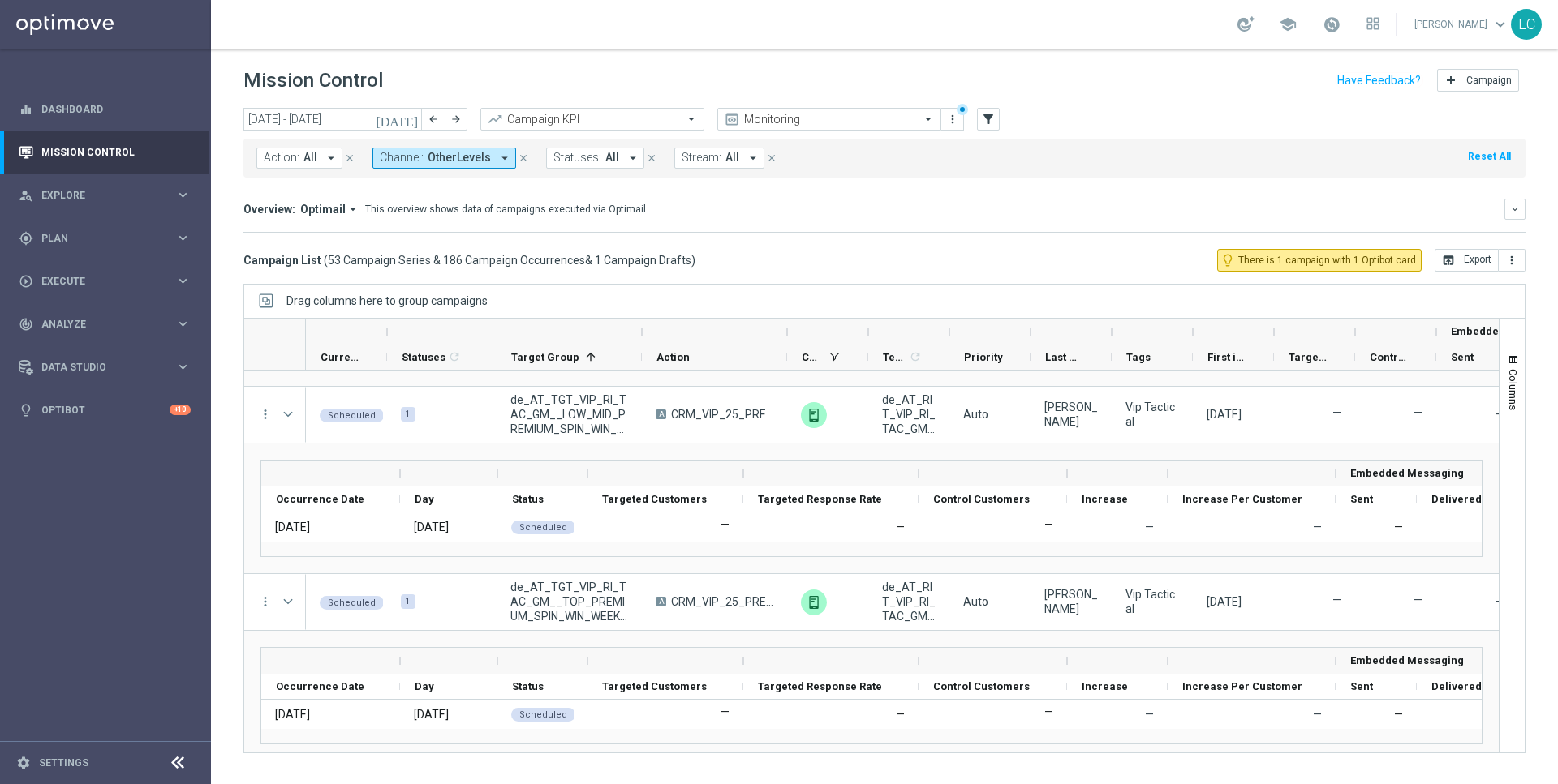
scroll to position [375, 0]
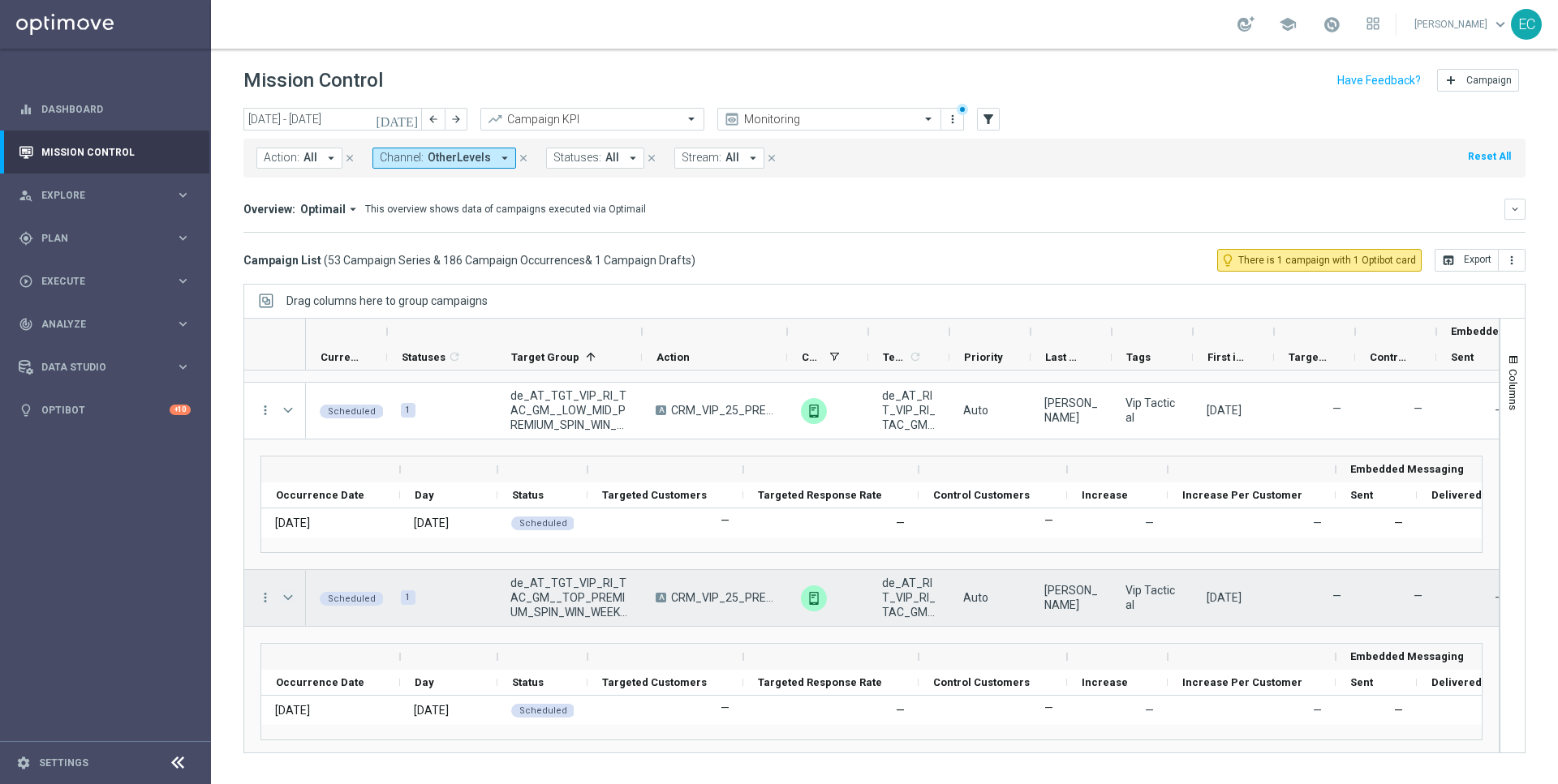
click at [284, 598] on span at bounding box center [288, 598] width 15 height 13
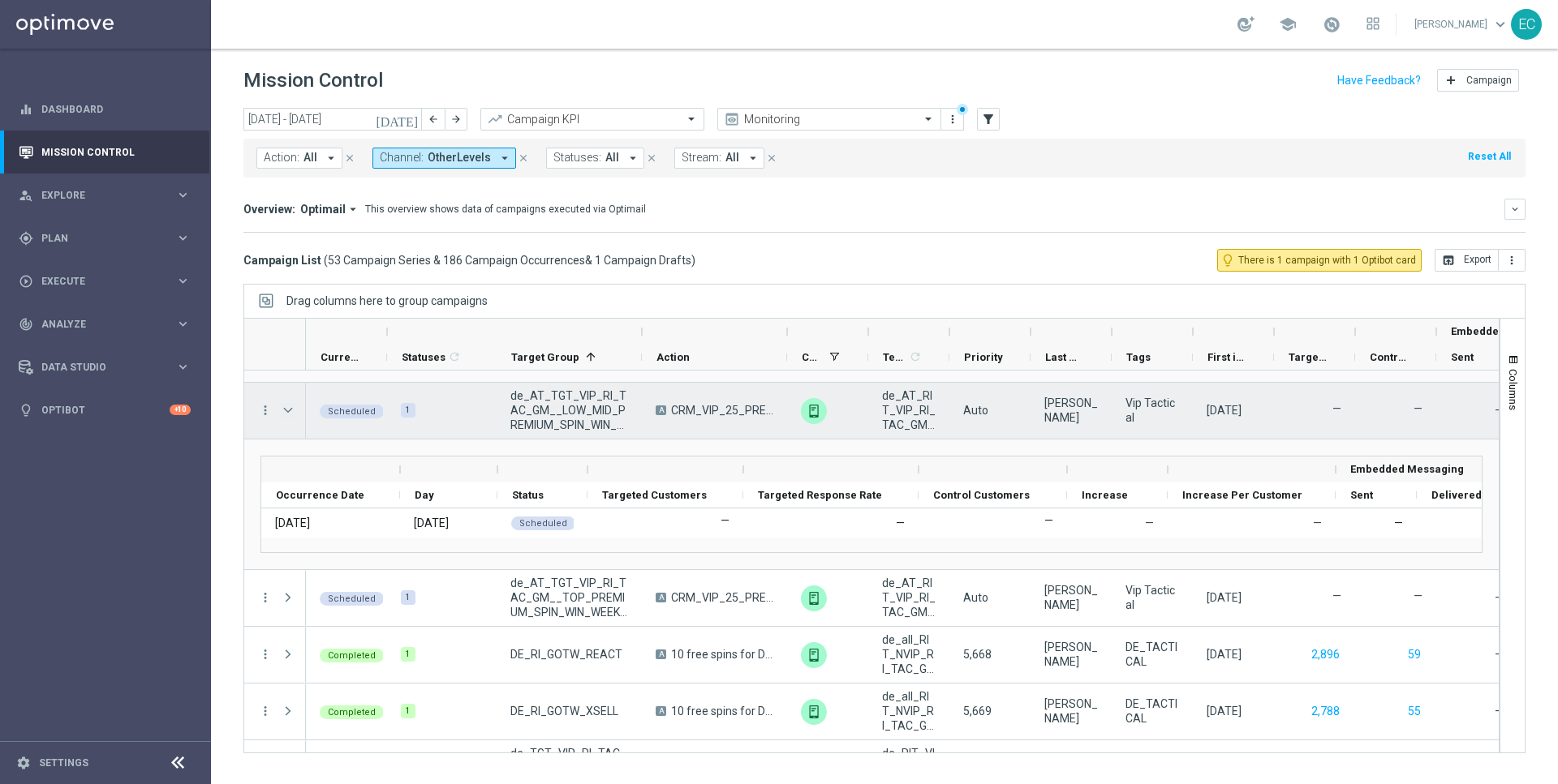
click at [283, 408] on span at bounding box center [288, 410] width 15 height 13
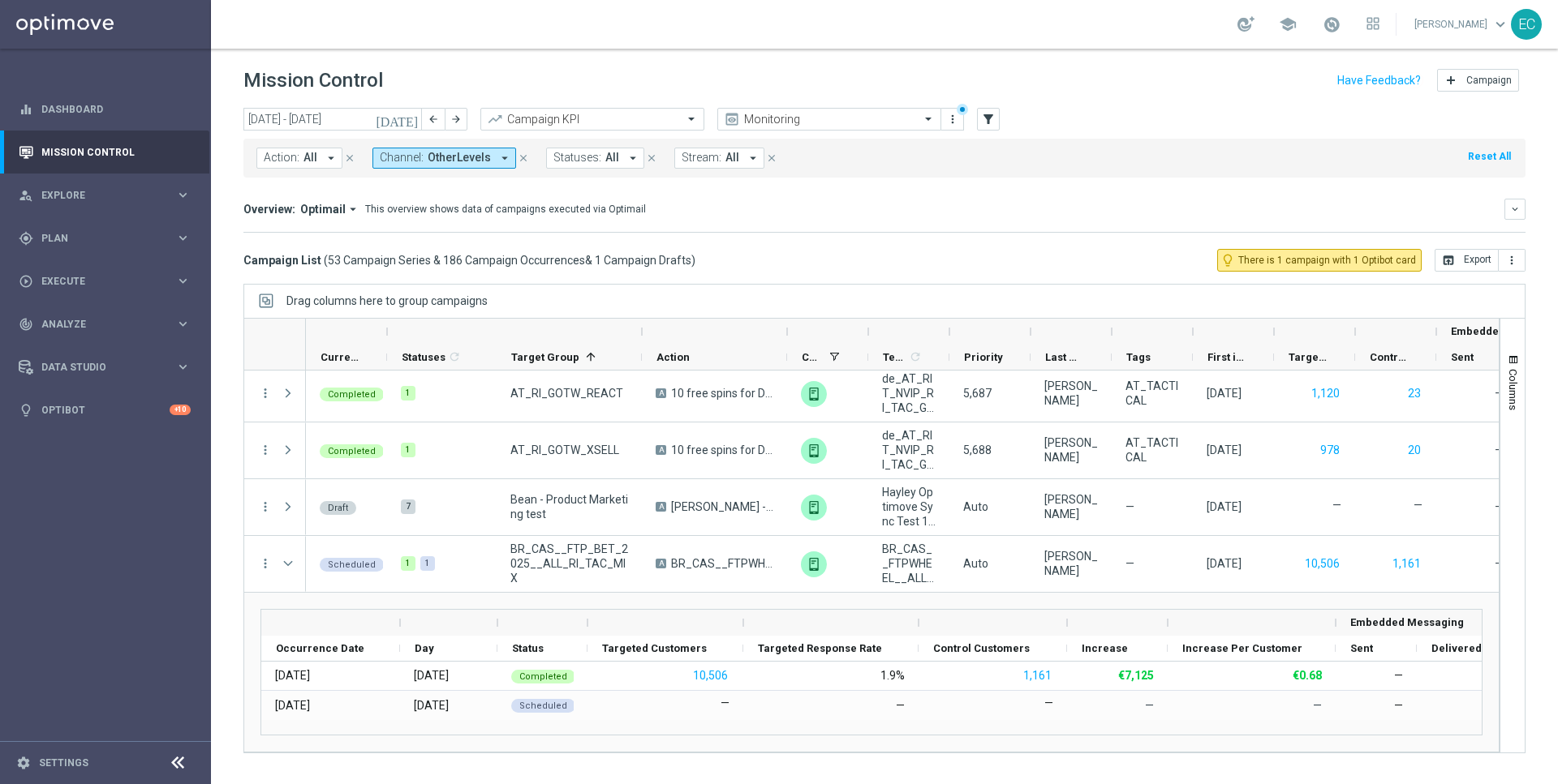
scroll to position [0, 0]
